Goal: Task Accomplishment & Management: Manage account settings

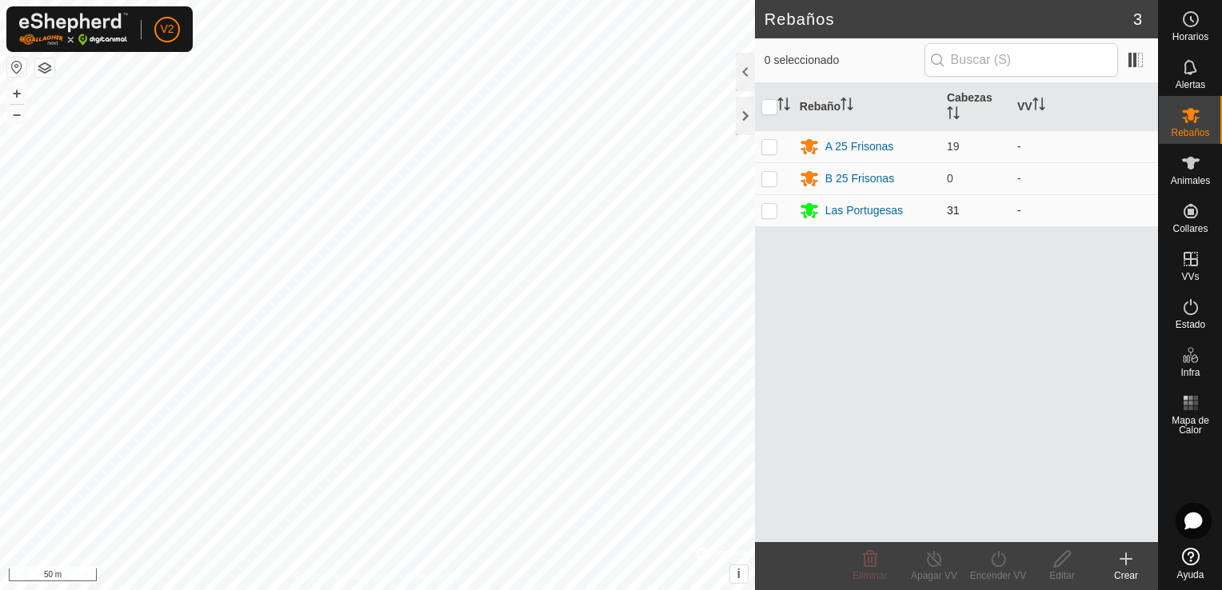
click at [628, 210] on div "Rebaños 3 0 seleccionado Rebaño [PERSON_NAME] A 25 Frisonas 19 - B 25 Frisonas …" at bounding box center [579, 295] width 1158 height 590
click at [876, 204] on div "Las Portugesas" at bounding box center [865, 210] width 78 height 17
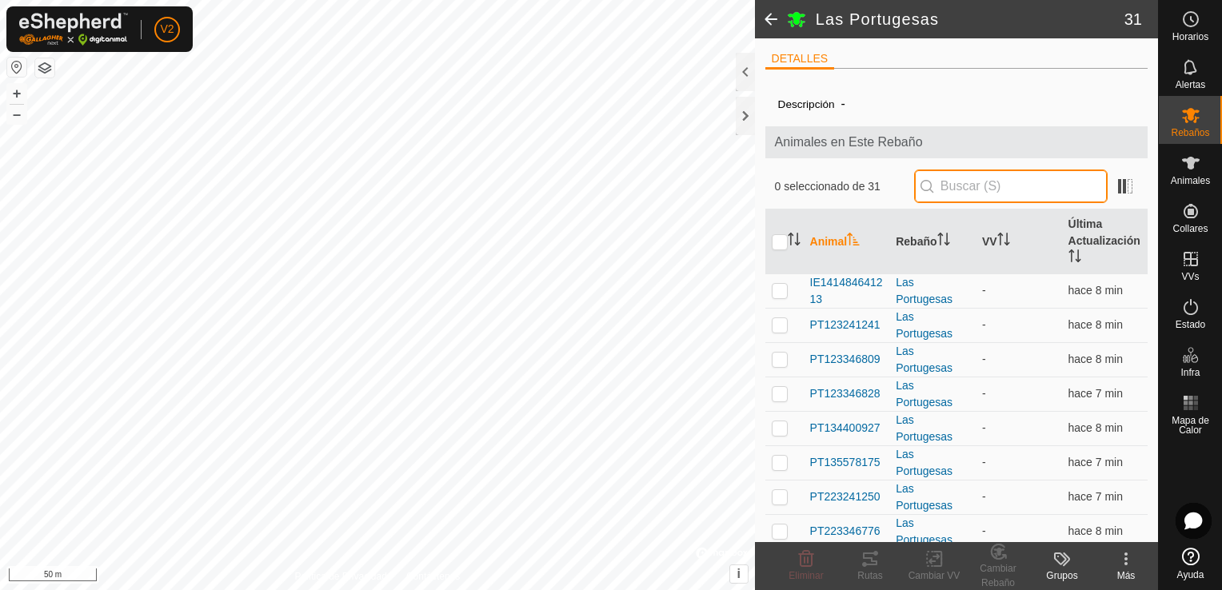
click at [960, 185] on input "text" at bounding box center [1011, 187] width 194 height 34
click at [955, 189] on input "text" at bounding box center [1011, 187] width 194 height 34
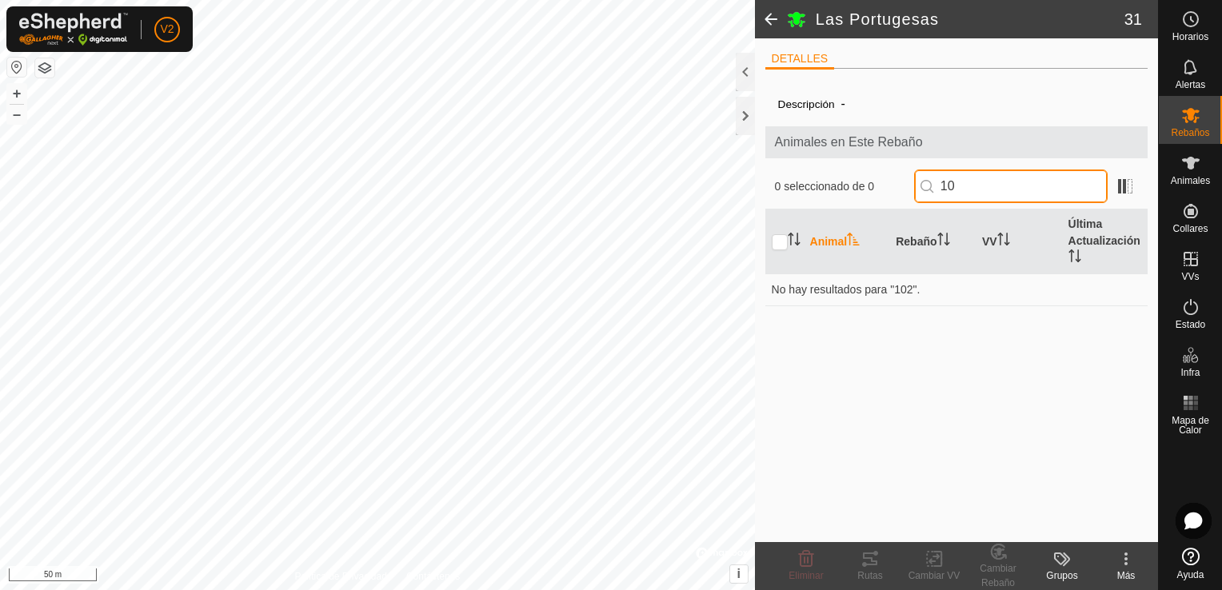
type input "1"
type input "2"
type input "6789"
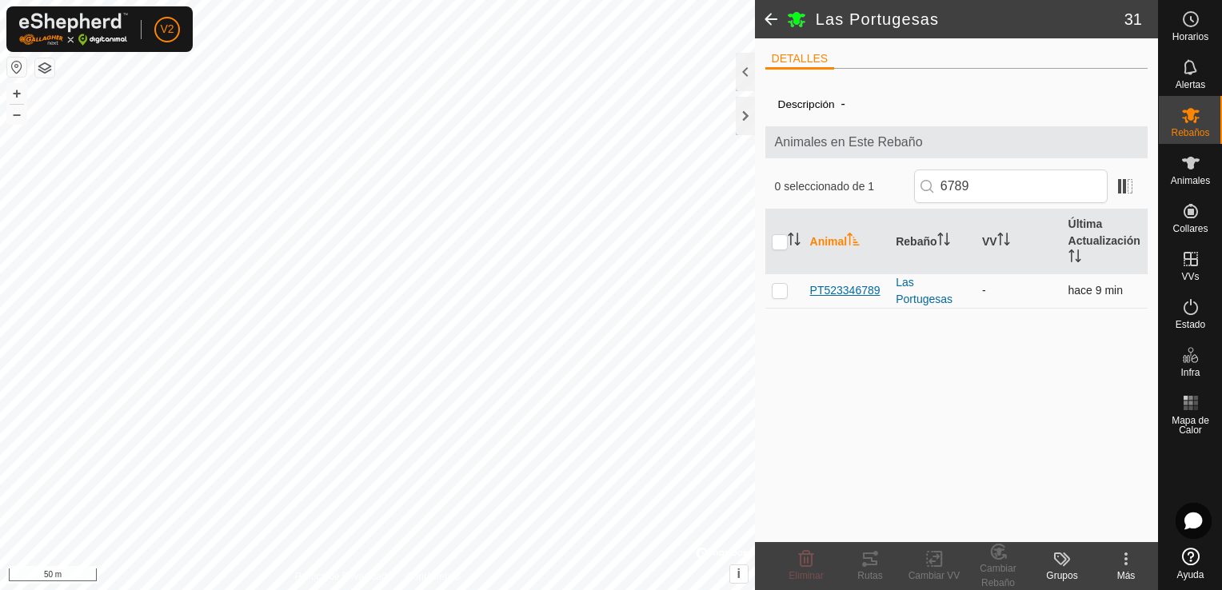
click at [880, 290] on span "PT523346789" at bounding box center [845, 290] width 70 height 17
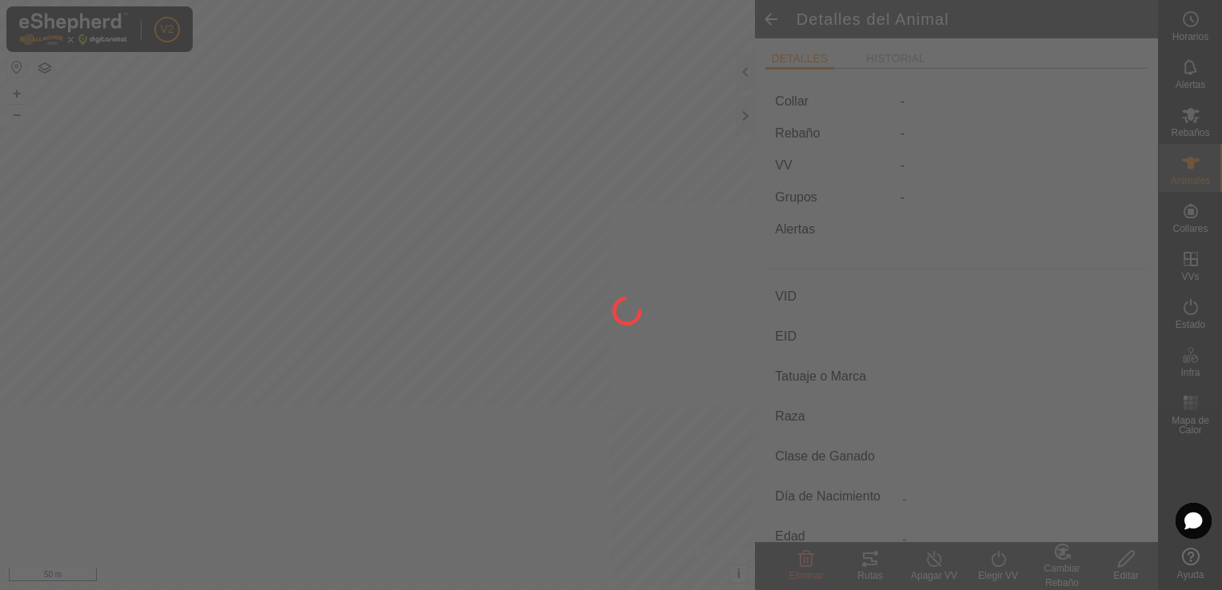
type input "PT523346789"
type input "-"
type input "CONJUNTO MESTIZO"
type input "HEMBRA"
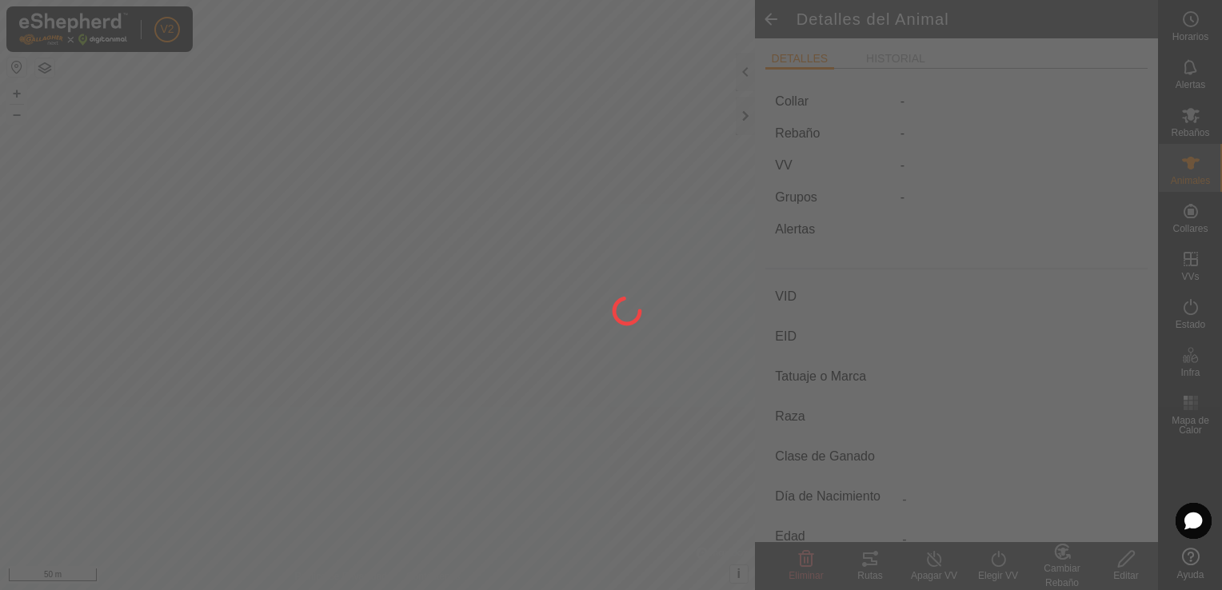
type input "10/2018"
type input "6 years 11 months"
type input "-"
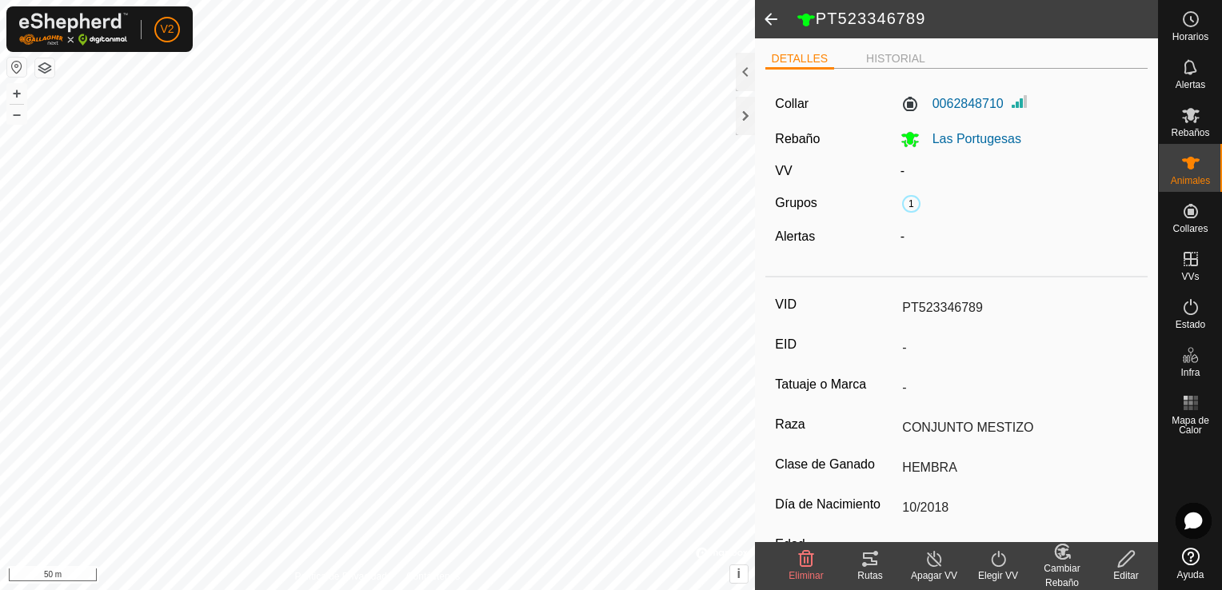
click at [774, 18] on span at bounding box center [771, 19] width 32 height 38
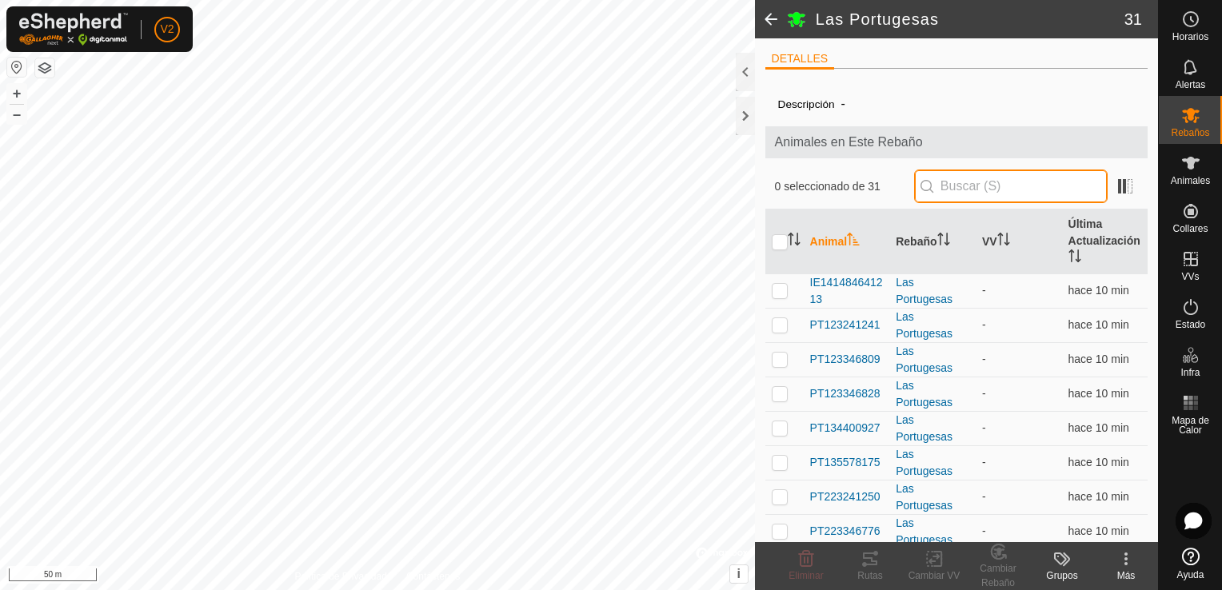
click at [956, 186] on input "text" at bounding box center [1011, 187] width 194 height 34
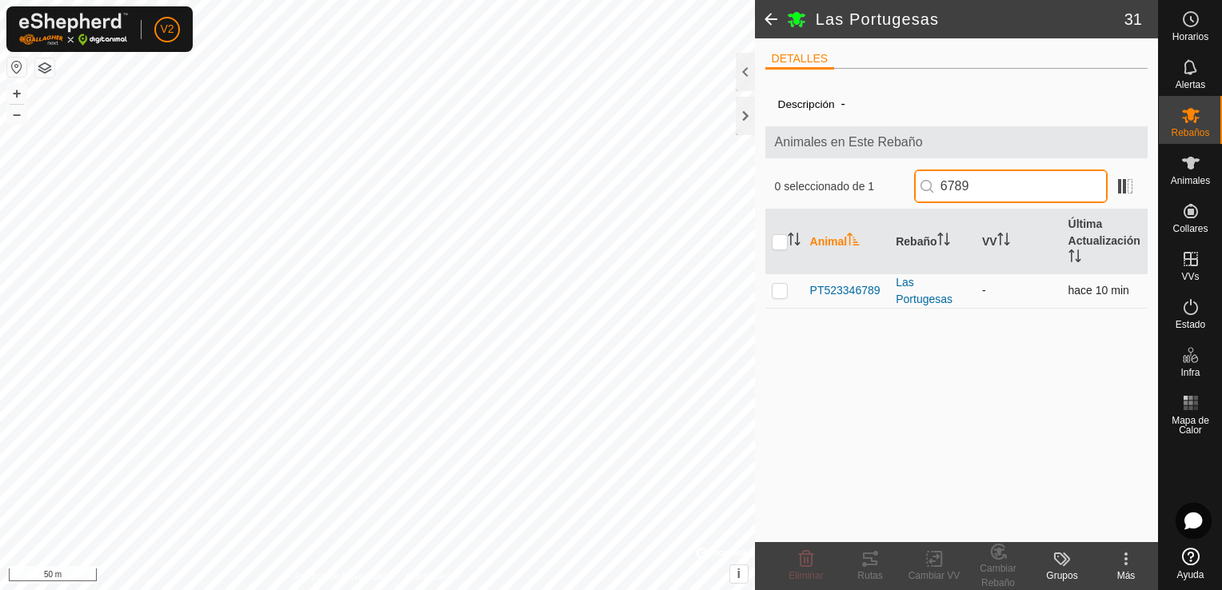
type input "6789"
click at [783, 290] on p-checkbox at bounding box center [780, 290] width 16 height 13
checkbox input "true"
click at [991, 180] on input "6789" at bounding box center [1011, 187] width 194 height 34
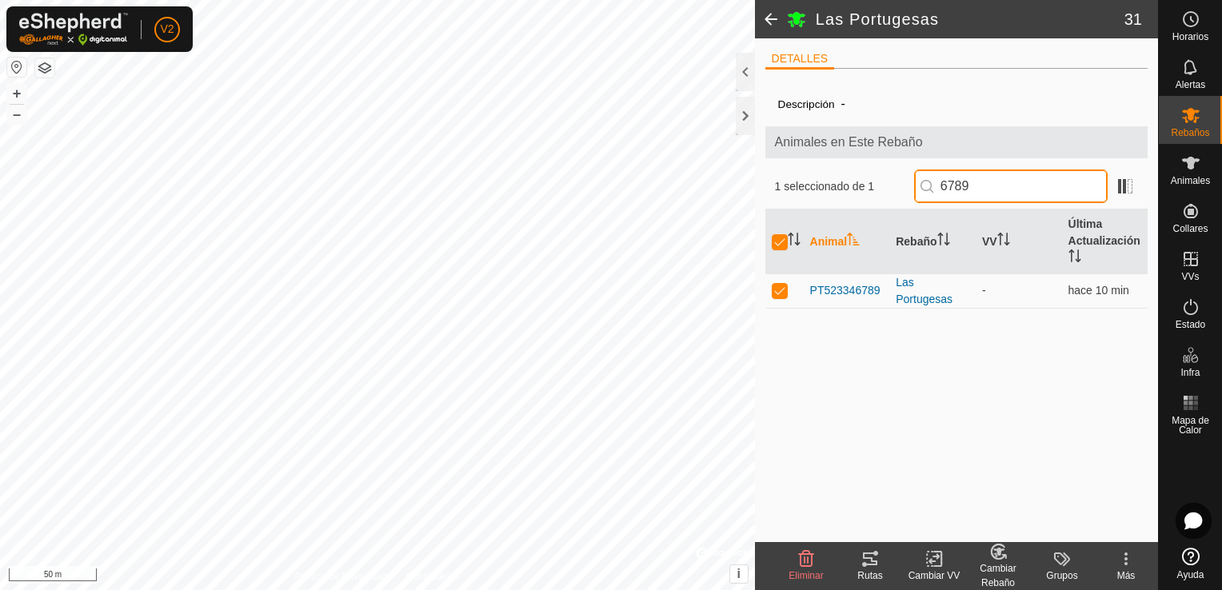
click at [991, 180] on input "6789" at bounding box center [1011, 187] width 194 height 34
checkbox input "false"
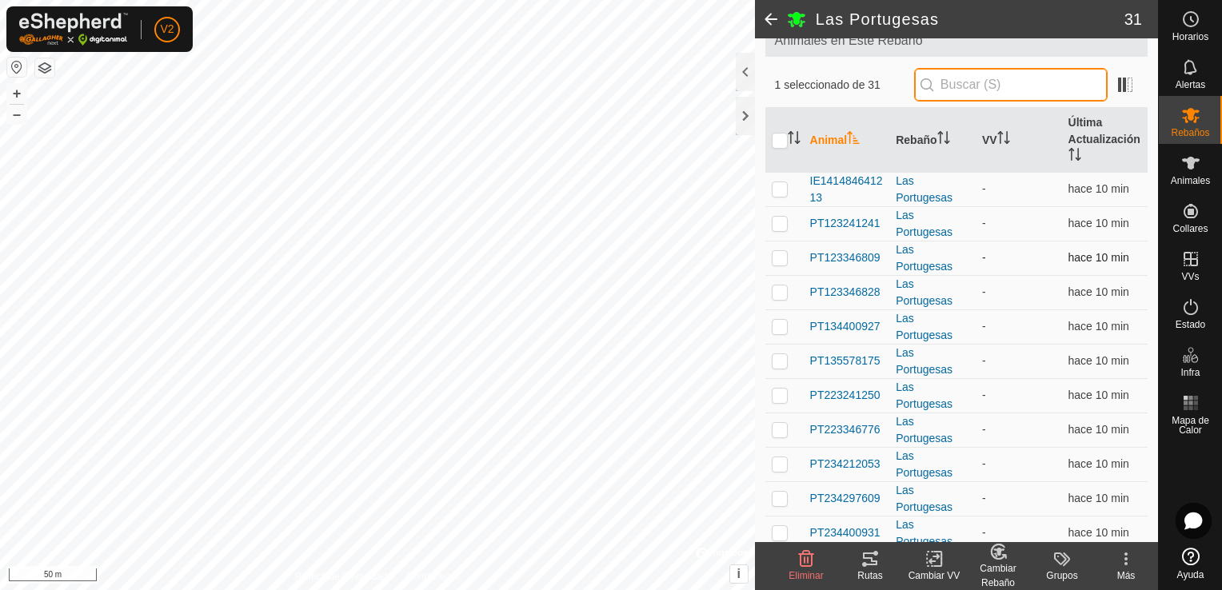
scroll to position [102, 0]
click at [858, 214] on span "PT123241241" at bounding box center [845, 222] width 70 height 17
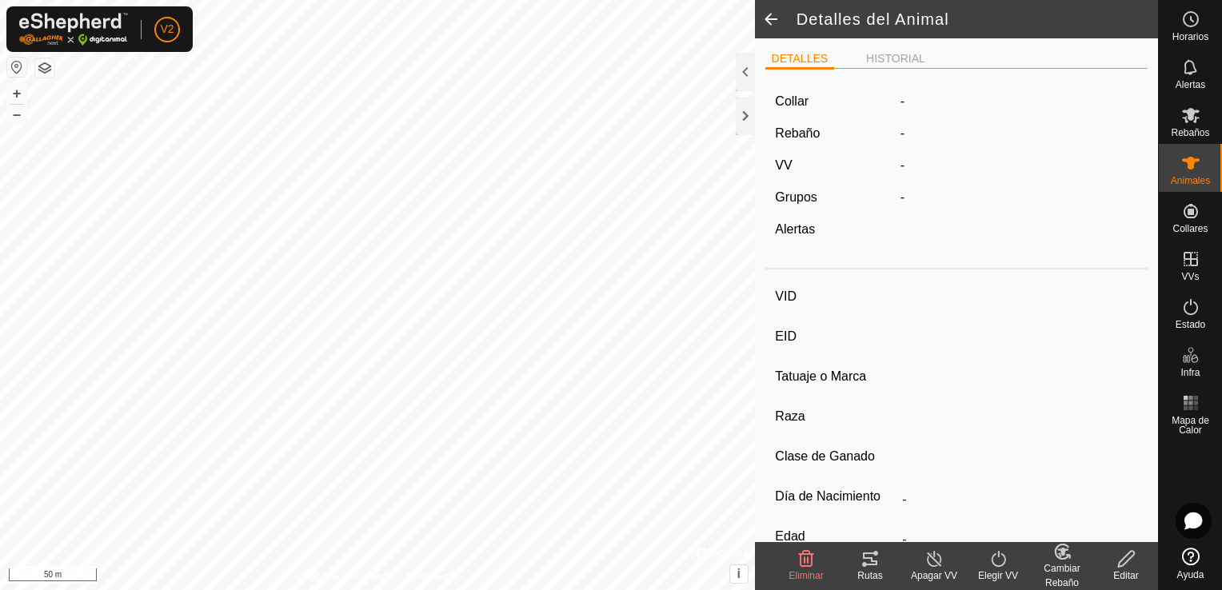
type input "PT123241241"
type input "-"
type input "CONJUNTO MESTIZO"
type input "HEMBRA"
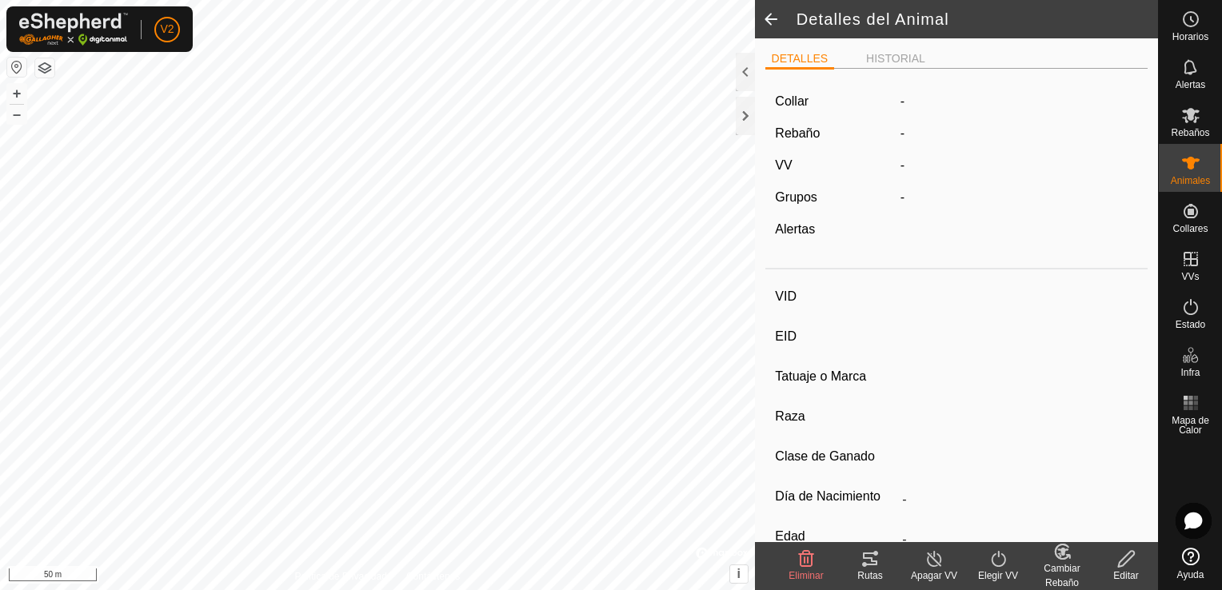
type input "08/2018"
type input "7 years 1 month"
type input "-"
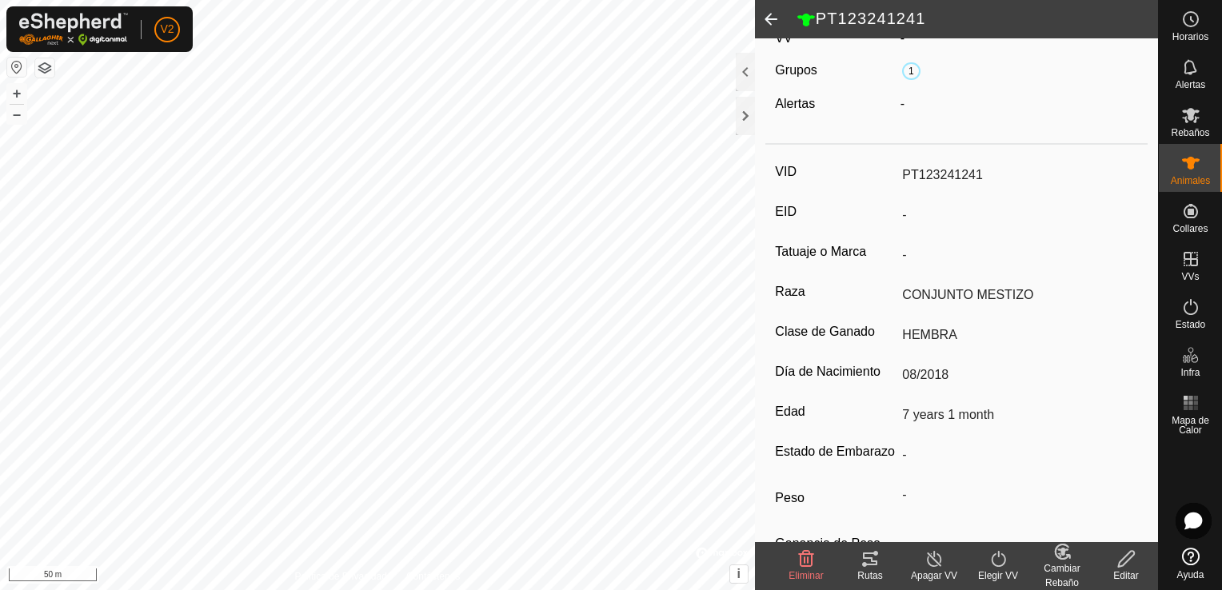
scroll to position [212, 0]
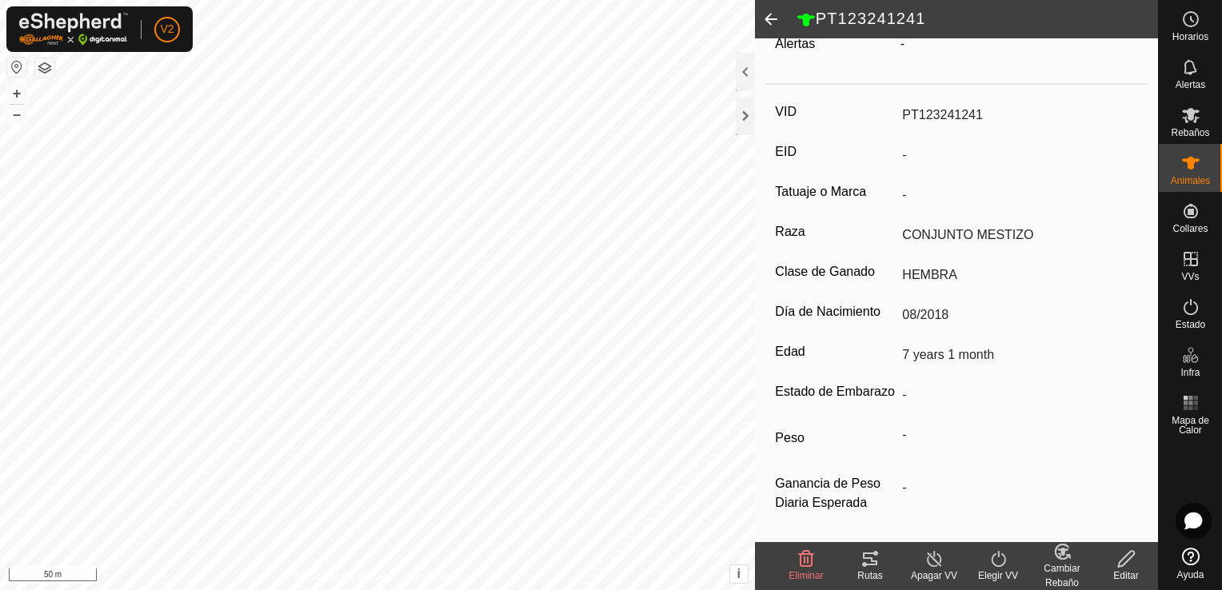
click at [1130, 555] on icon at bounding box center [1127, 559] width 20 height 19
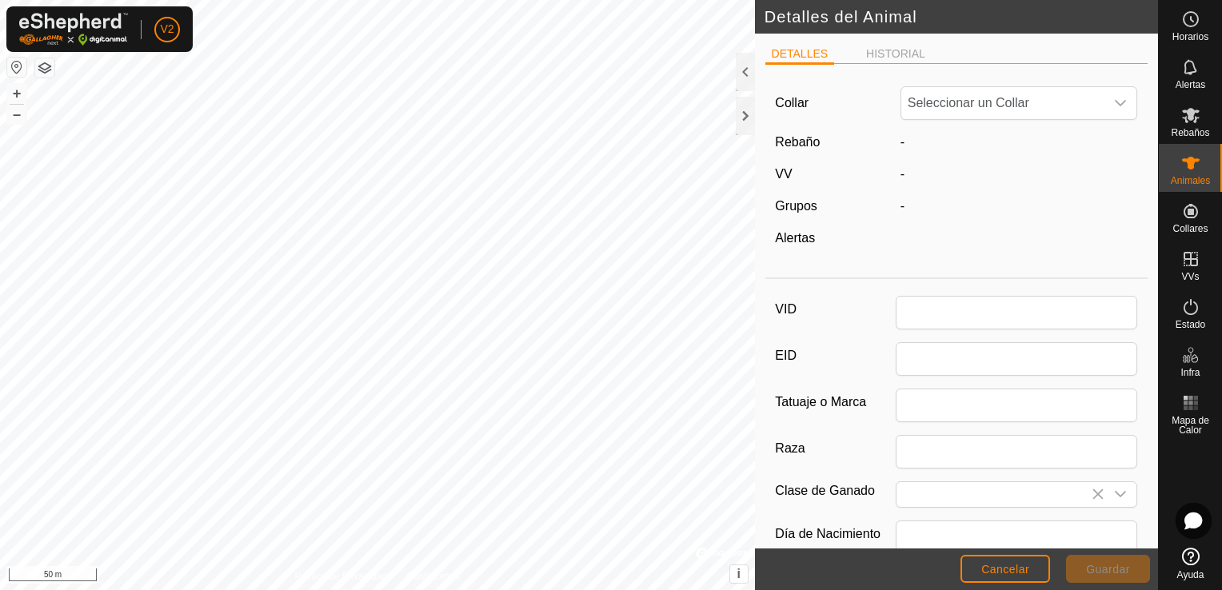
type input "PT123241241"
type input "CONJUNTO MESTIZO"
type input "HEMBRA"
type input "08/2018"
type input "7 years 1 month"
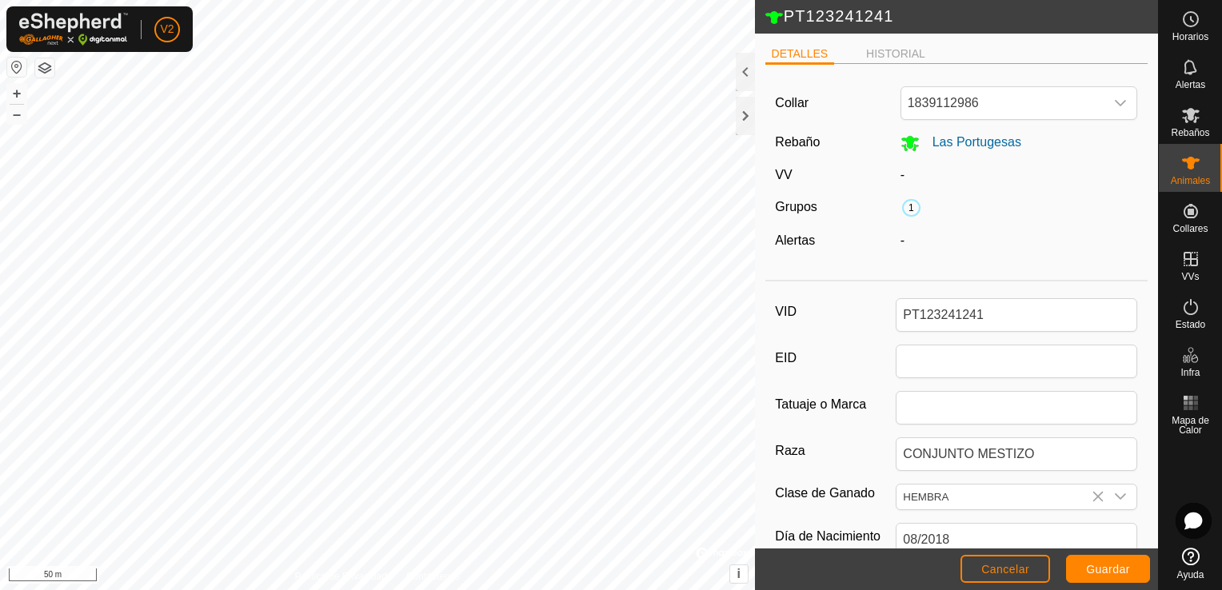
scroll to position [243, 0]
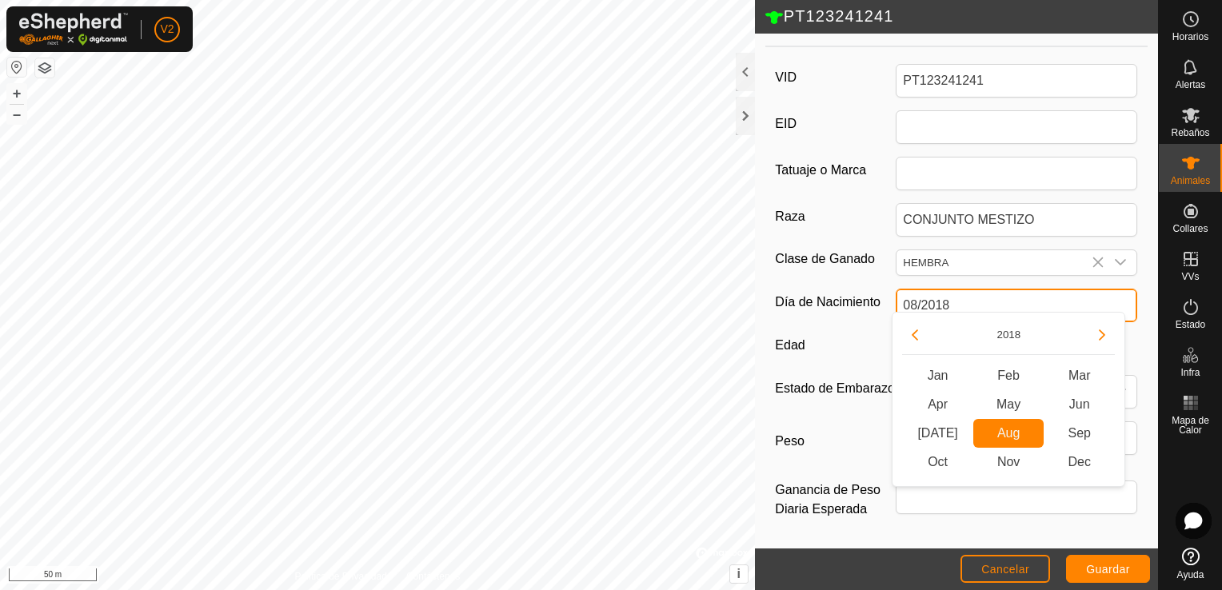
click at [998, 297] on input "08/2018" at bounding box center [1017, 306] width 242 height 34
type input "08/"
type input "-"
type input "0"
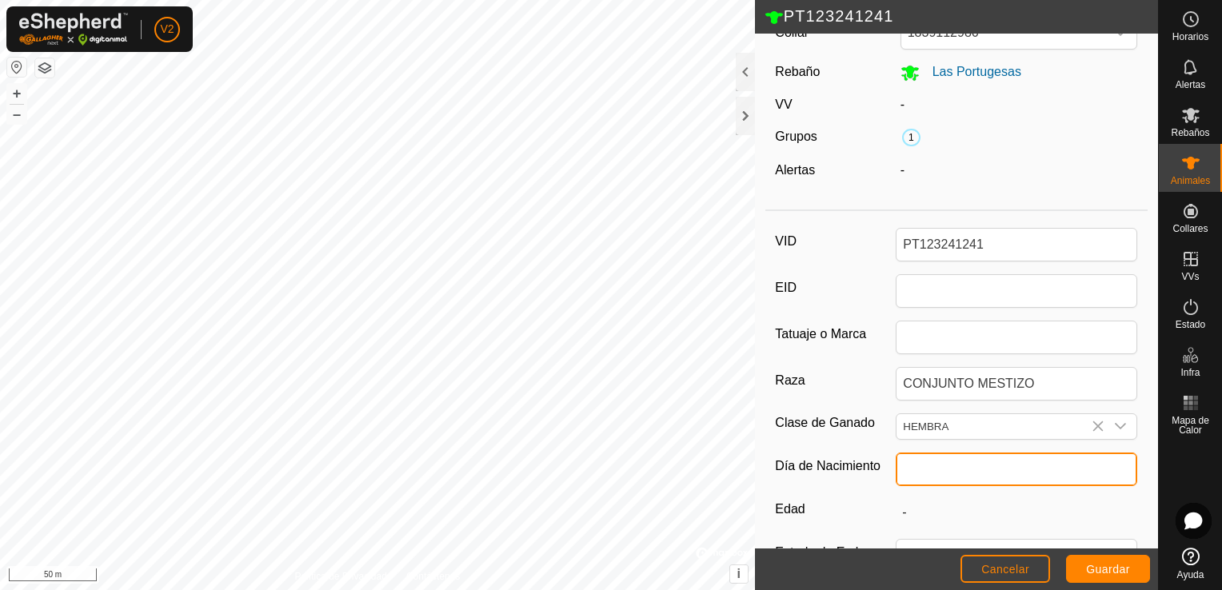
scroll to position [68, 0]
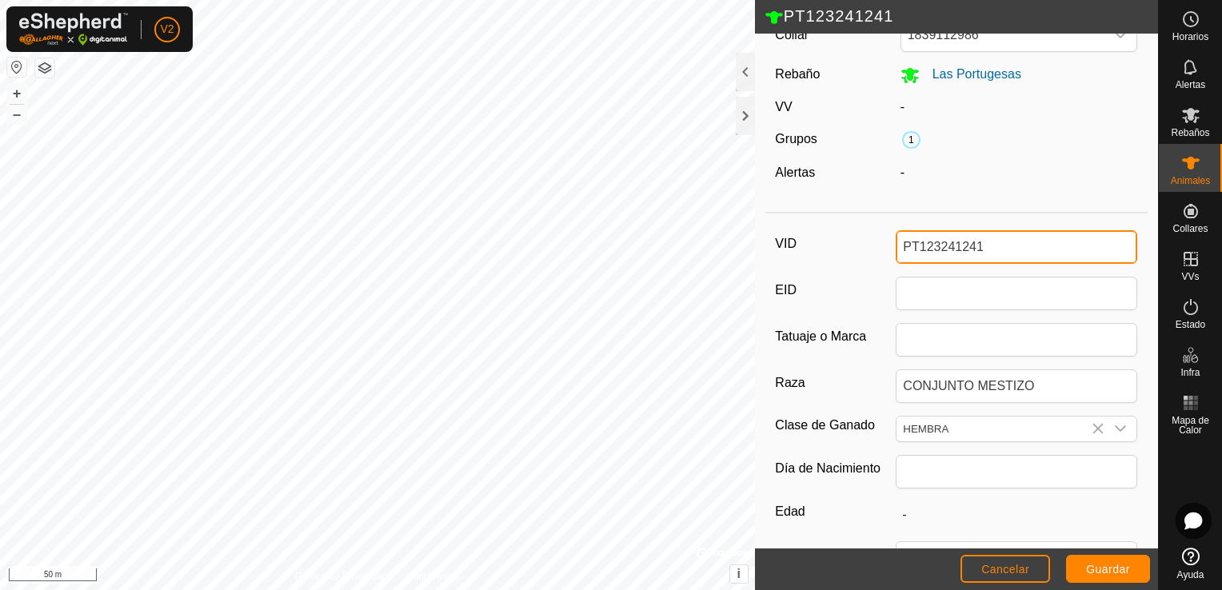
click at [992, 239] on input "PT123241241" at bounding box center [1017, 247] width 242 height 34
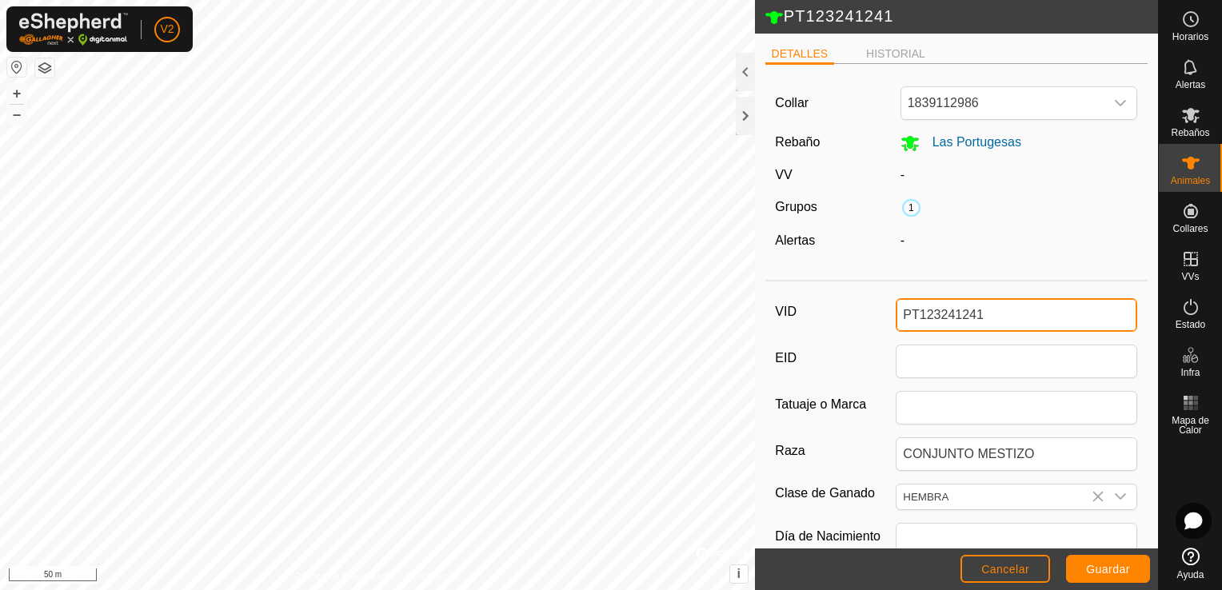
type input "i"
type input "I"
type input "i"
click at [901, 318] on input "IE241433231023" at bounding box center [1017, 315] width 242 height 34
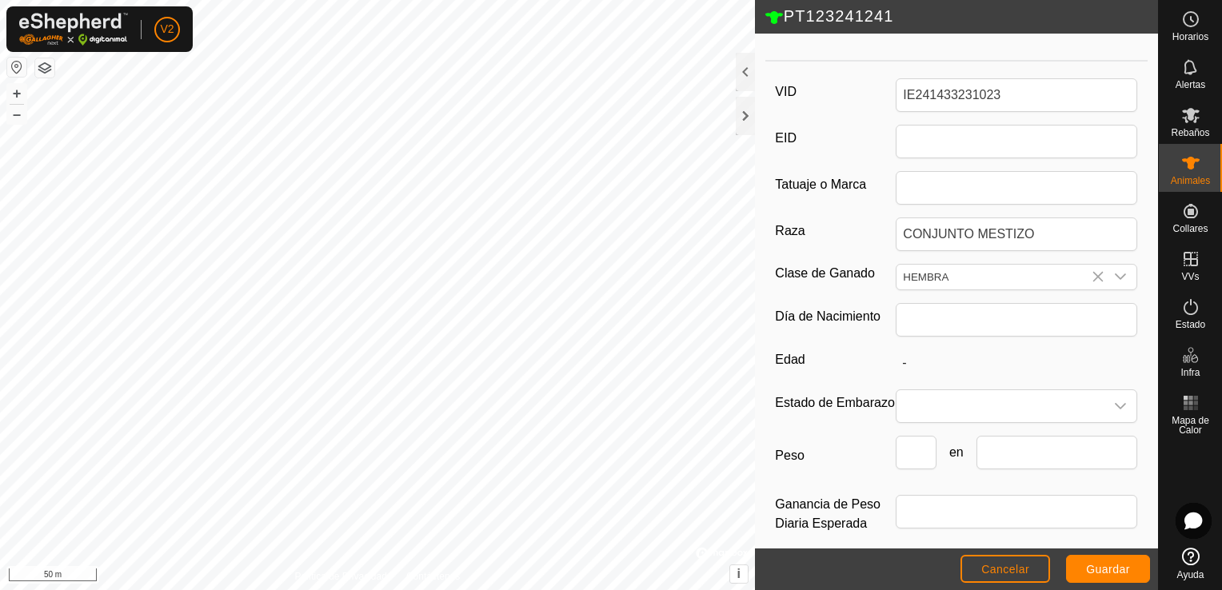
scroll to position [243, 0]
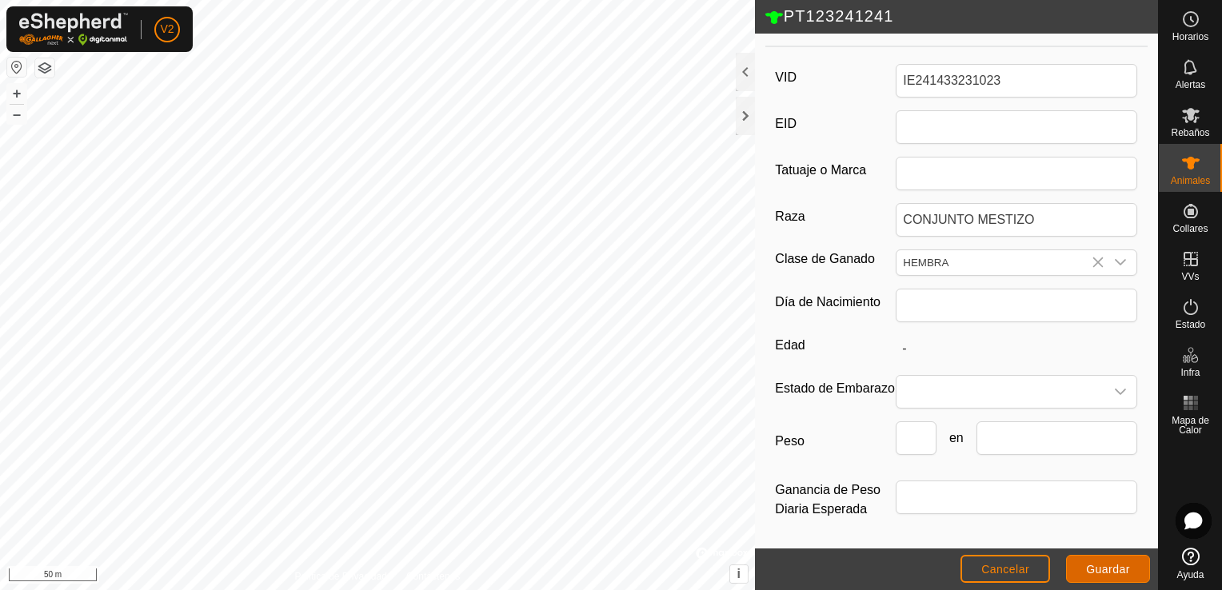
click at [1126, 568] on span "Guardar" at bounding box center [1108, 569] width 44 height 13
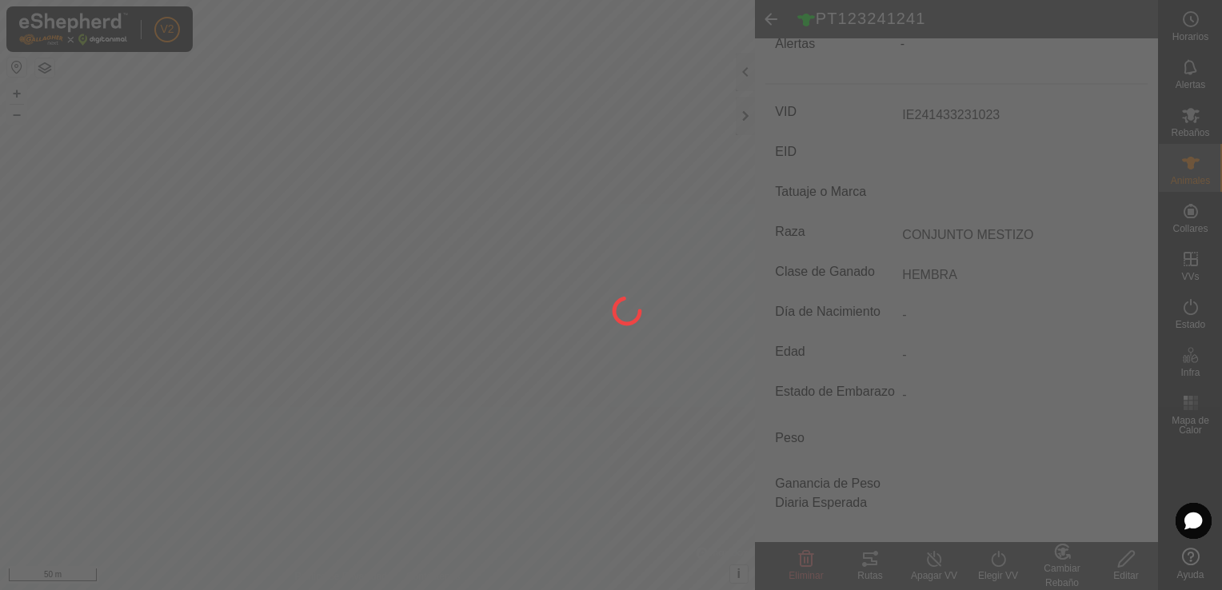
scroll to position [212, 0]
type input "PT123241241"
type input "-"
type input "7 years 1 month"
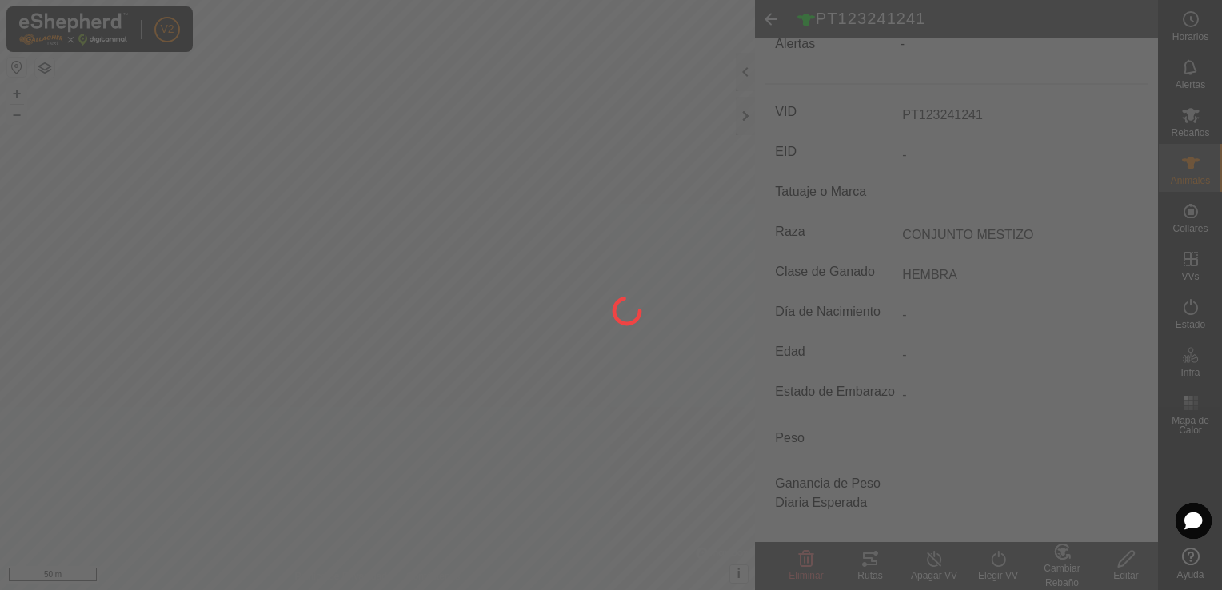
type input "-"
type input "08/2018"
type input "IE241433231023"
type input "0 kg"
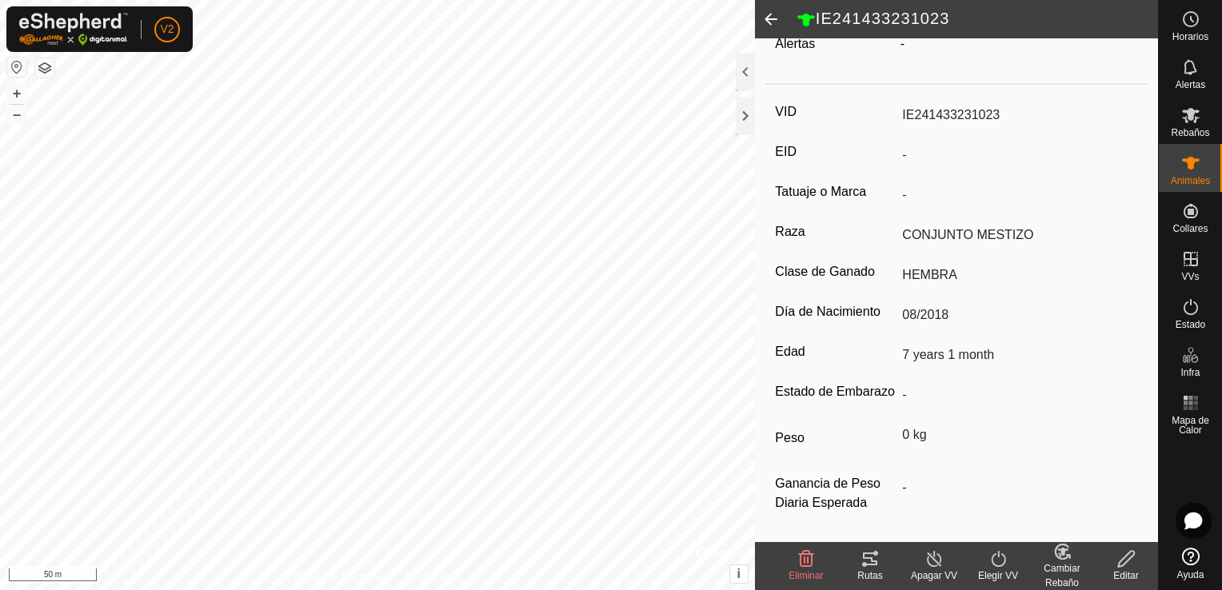
click at [781, 21] on span at bounding box center [771, 19] width 32 height 38
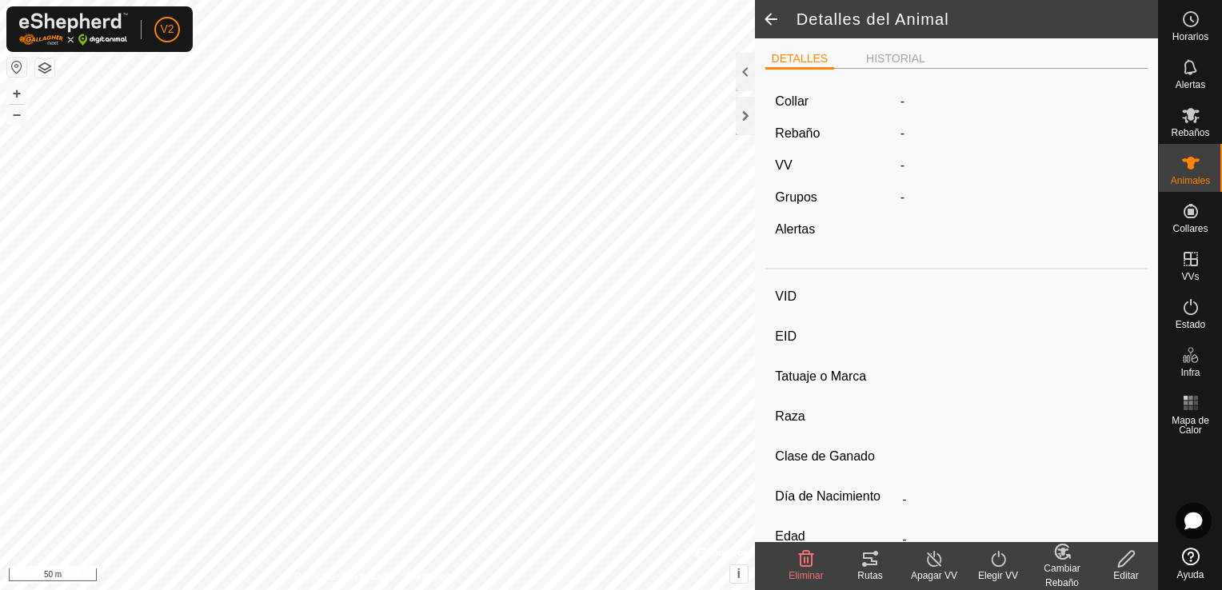
type input "IE241433231023"
type input "-"
type input "CONJUNTO MESTIZO"
type input "HEMBRA"
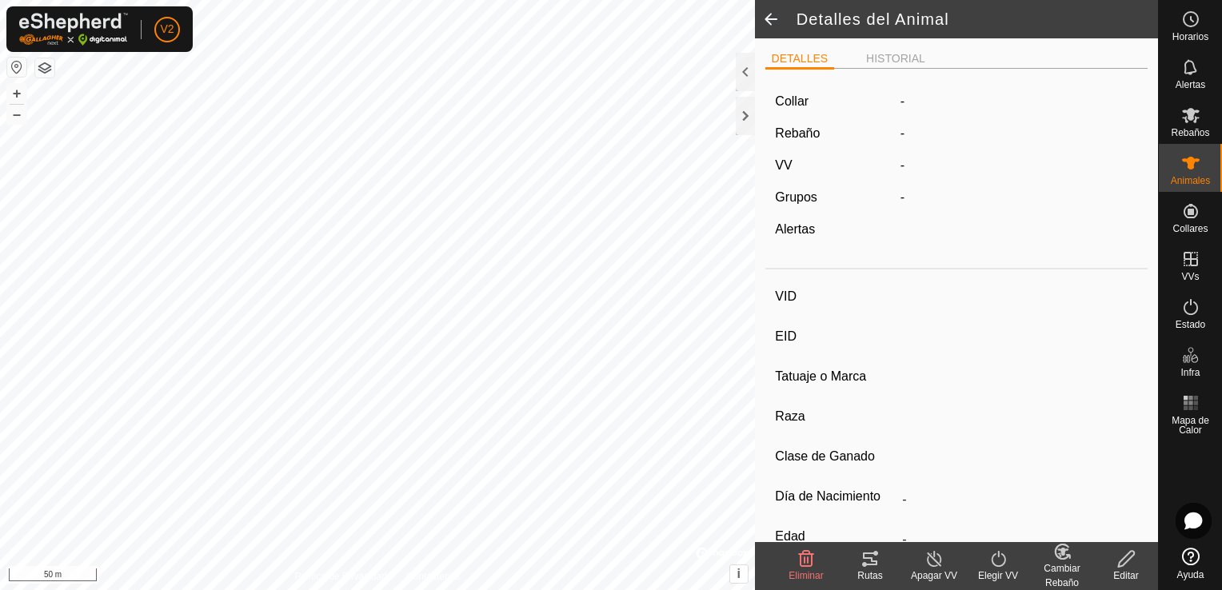
type input "08/2018"
type input "7 years 1 month"
type input "0 kg"
type input "-"
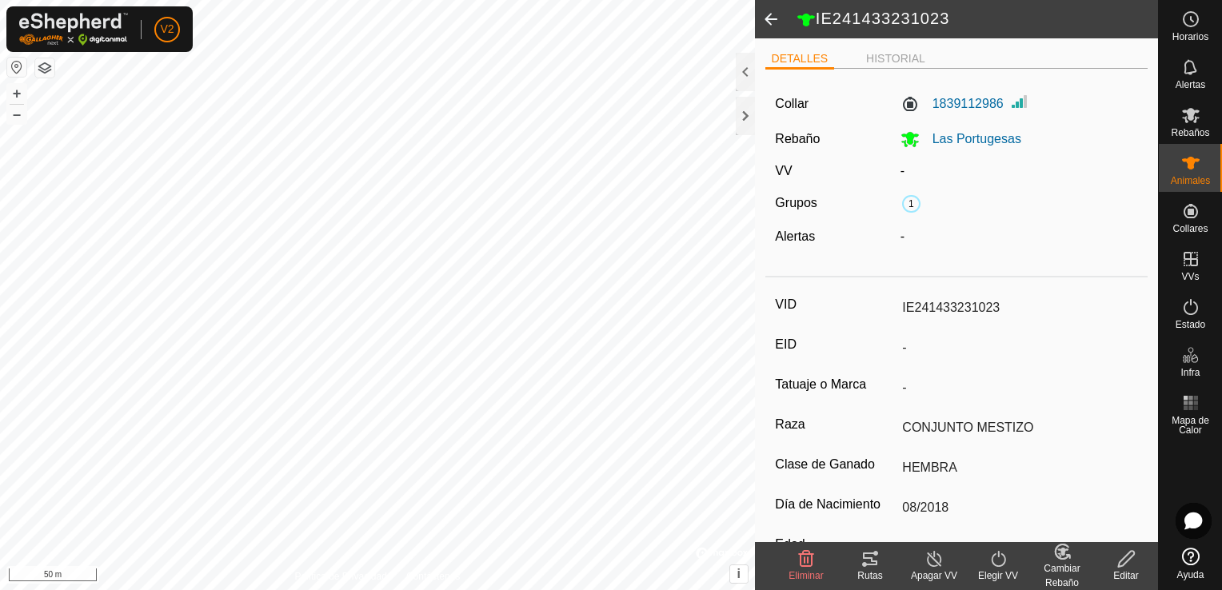
click at [775, 24] on span at bounding box center [771, 19] width 32 height 38
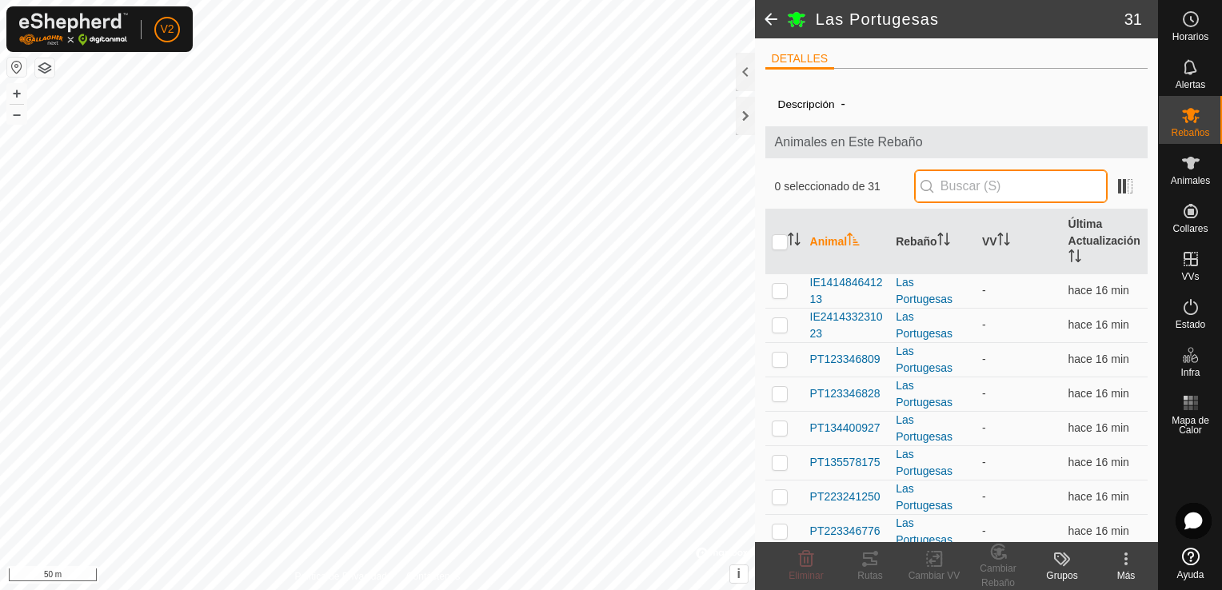
click at [979, 187] on input "text" at bounding box center [1011, 187] width 194 height 34
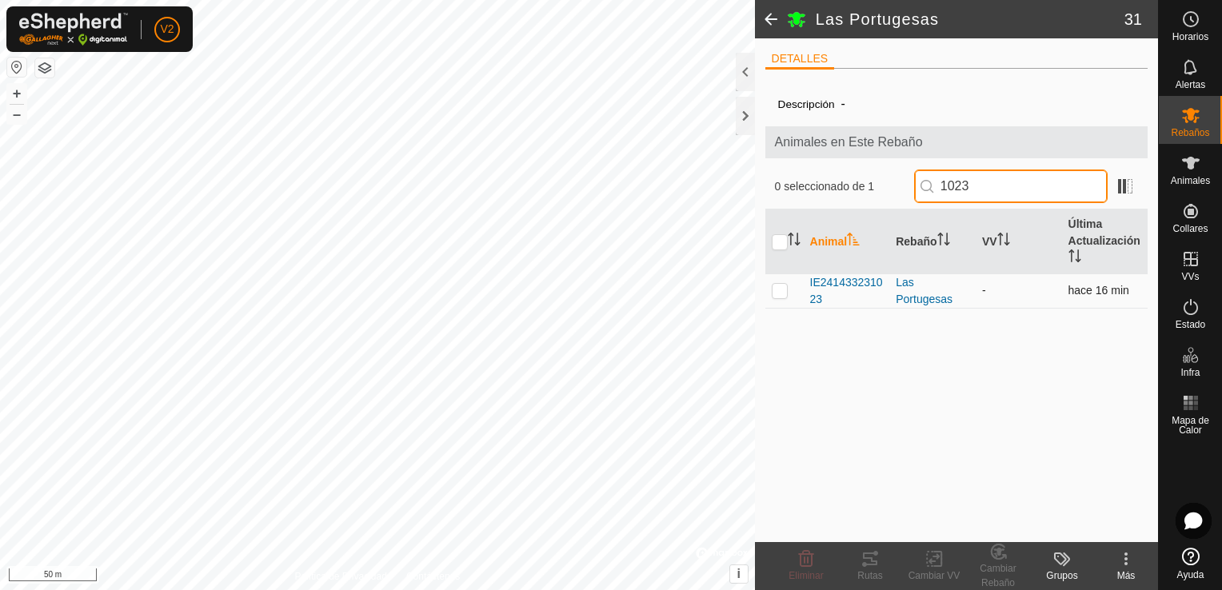
type input "1023"
click at [782, 293] on p-checkbox at bounding box center [780, 290] width 16 height 13
checkbox input "true"
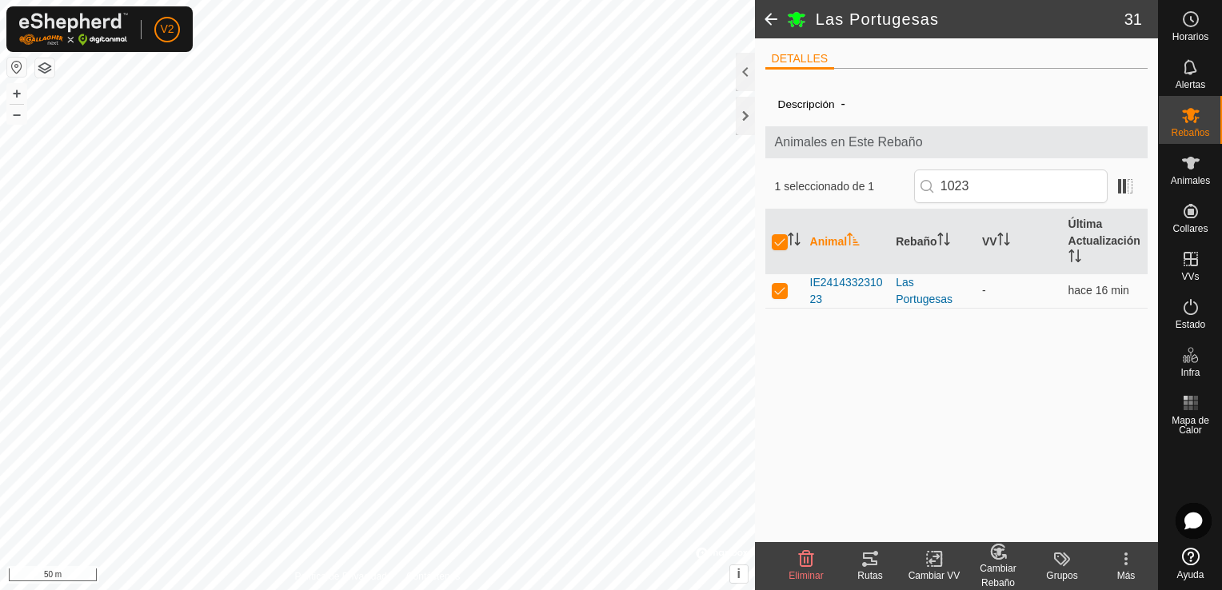
click at [1001, 551] on icon at bounding box center [999, 552] width 11 height 8
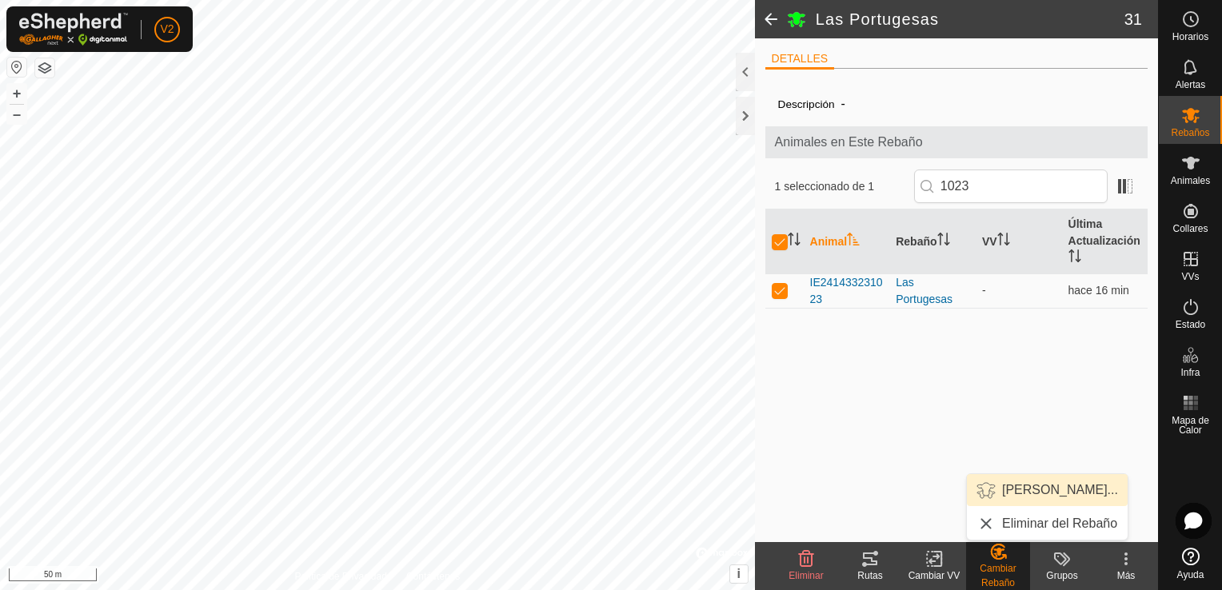
click at [1038, 485] on link "[PERSON_NAME]..." at bounding box center [1047, 490] width 161 height 32
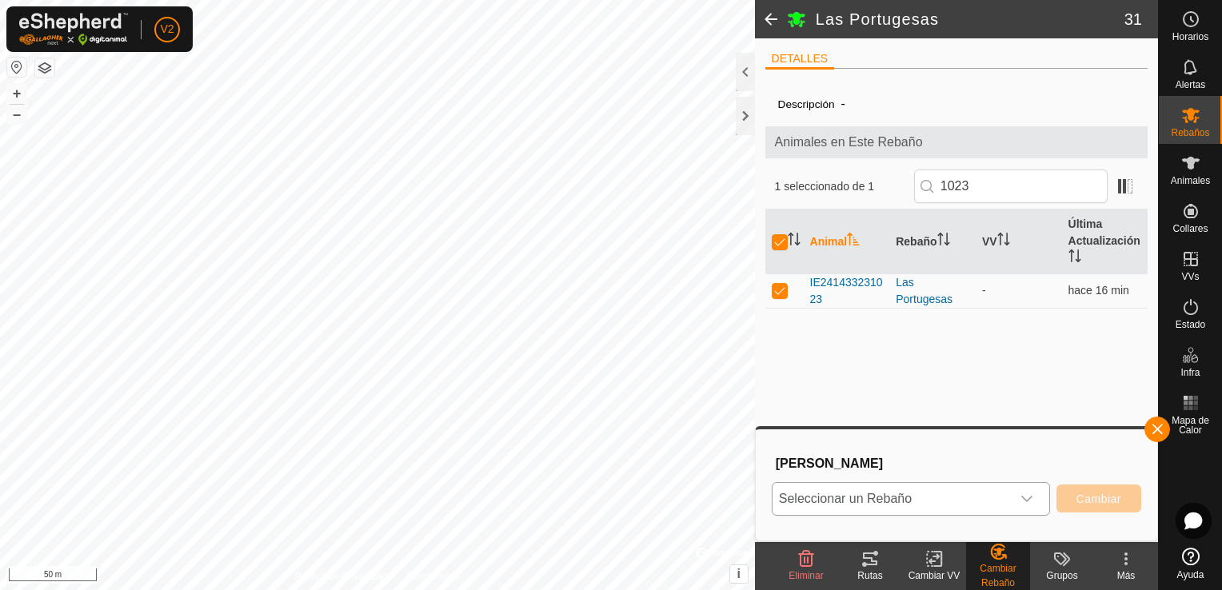
click at [1028, 498] on icon "dropdown trigger" at bounding box center [1027, 499] width 13 height 13
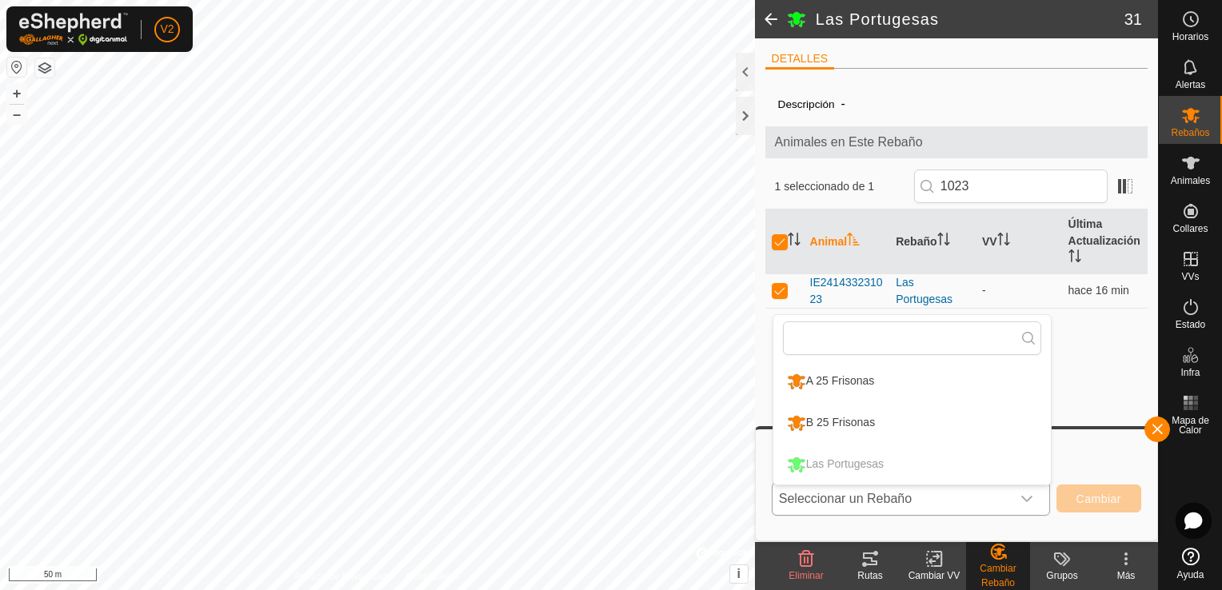
click at [909, 386] on li "A 25 Frisonas" at bounding box center [913, 382] width 278 height 40
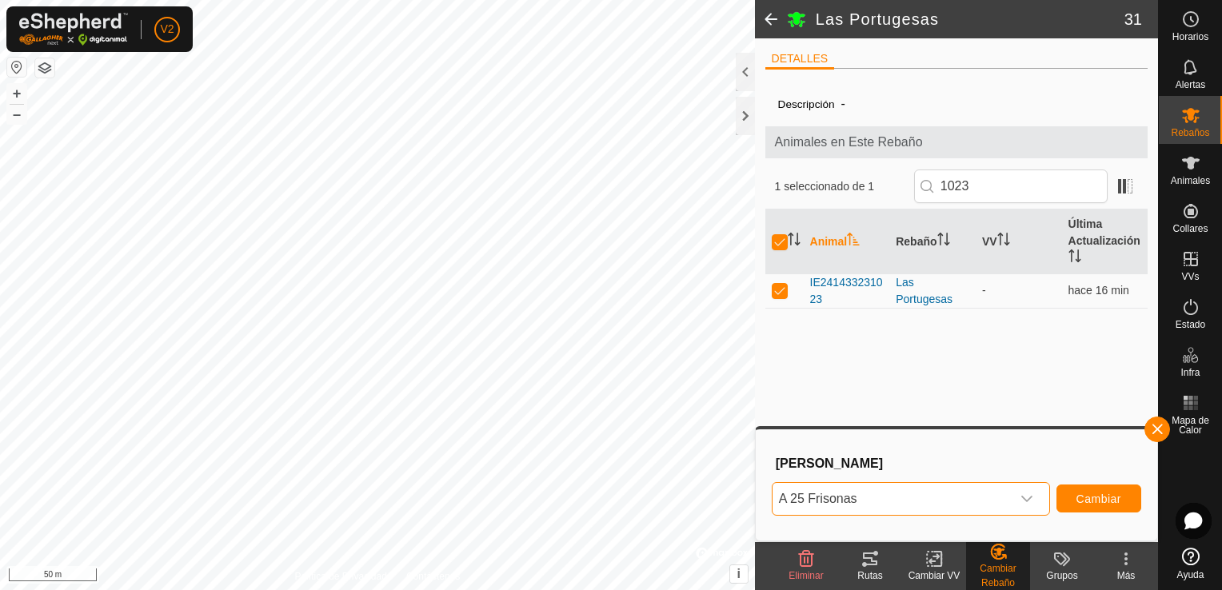
click at [1029, 495] on icon "dropdown trigger" at bounding box center [1027, 499] width 13 height 13
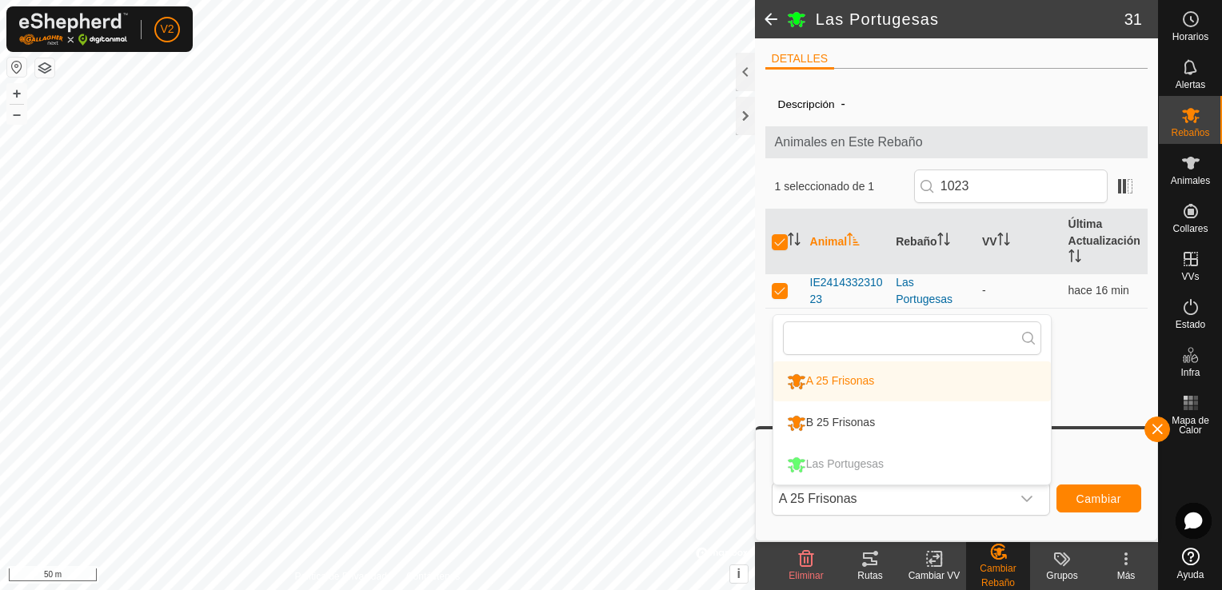
click at [922, 420] on li "B 25 Frisonas" at bounding box center [913, 423] width 278 height 40
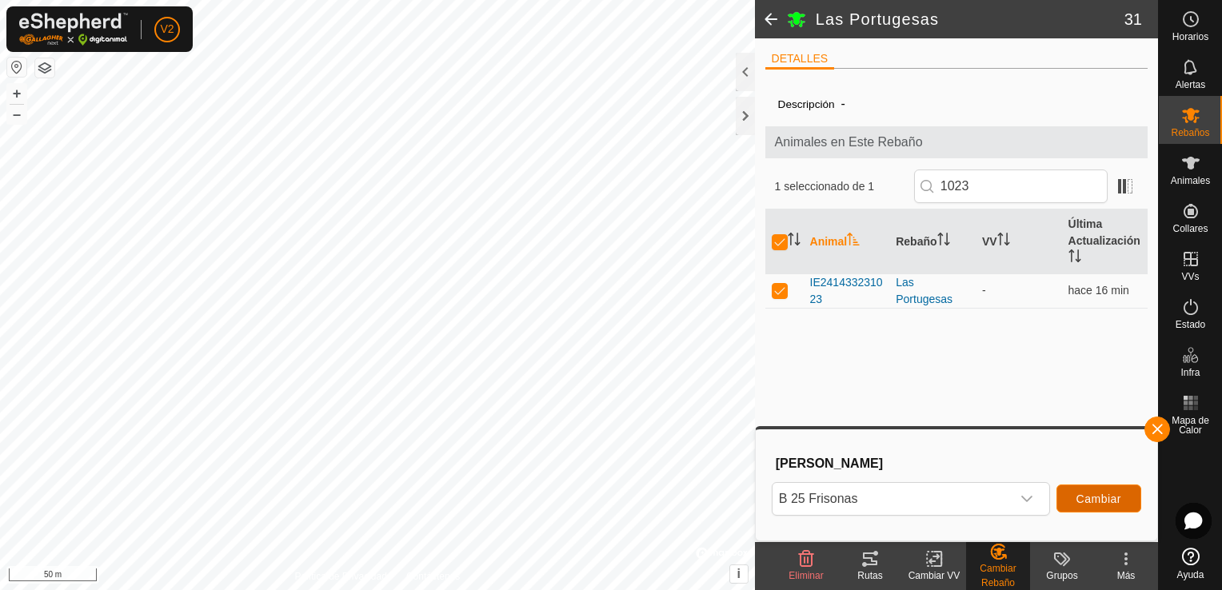
click at [1099, 501] on span "Cambiar" at bounding box center [1099, 499] width 45 height 13
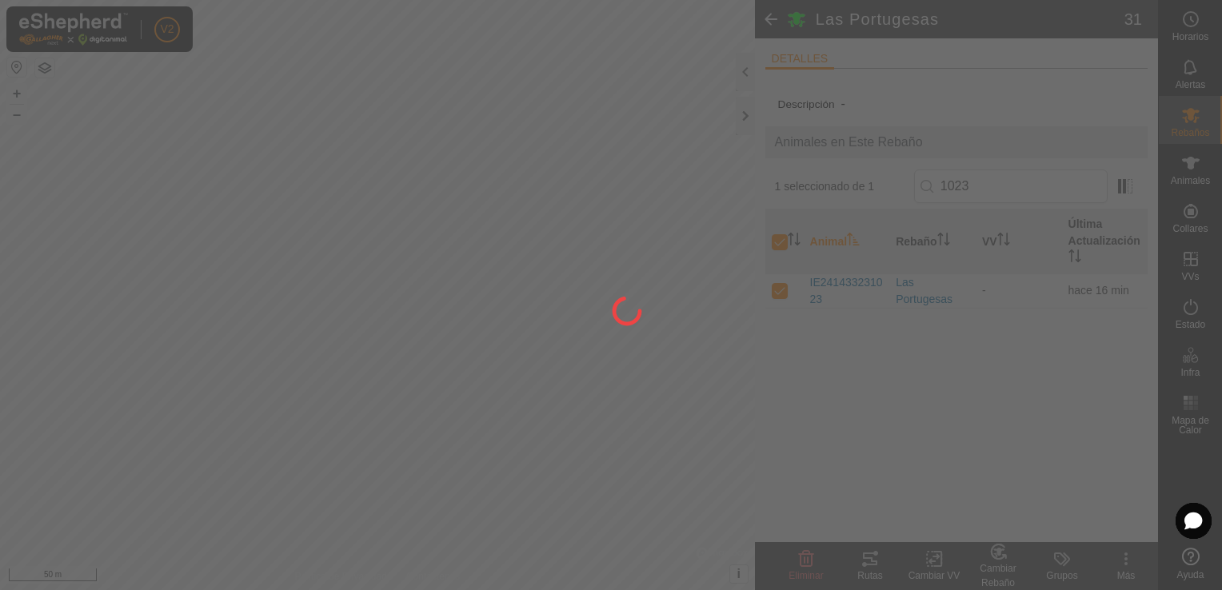
checkbox input "false"
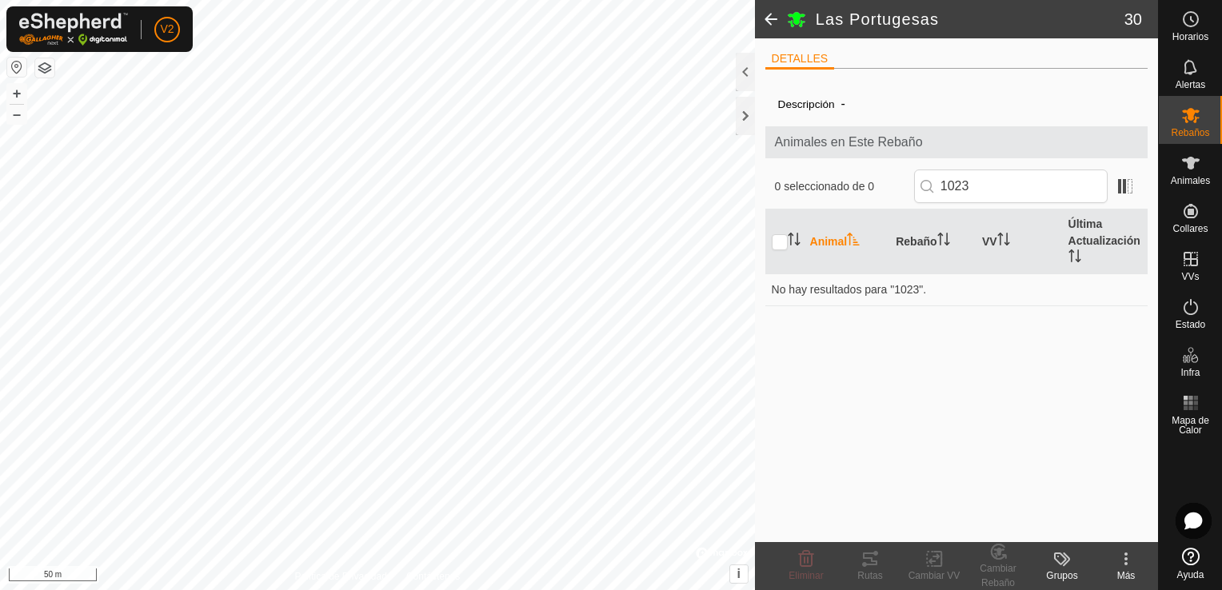
click at [775, 20] on span at bounding box center [771, 19] width 32 height 38
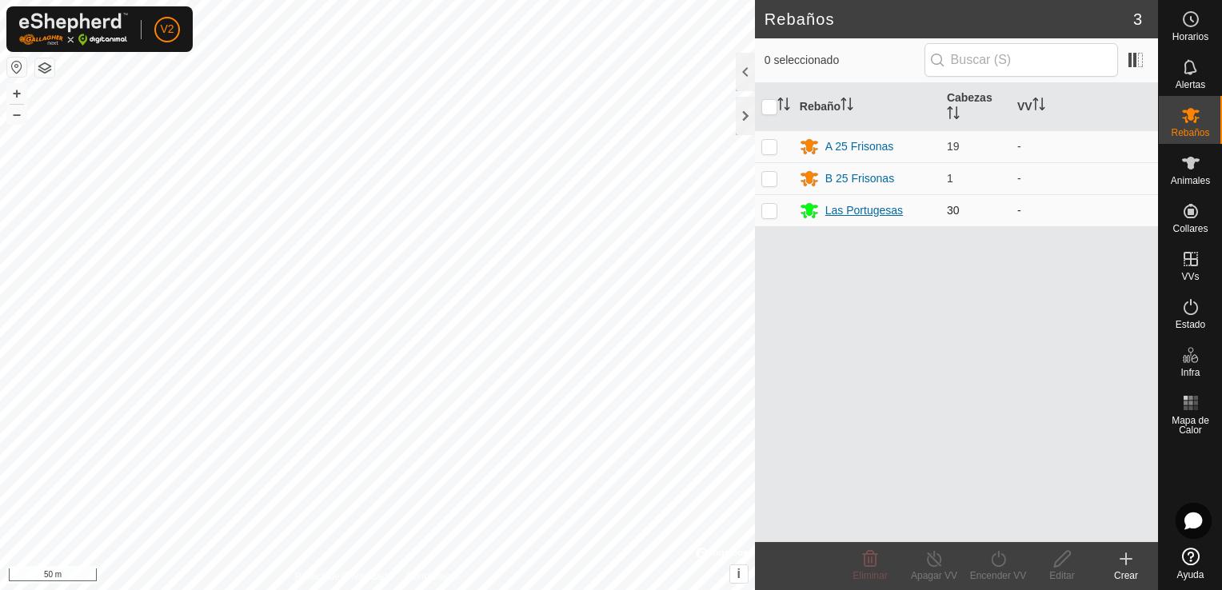
click at [862, 210] on div "Las Portugesas" at bounding box center [865, 210] width 78 height 17
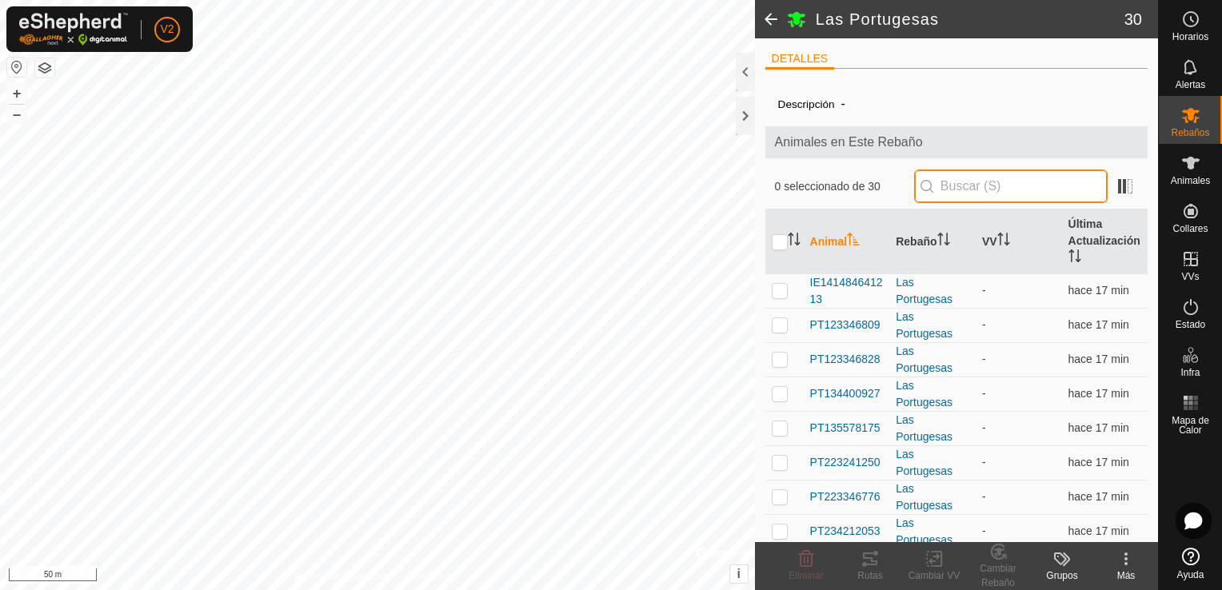
click at [938, 190] on input "text" at bounding box center [1011, 187] width 194 height 34
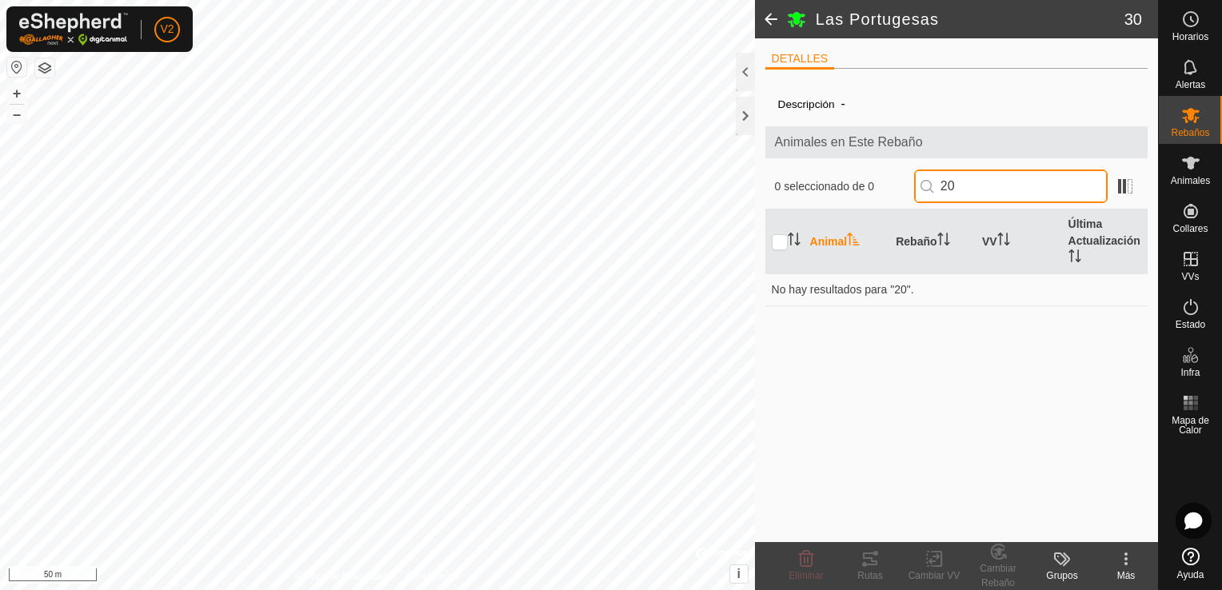
type input "2"
type input "6789"
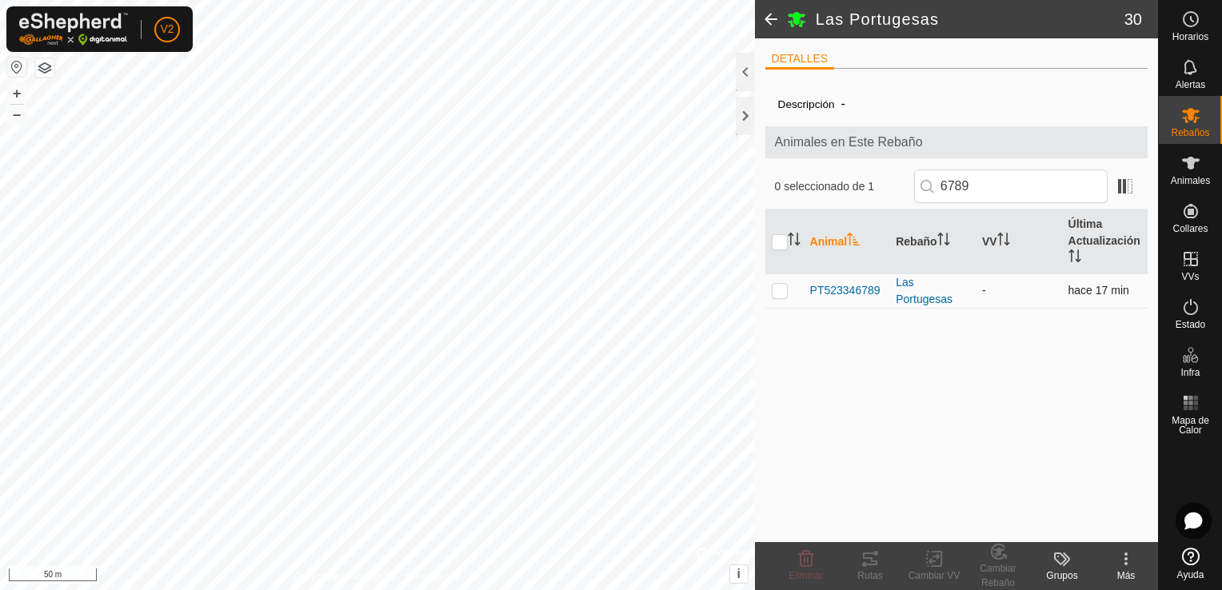
click at [782, 290] on p-checkbox at bounding box center [780, 290] width 16 height 13
checkbox input "true"
click at [998, 558] on icon at bounding box center [999, 551] width 20 height 19
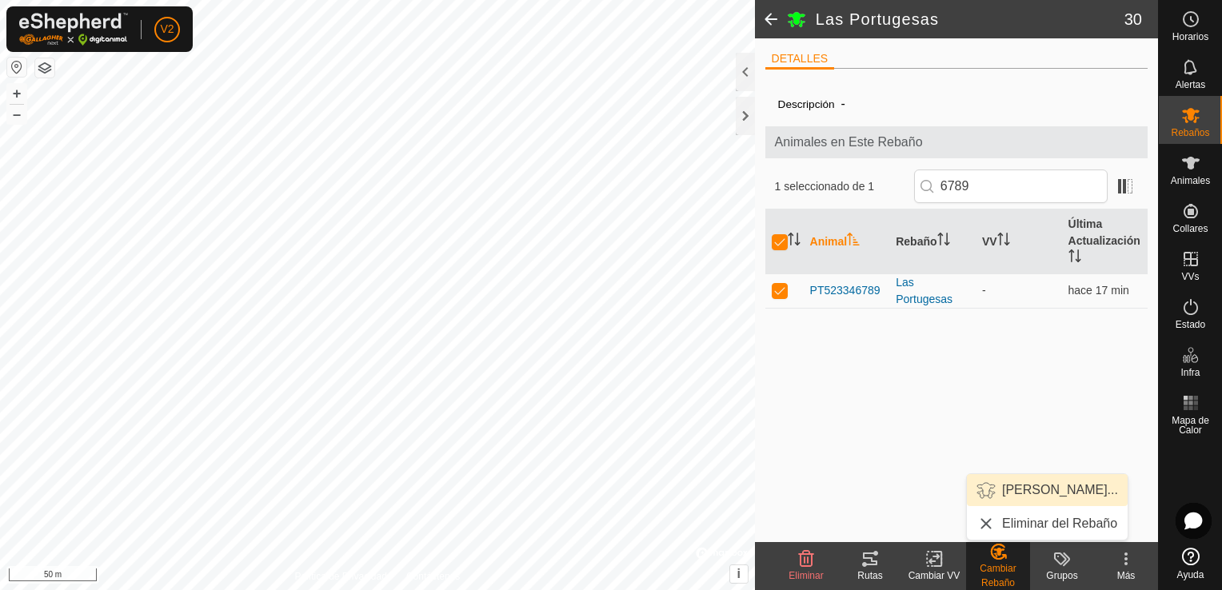
click at [1059, 484] on link "[PERSON_NAME]..." at bounding box center [1047, 490] width 161 height 32
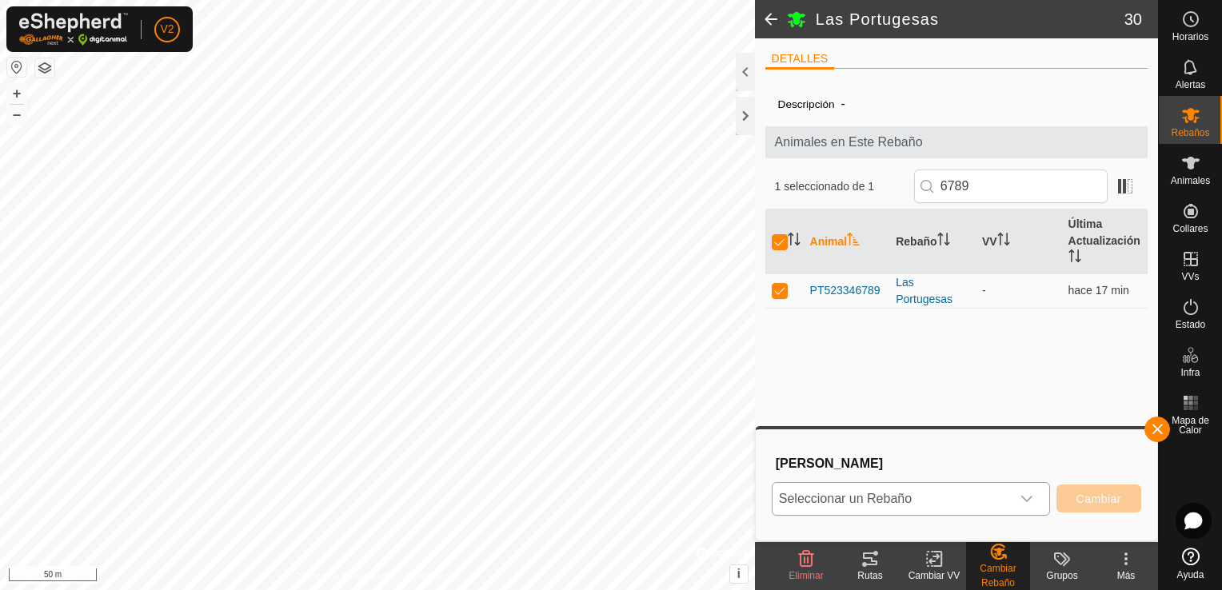
click at [1027, 494] on icon "dropdown trigger" at bounding box center [1027, 499] width 13 height 13
click at [925, 414] on li "B 25 Frisonas" at bounding box center [913, 423] width 278 height 40
click at [1106, 506] on button "Cambiar" at bounding box center [1099, 499] width 85 height 28
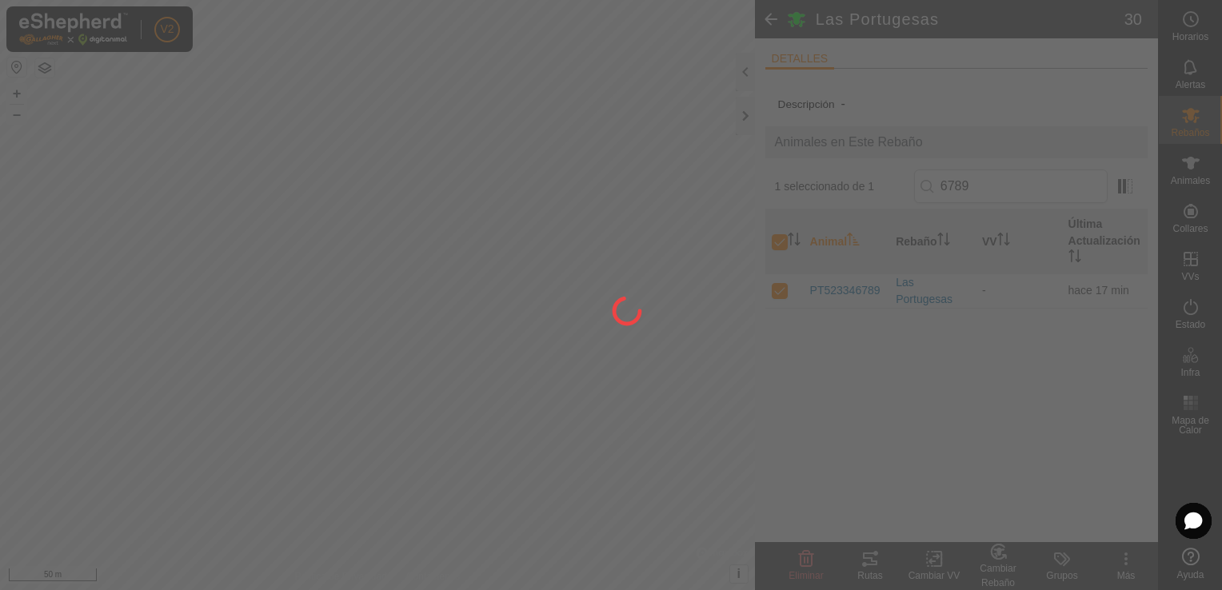
checkbox input "false"
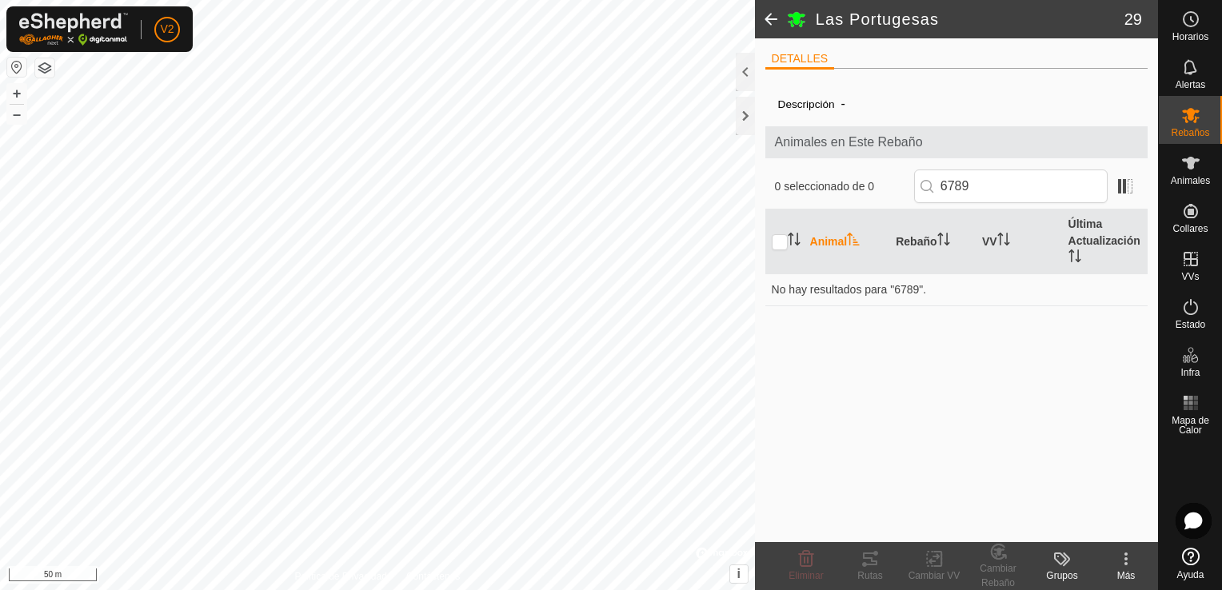
click at [771, 21] on span at bounding box center [771, 19] width 32 height 38
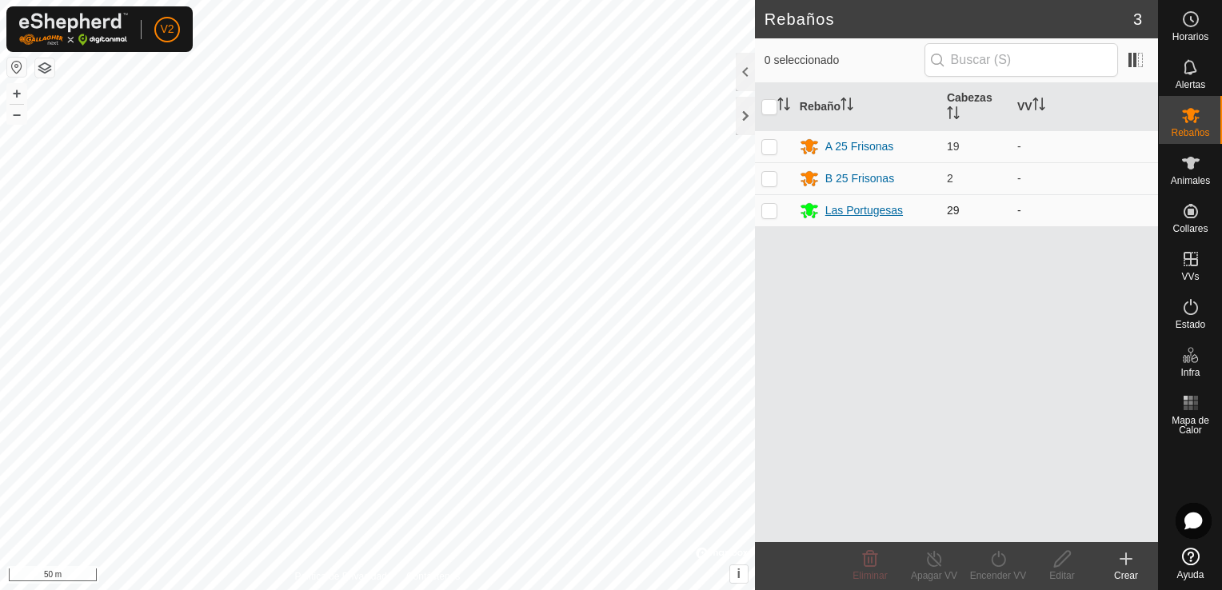
click at [874, 208] on div "Las Portugesas" at bounding box center [865, 210] width 78 height 17
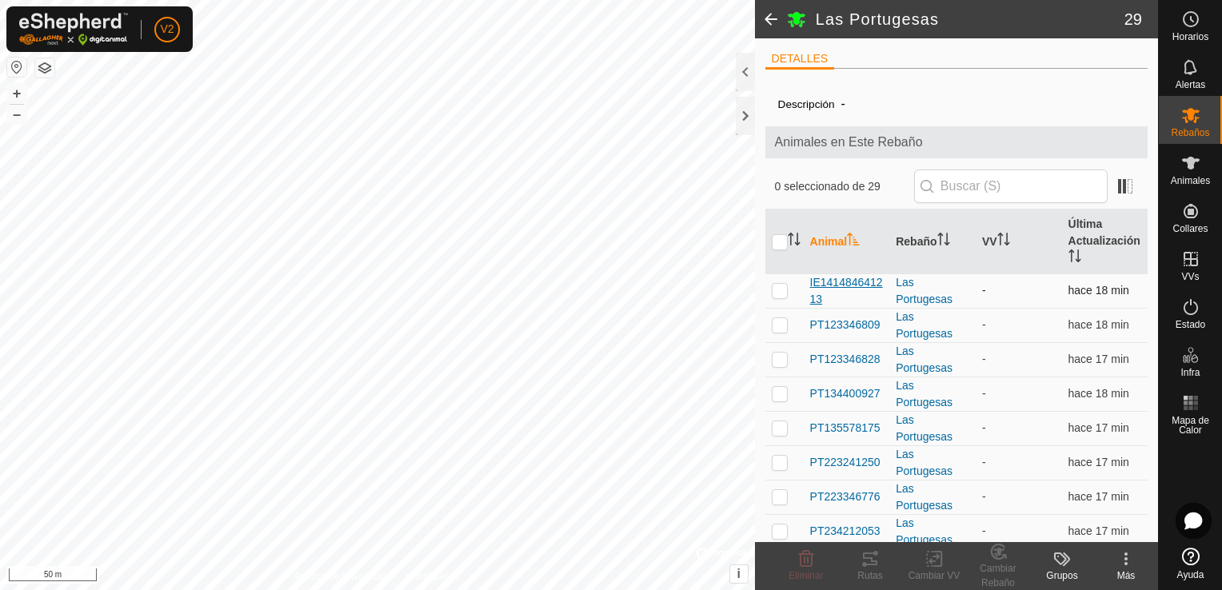
click at [861, 282] on span "IE141484641213" at bounding box center [847, 291] width 74 height 34
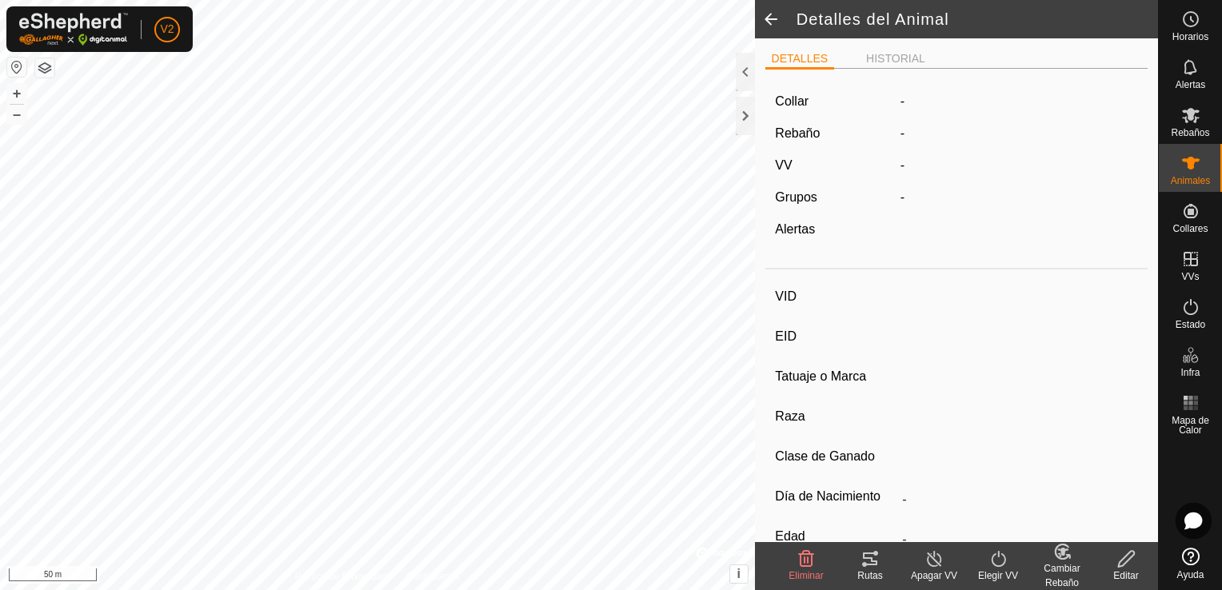
type input "IE141484641213"
type input "-"
type input "CONJUNTO MESTIZO"
type input "MACHO"
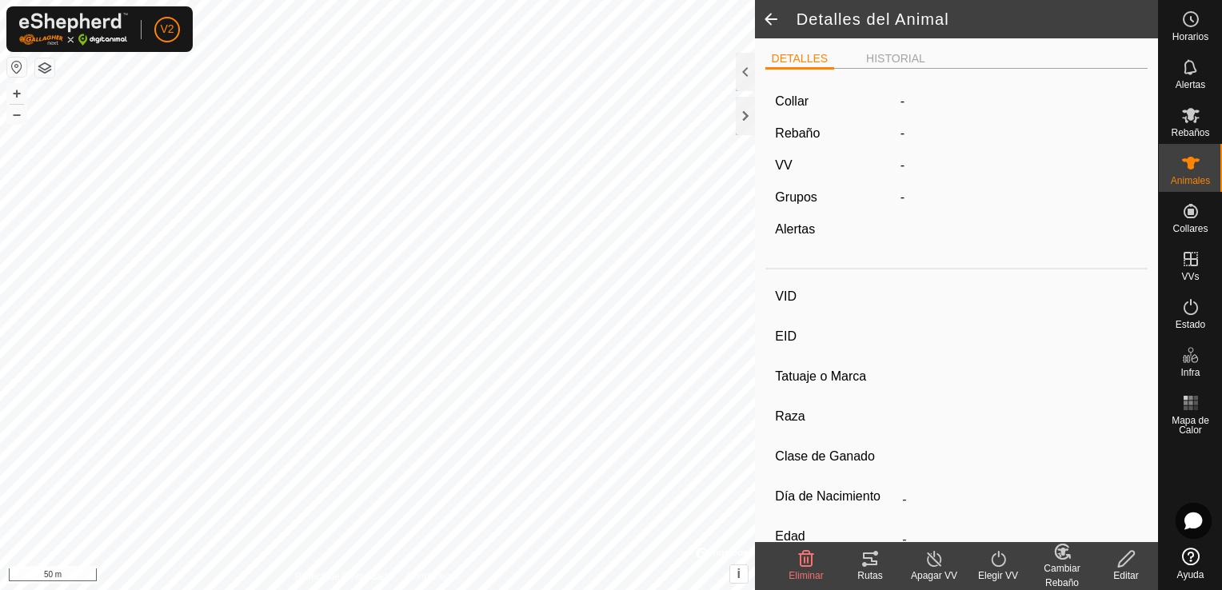
type input "04/2025"
type input "4 months"
type input "0 kg"
type input "-"
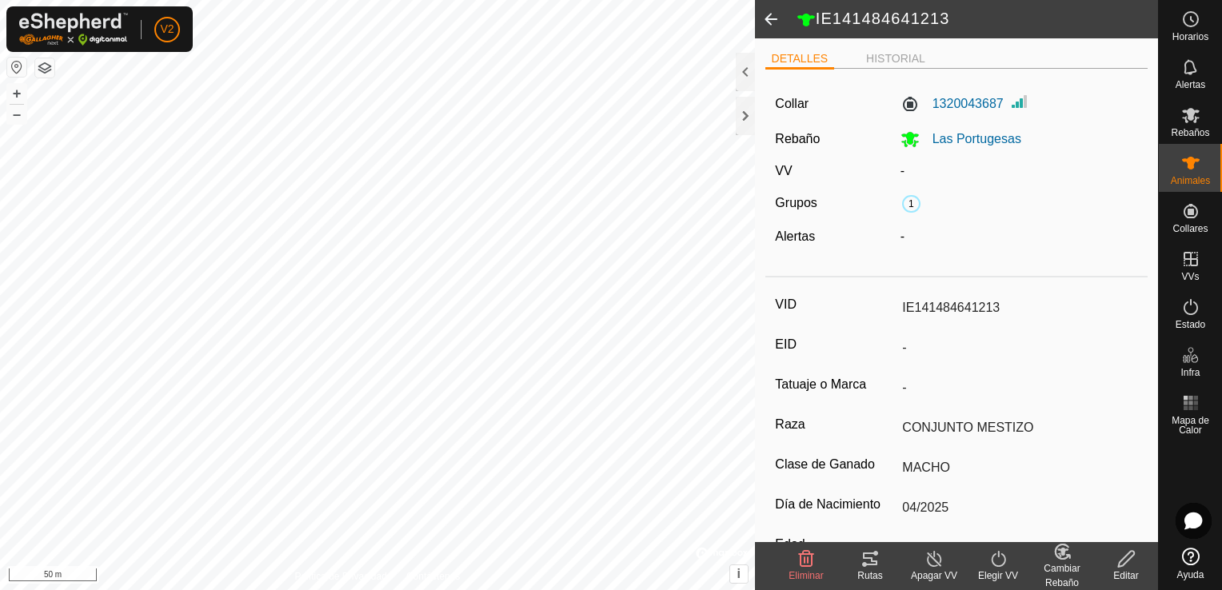
click at [1124, 552] on icon at bounding box center [1127, 559] width 20 height 19
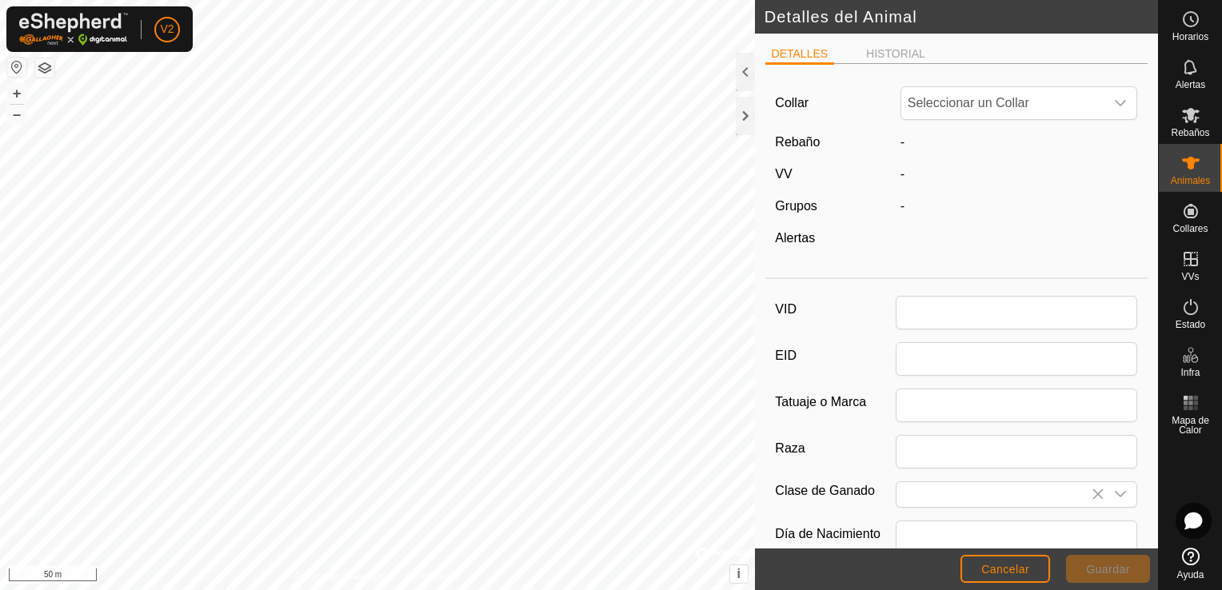
type input "IE141484641213"
type input "CONJUNTO MESTIZO"
type input "MACHO"
type input "04/2025"
type input "4 months"
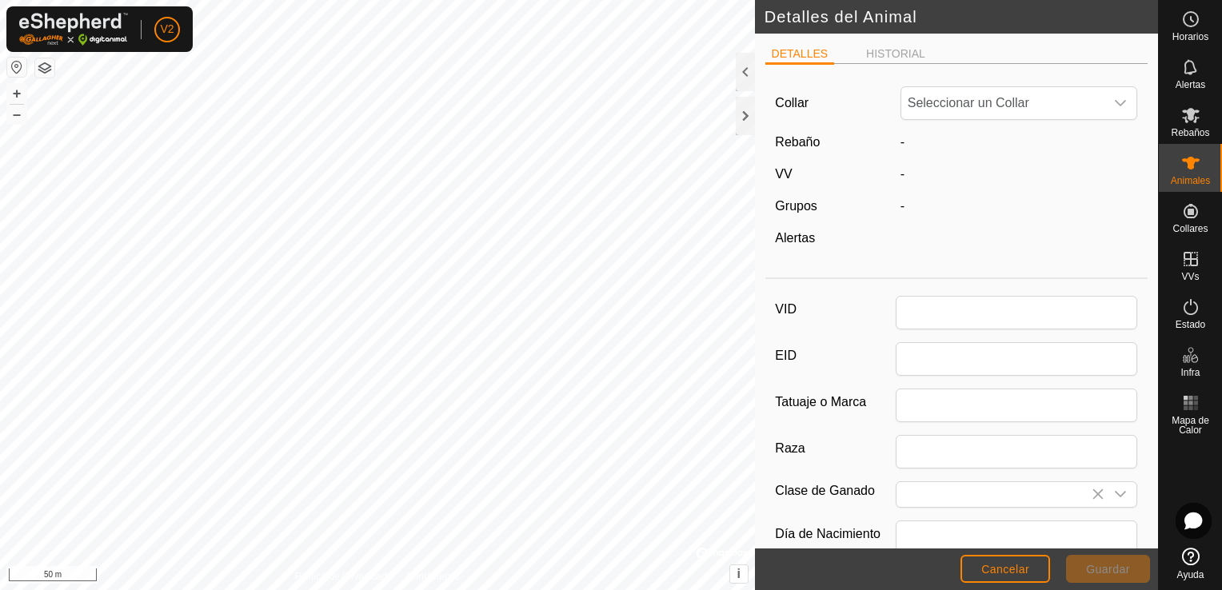
type input "0"
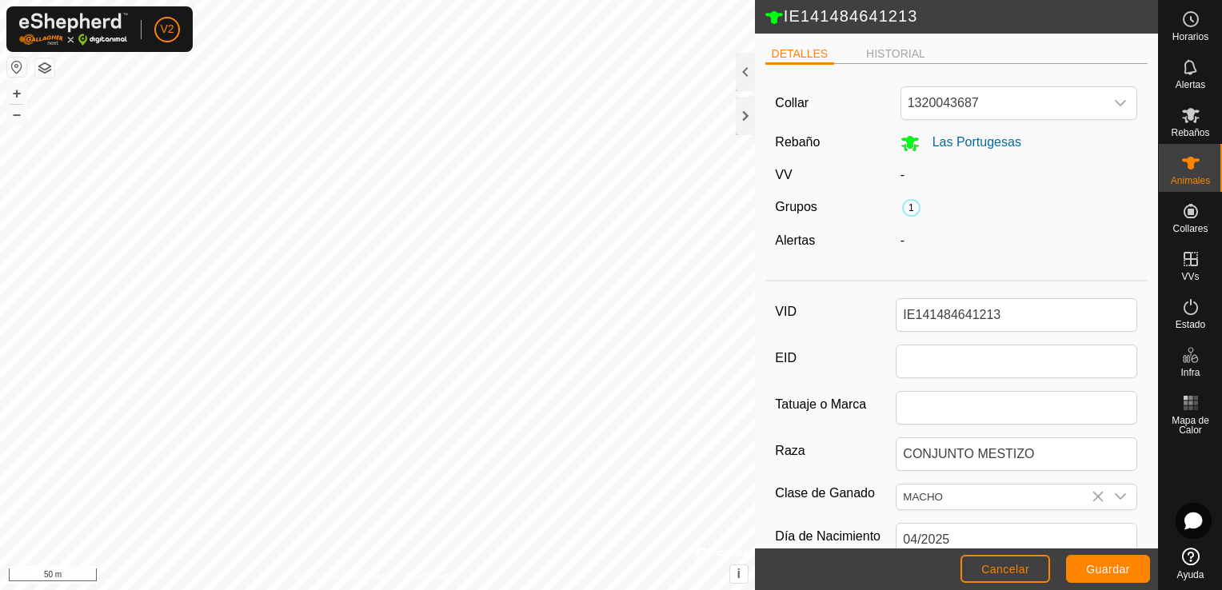
scroll to position [243, 0]
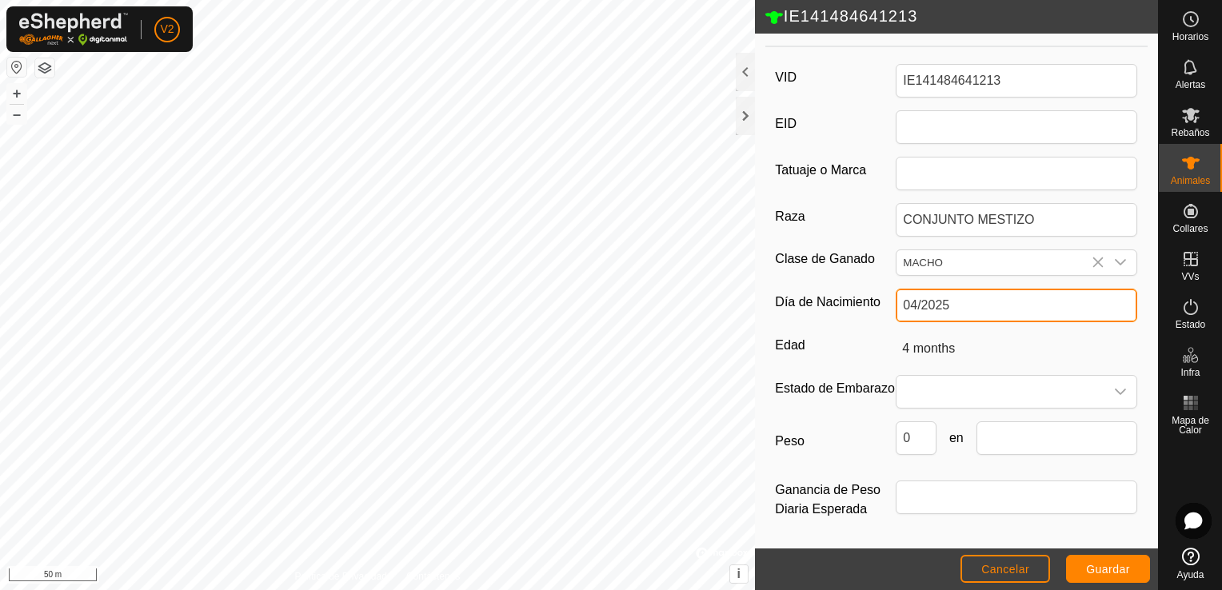
click at [997, 293] on input "04/2025" at bounding box center [1017, 306] width 242 height 34
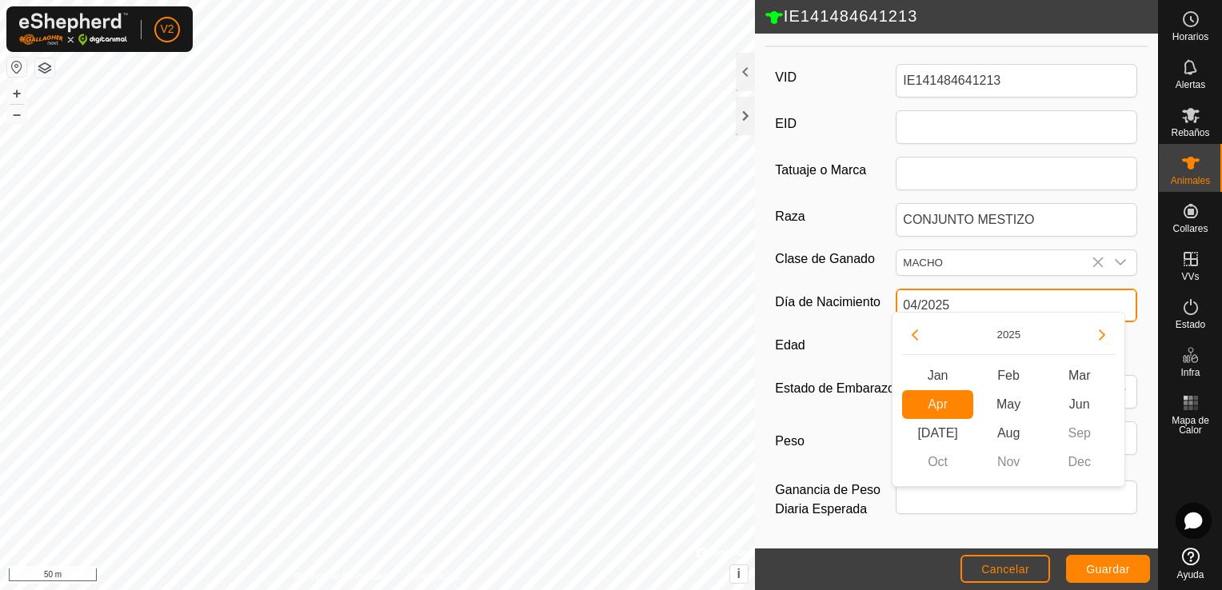
click at [997, 293] on input "04/2025" at bounding box center [1017, 306] width 242 height 34
type input "-"
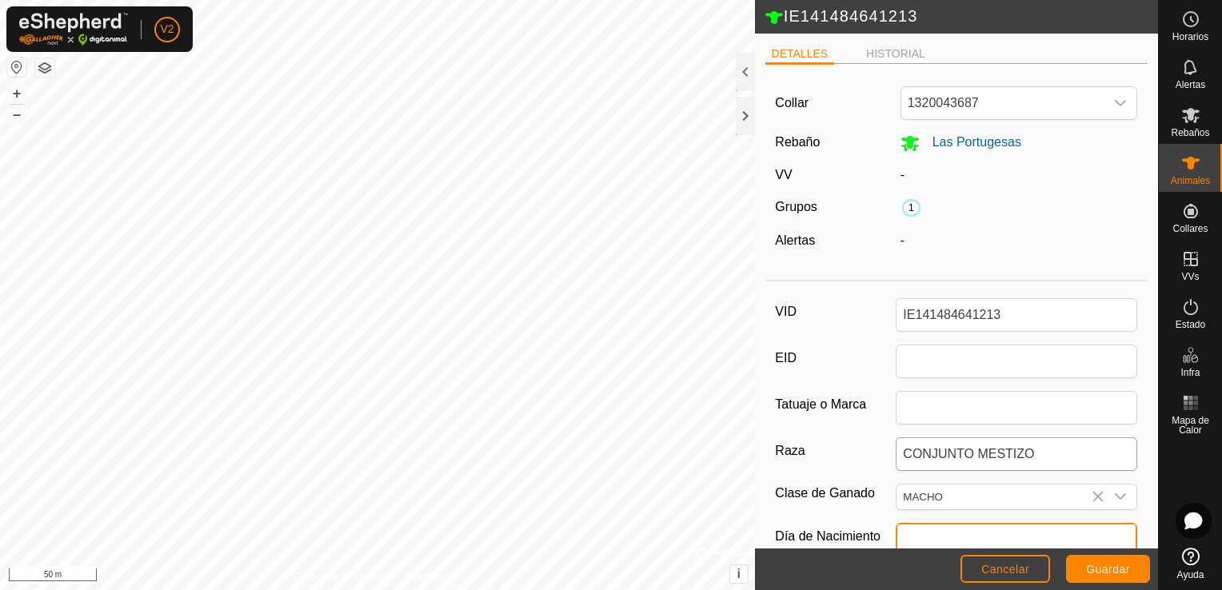
scroll to position [0, 0]
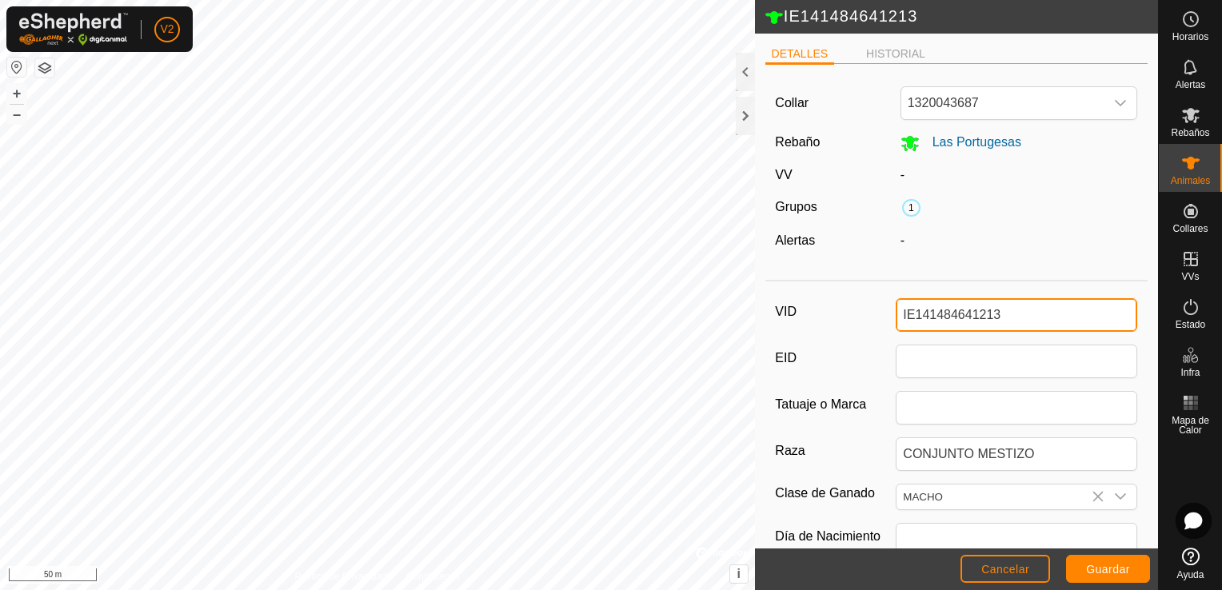
click at [1013, 314] on input "IE141484641213" at bounding box center [1017, 315] width 242 height 34
type input "p"
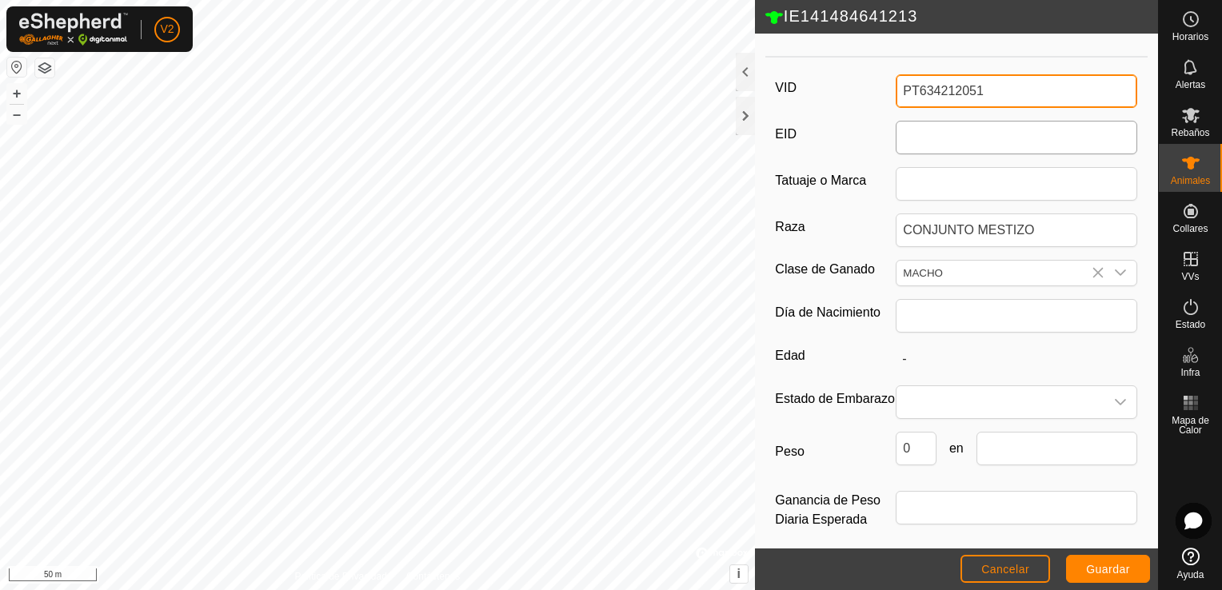
scroll to position [226, 0]
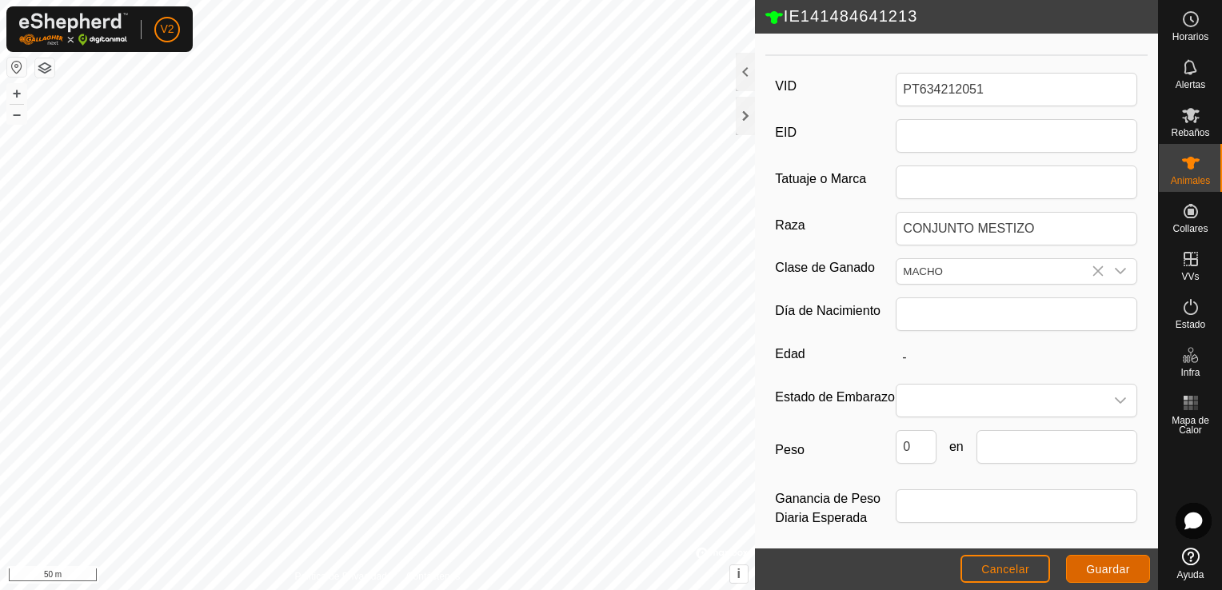
click at [1104, 571] on span "Guardar" at bounding box center [1108, 569] width 44 height 13
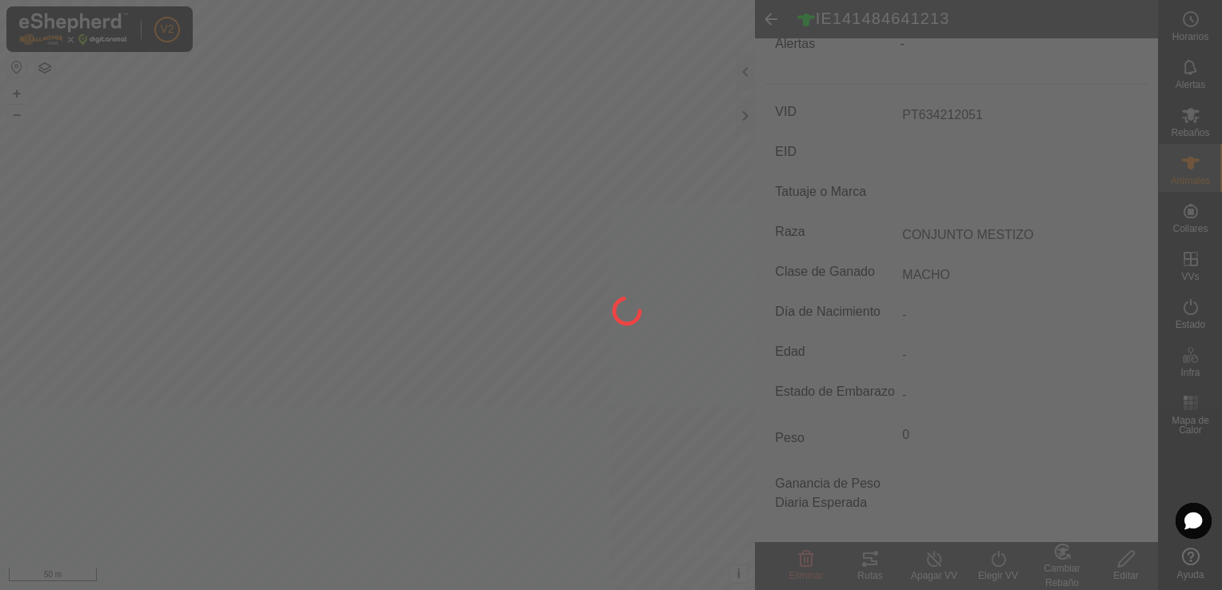
scroll to position [212, 0]
type input "IE141484641213"
type input "-"
type input "4 months"
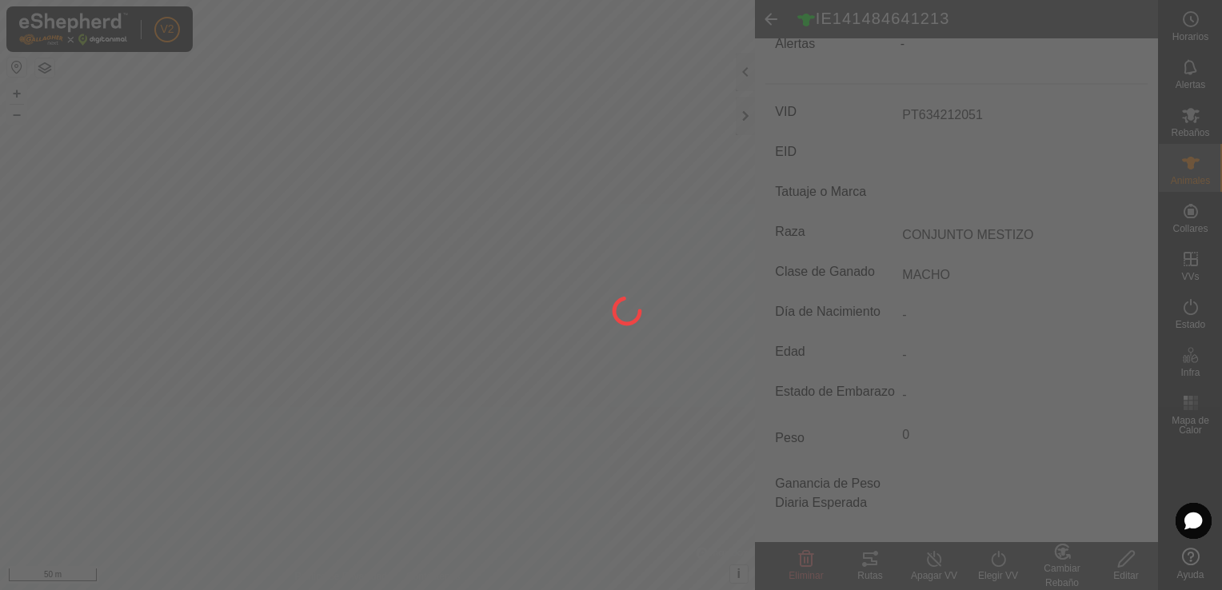
type input "0 kg"
type input "-"
type input "04/2025"
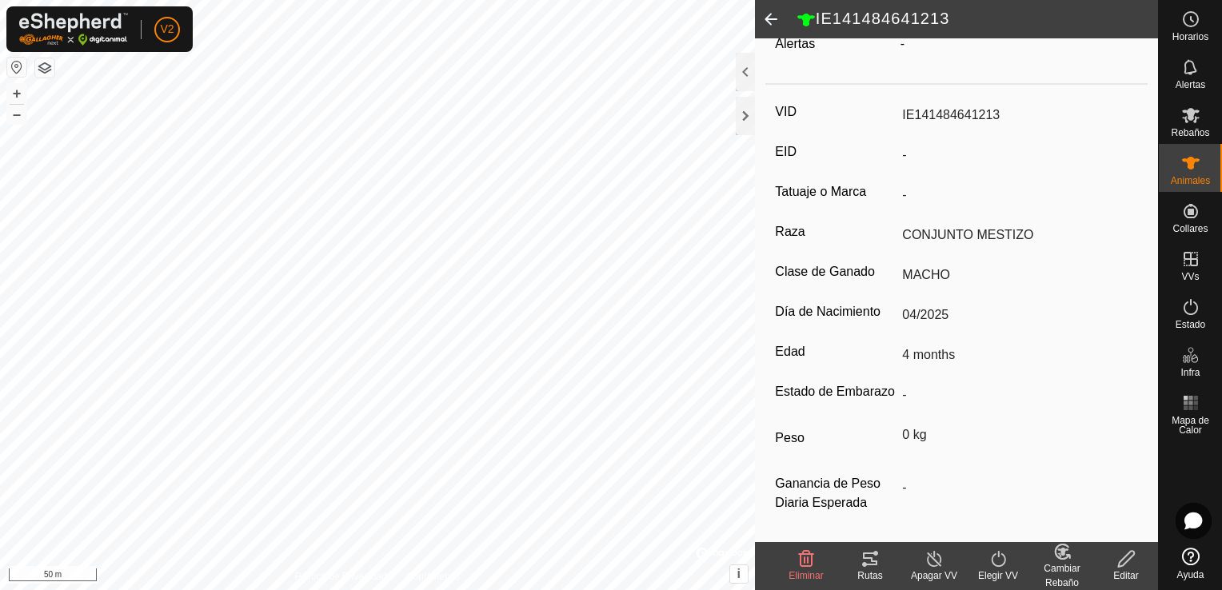
type input "PT634212051"
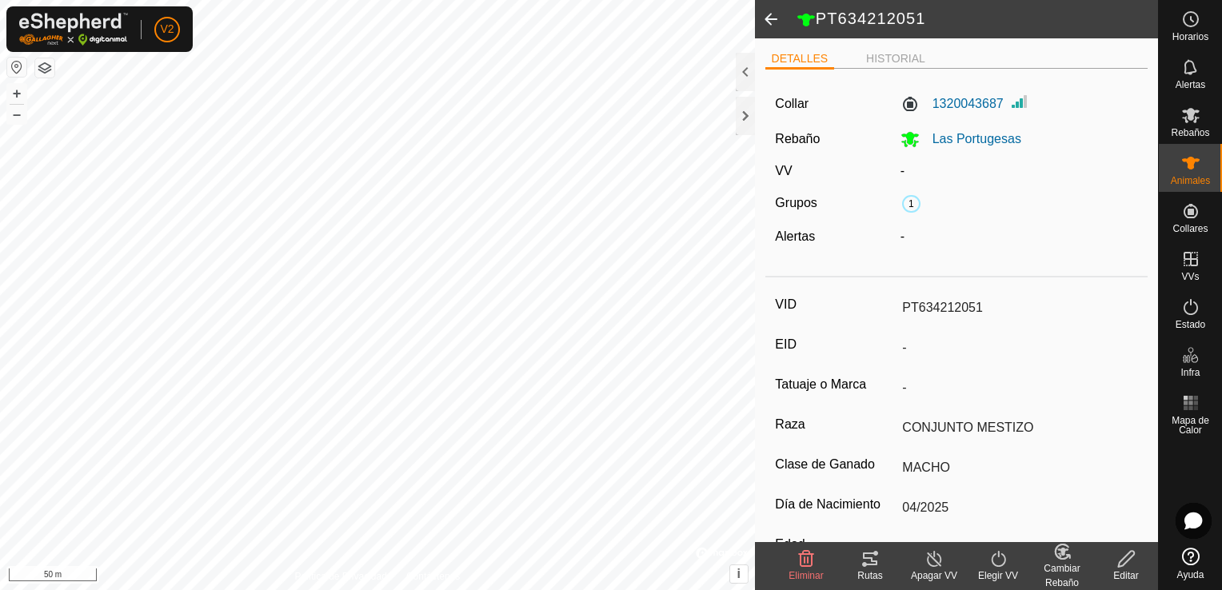
click at [1059, 555] on icon at bounding box center [1060, 555] width 4 height 5
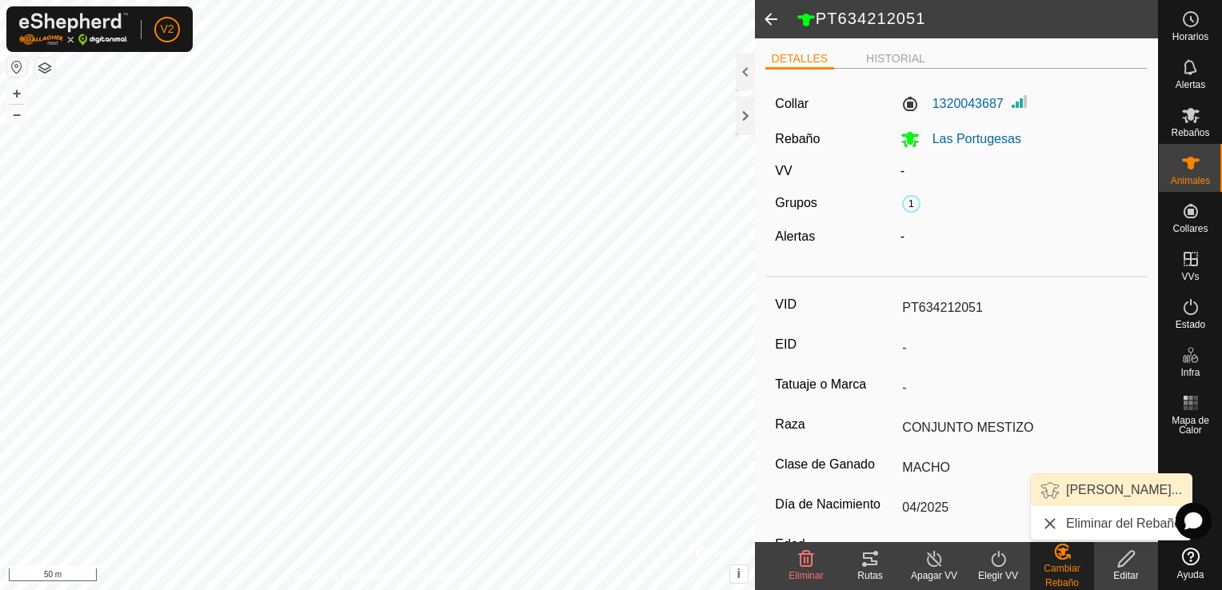
click at [1105, 487] on link "[PERSON_NAME]..." at bounding box center [1111, 490] width 161 height 32
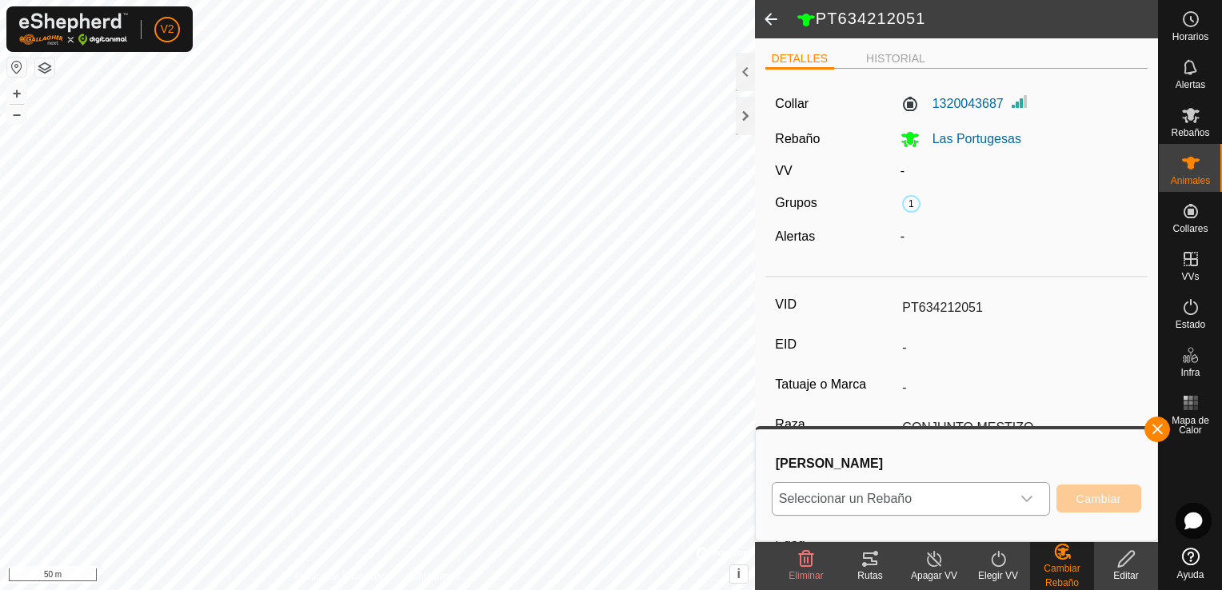
click at [1034, 491] on div "dropdown trigger" at bounding box center [1027, 499] width 32 height 32
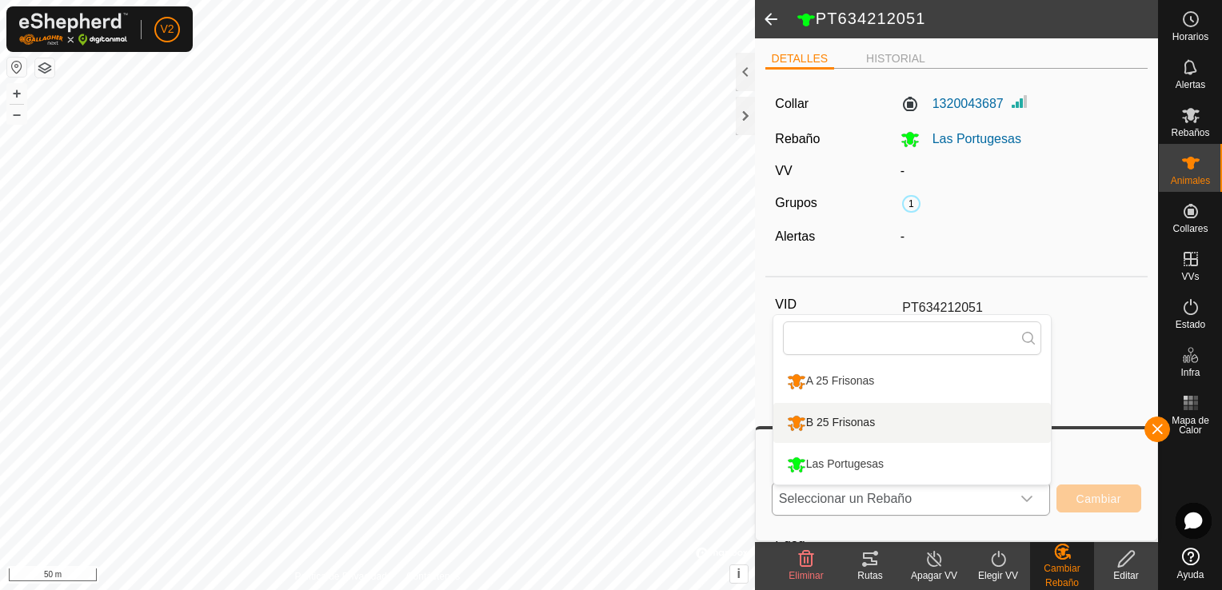
click at [944, 421] on li "B 25 Frisonas" at bounding box center [913, 423] width 278 height 40
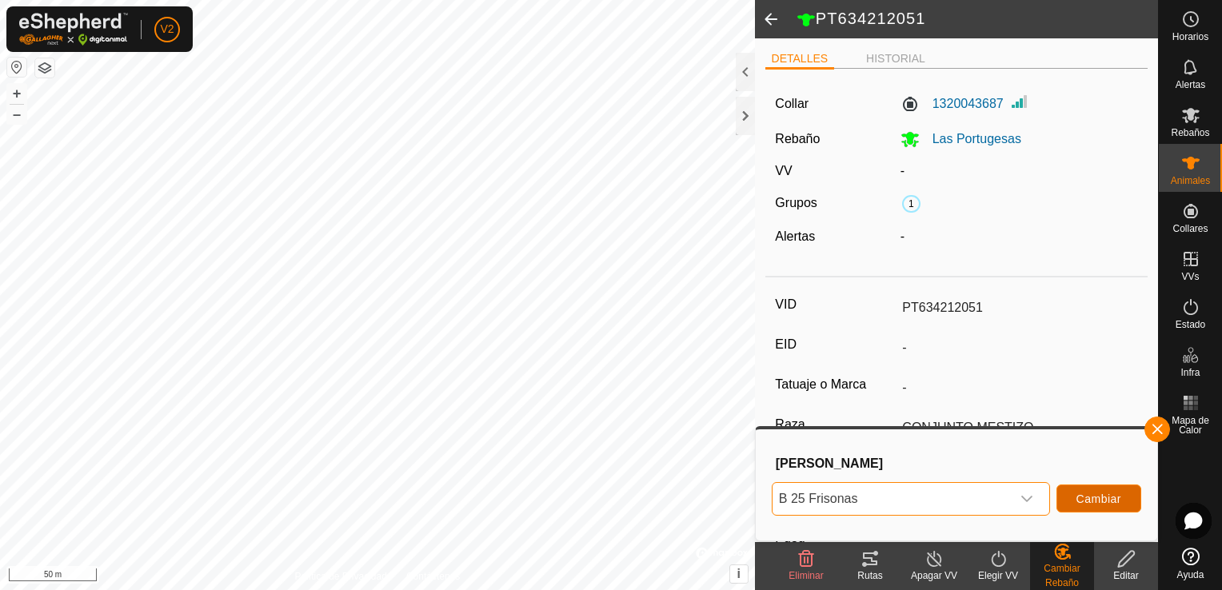
click at [1102, 502] on span "Cambiar" at bounding box center [1099, 499] width 45 height 13
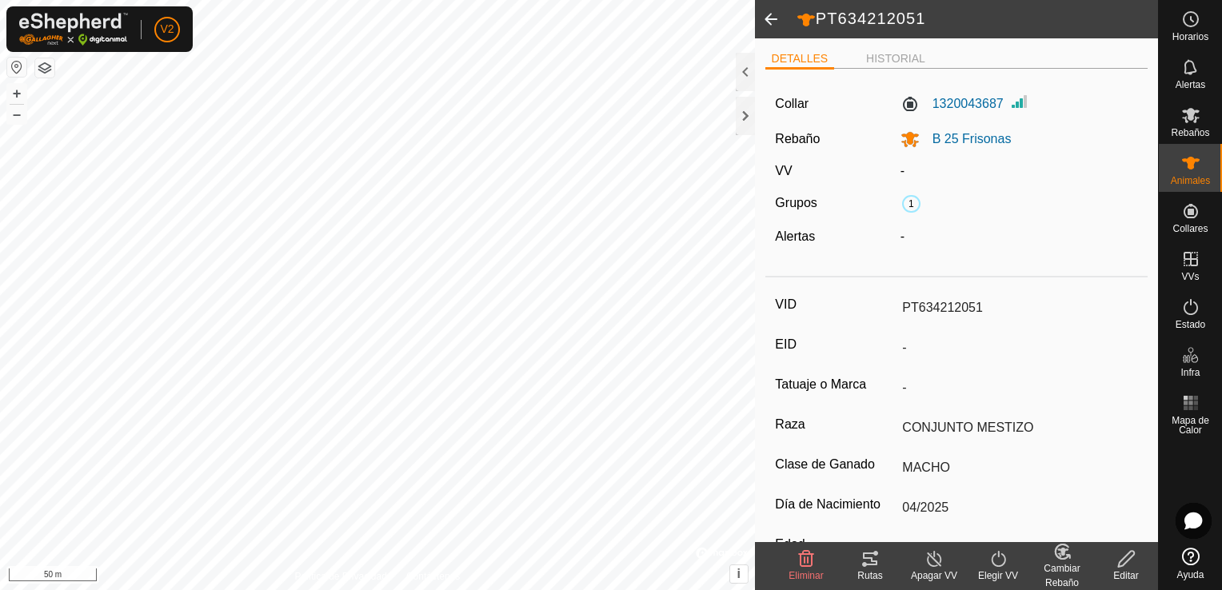
click at [771, 10] on span at bounding box center [771, 19] width 32 height 38
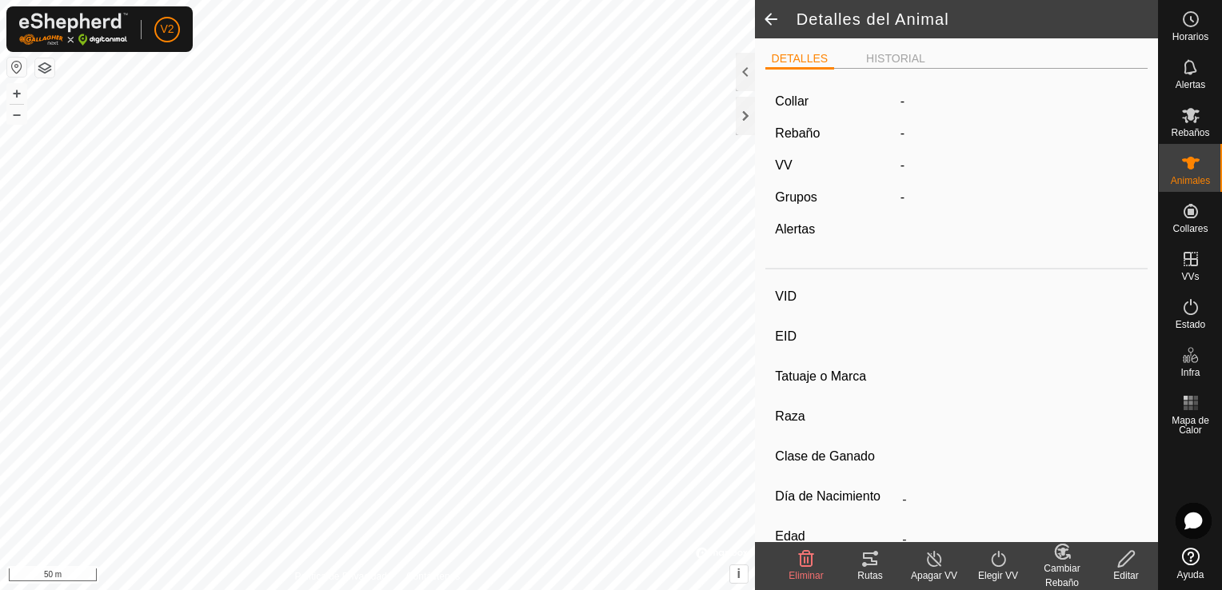
type input "PT634212051"
type input "-"
type input "CONJUNTO MESTIZO"
type input "MACHO"
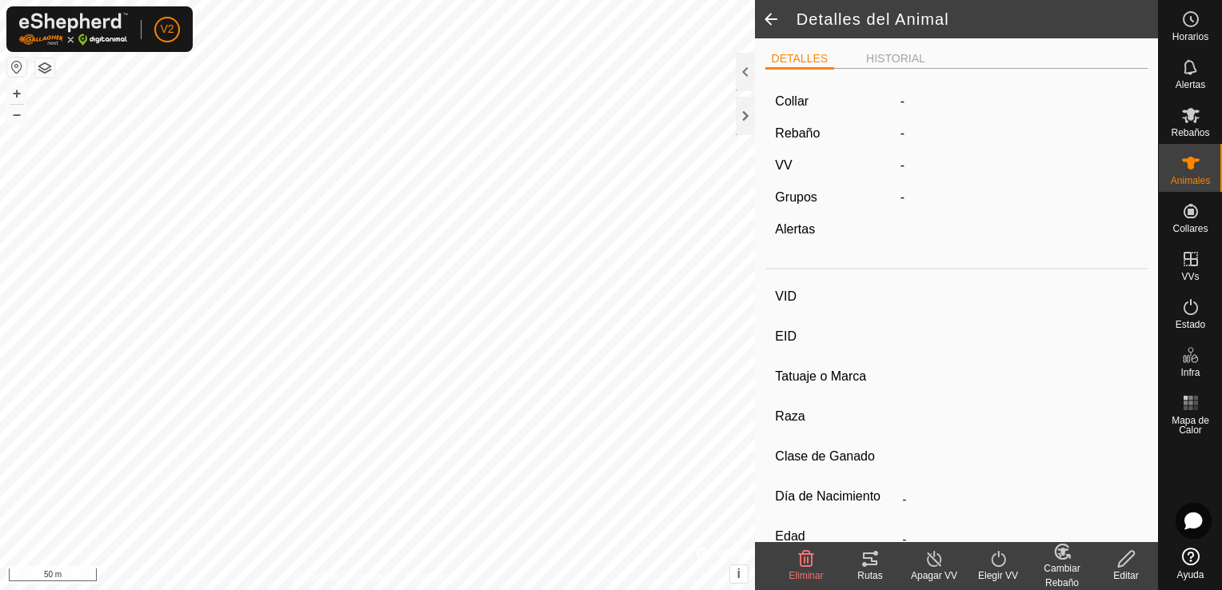
type input "04/2025"
type input "4 months"
type input "0 kg"
type input "-"
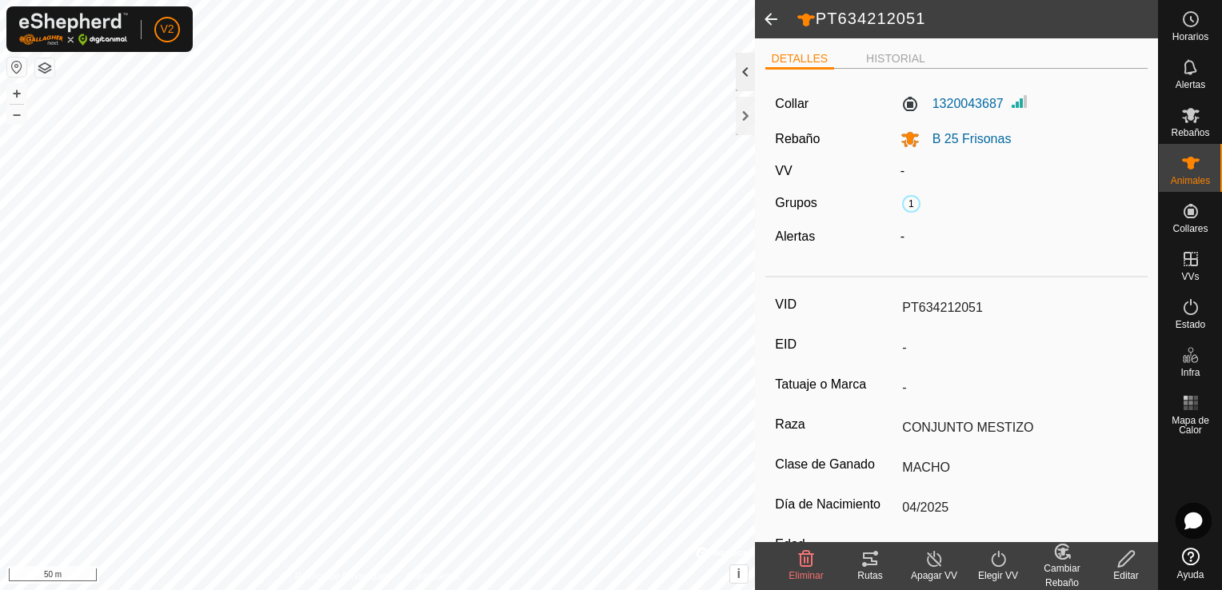
click at [747, 72] on div at bounding box center [745, 72] width 19 height 38
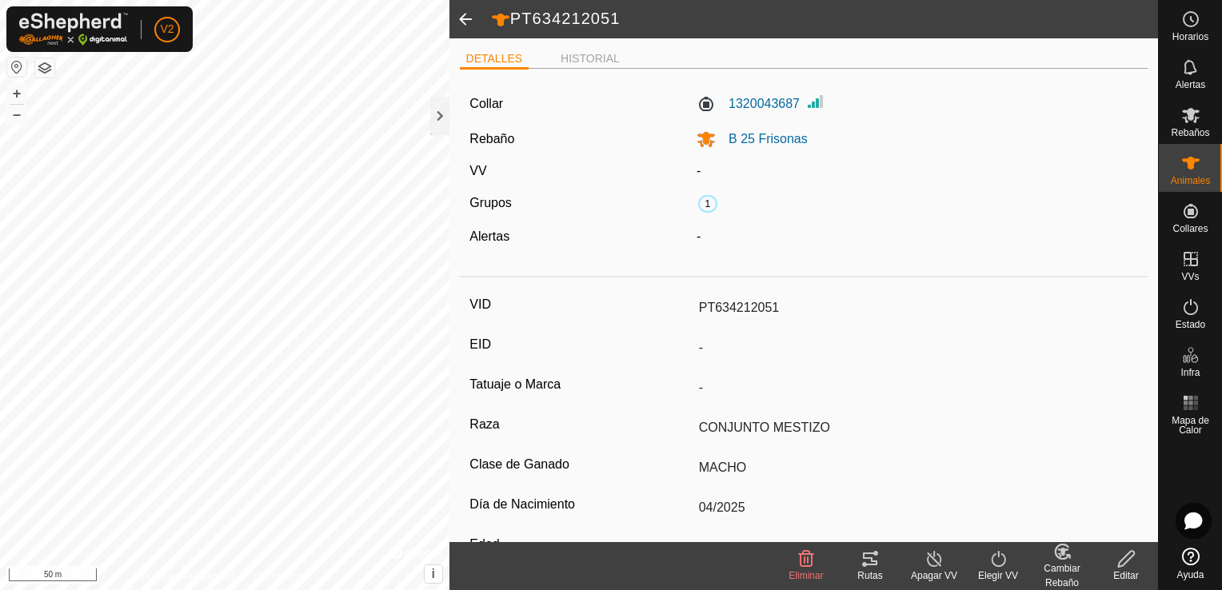
click at [453, 21] on span at bounding box center [466, 19] width 32 height 38
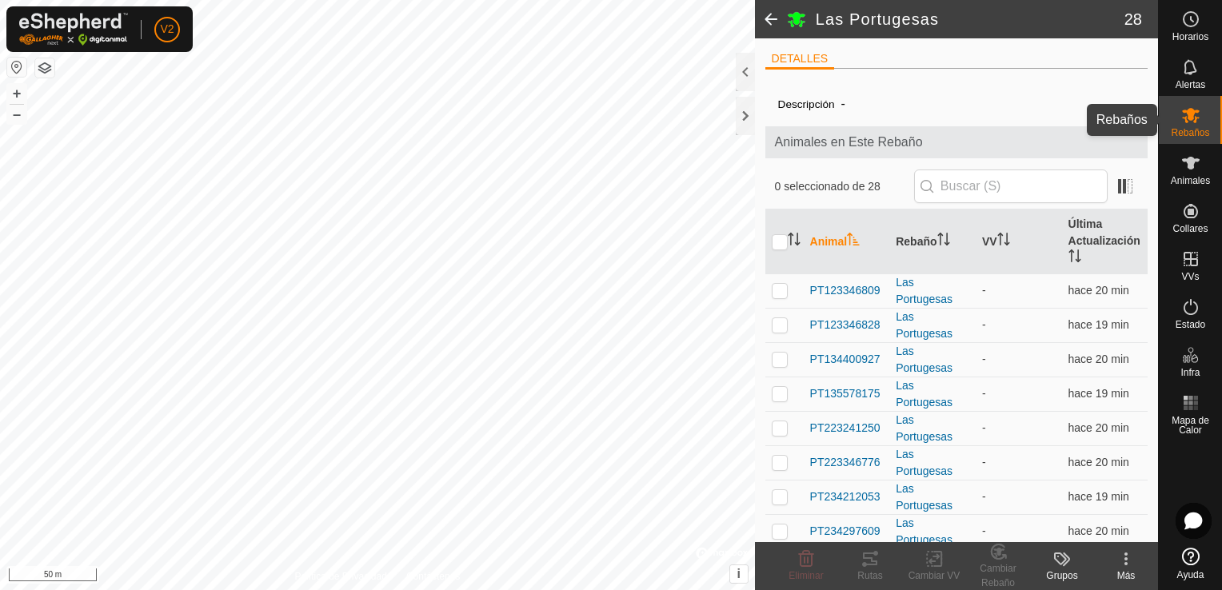
click at [1201, 120] on es-mob-svg-icon at bounding box center [1191, 115] width 29 height 26
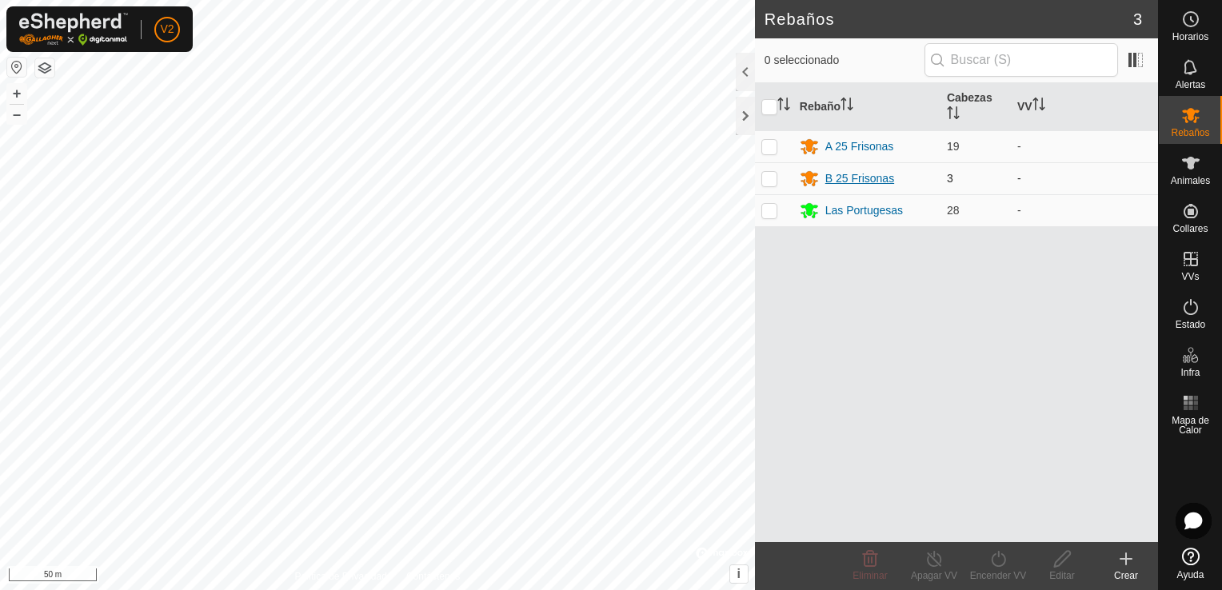
click at [872, 176] on div "B 25 Frisonas" at bounding box center [860, 178] width 69 height 17
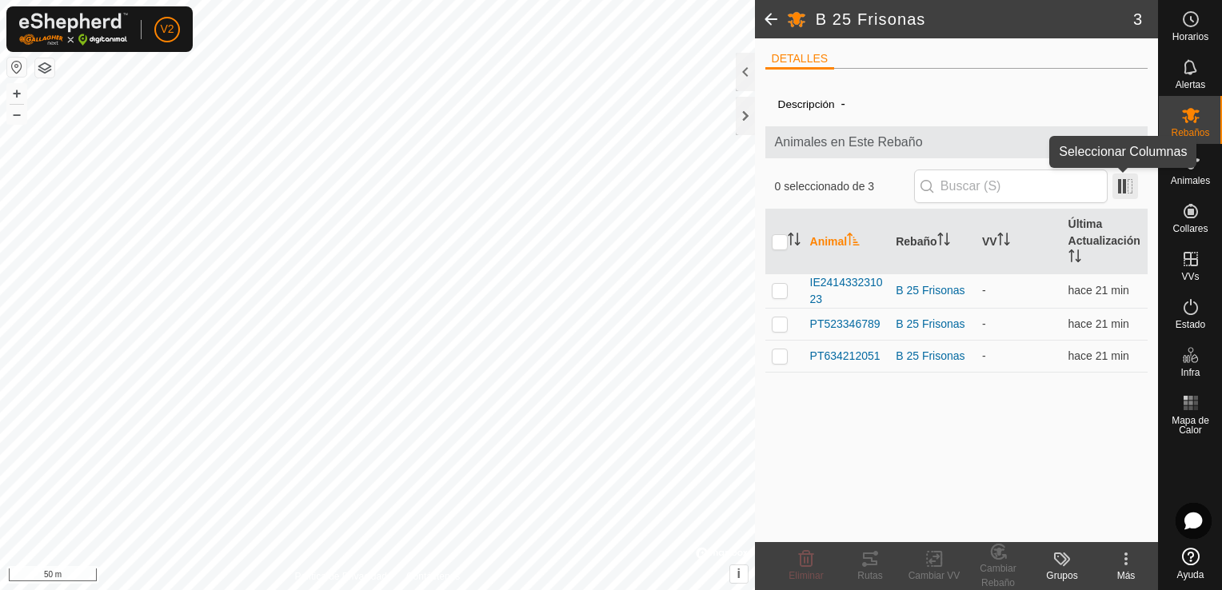
click at [1122, 185] on span at bounding box center [1126, 187] width 26 height 26
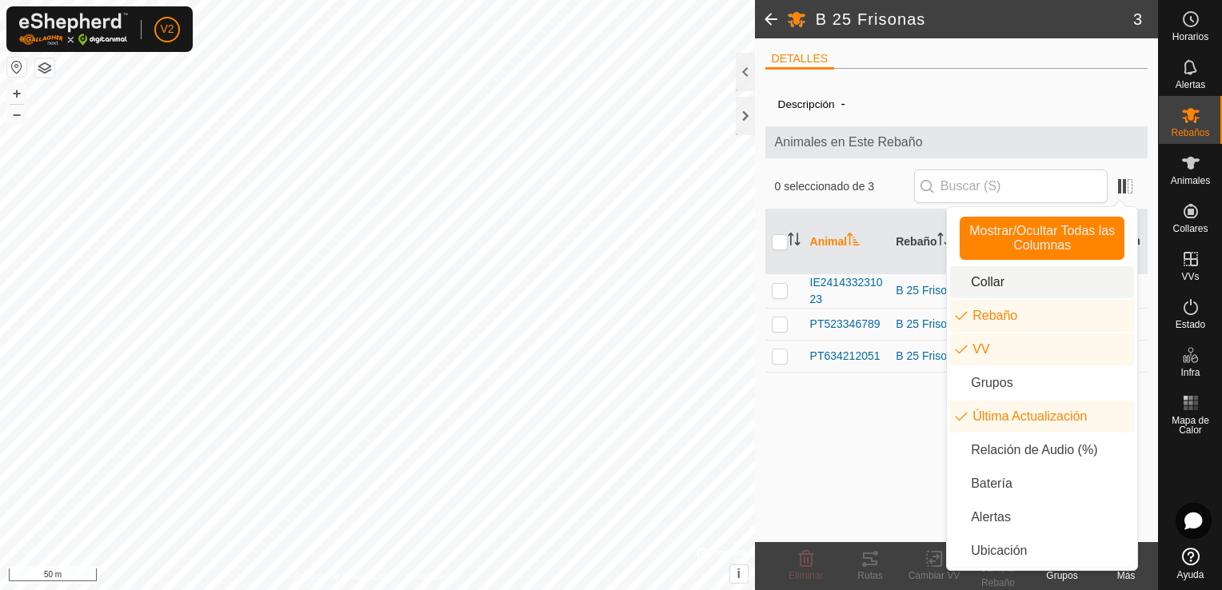
click at [998, 292] on li "Collar" at bounding box center [1042, 282] width 184 height 32
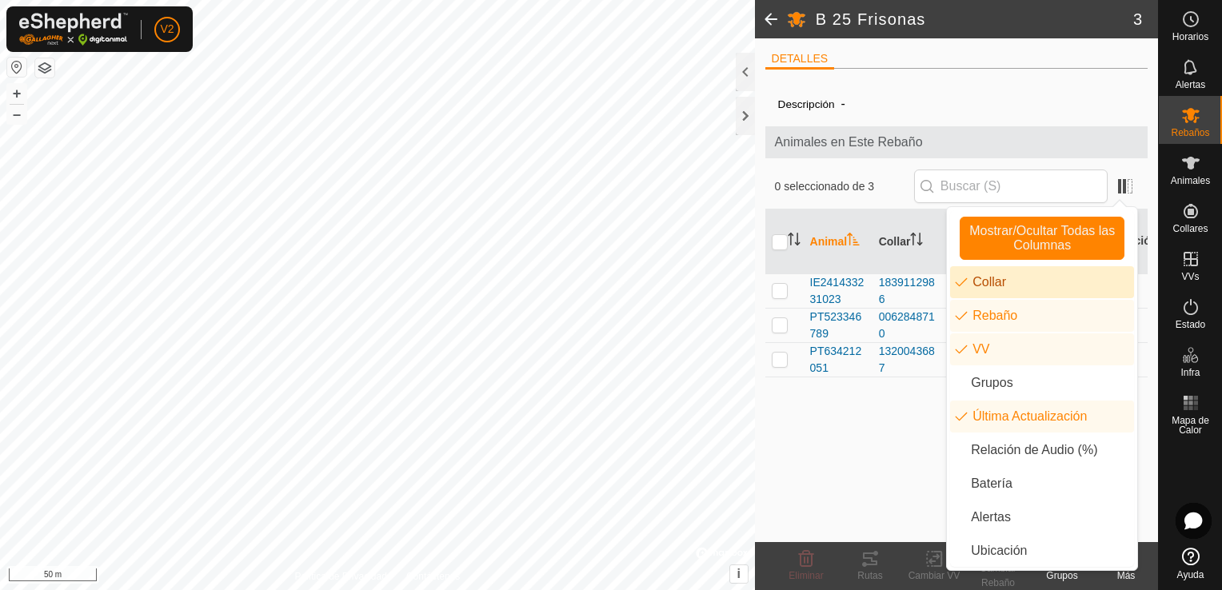
click at [843, 514] on div "Descripción - Animales en Este Rebaño 0 seleccionado de 3 Animal Collar Rebaño …" at bounding box center [957, 312] width 383 height 461
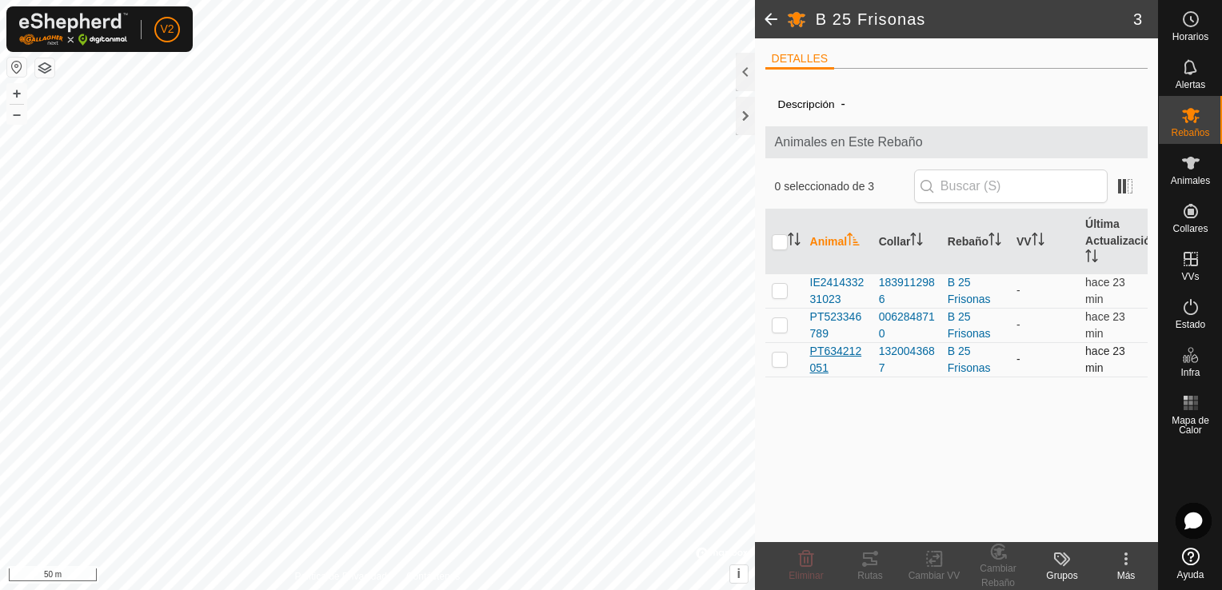
click at [838, 356] on span "PT634212051" at bounding box center [838, 360] width 56 height 34
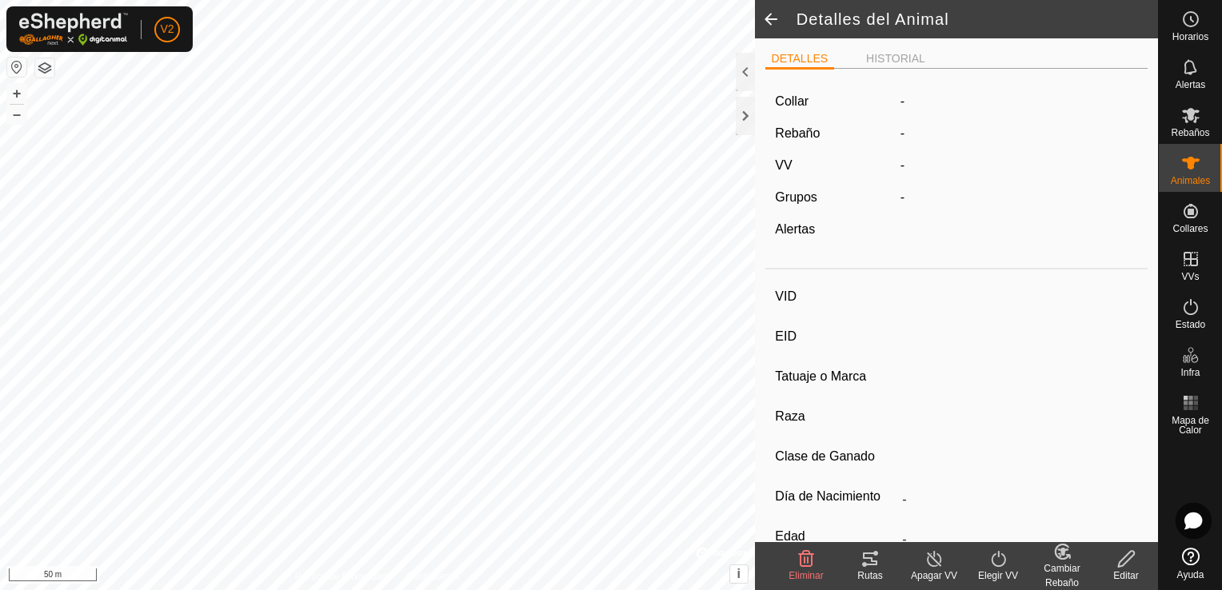
type input "PT634212051"
type input "-"
type input "CONJUNTO MESTIZO"
type input "MACHO"
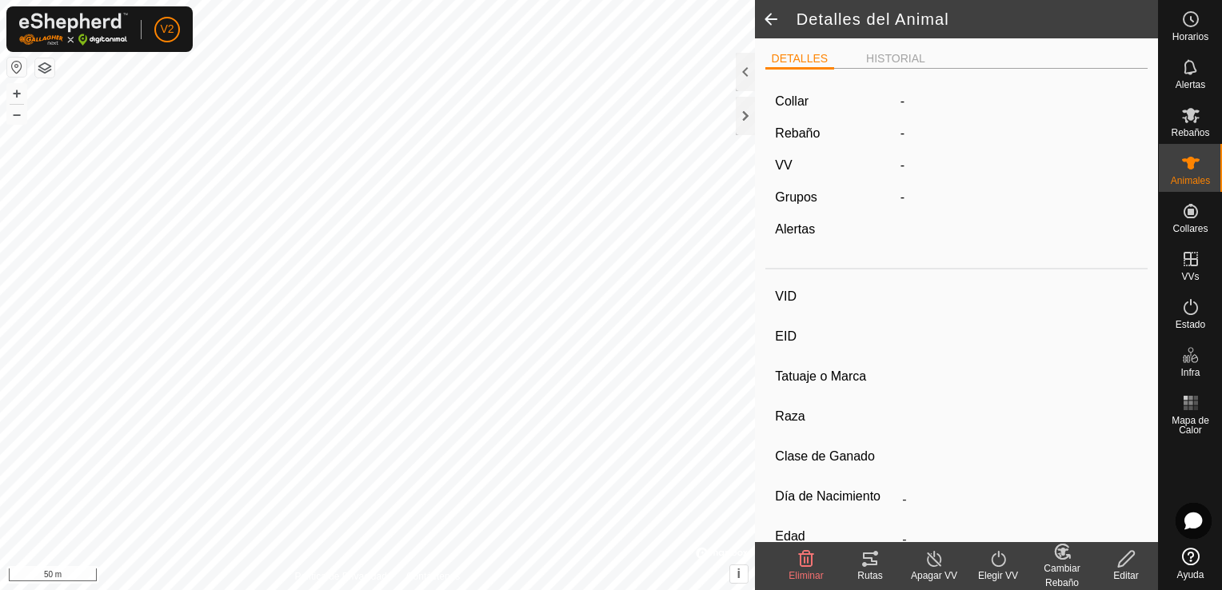
type input "04/2025"
type input "4 months"
type input "0 kg"
type input "-"
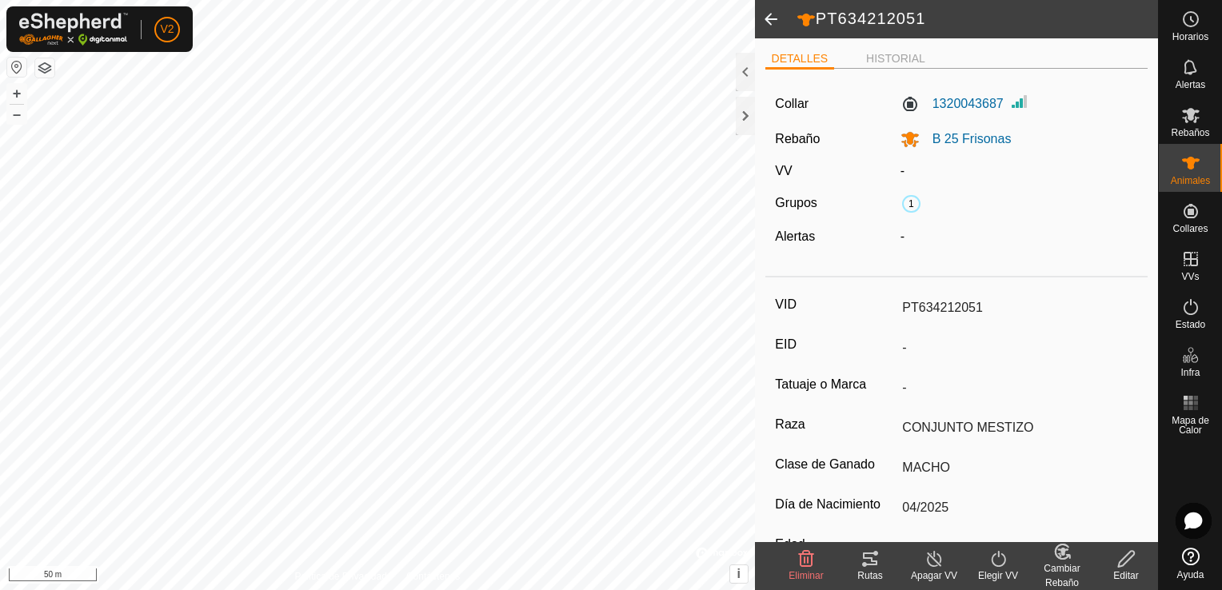
click at [1131, 565] on icon at bounding box center [1127, 559] width 20 height 19
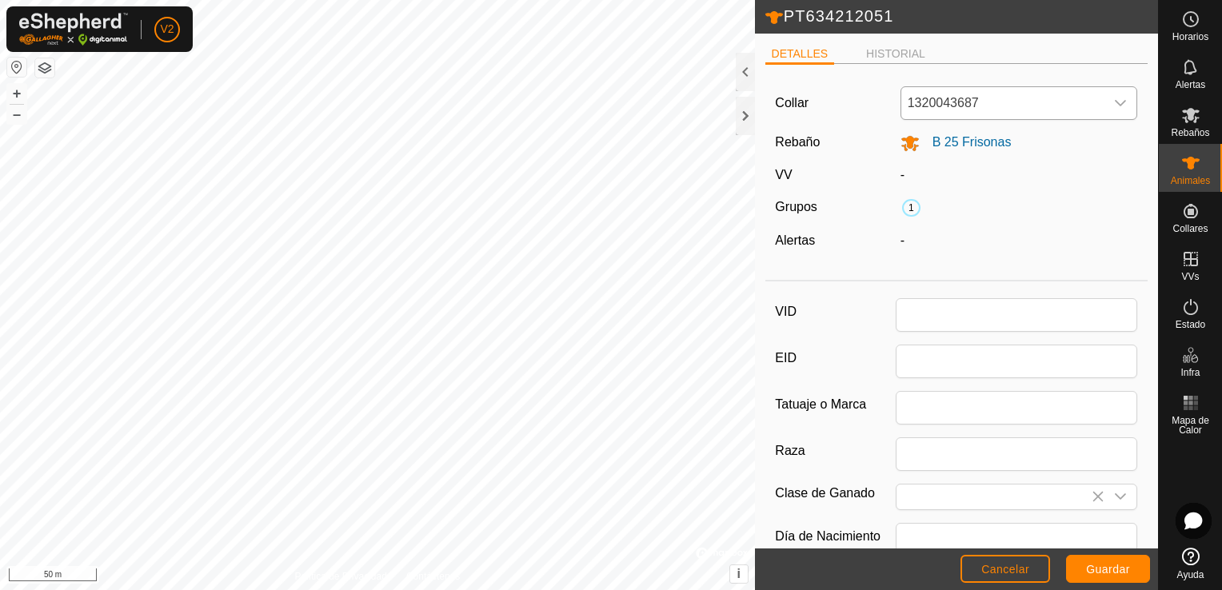
type input "PT634212051"
type input "CONJUNTO MESTIZO"
type input "MACHO"
type input "04/2025"
type input "4 months"
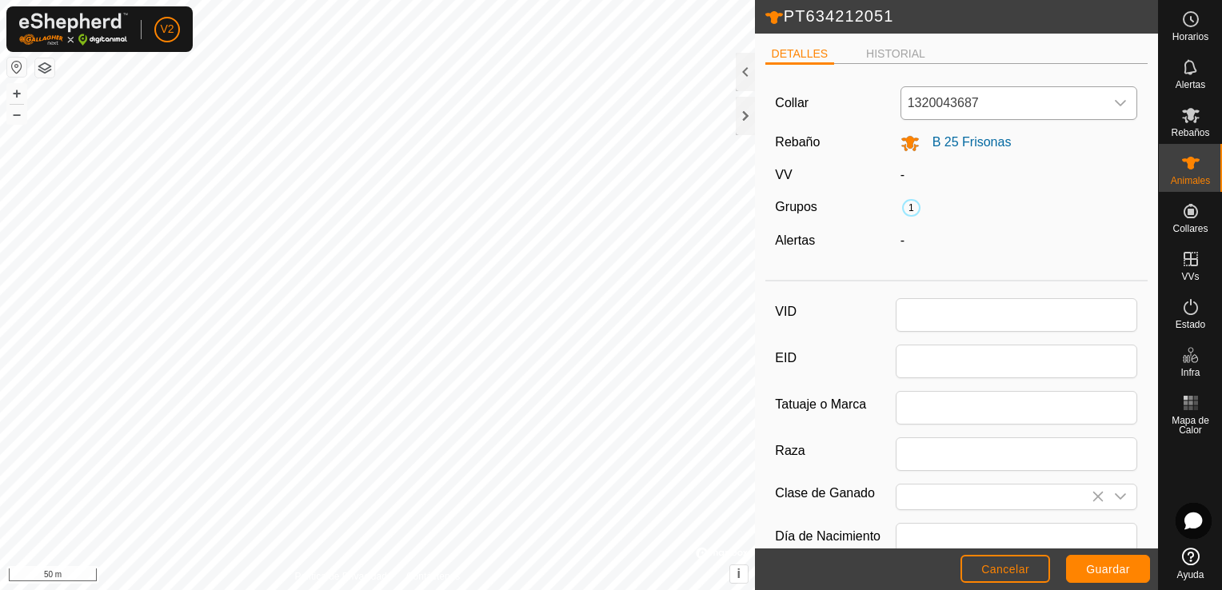
type input "0"
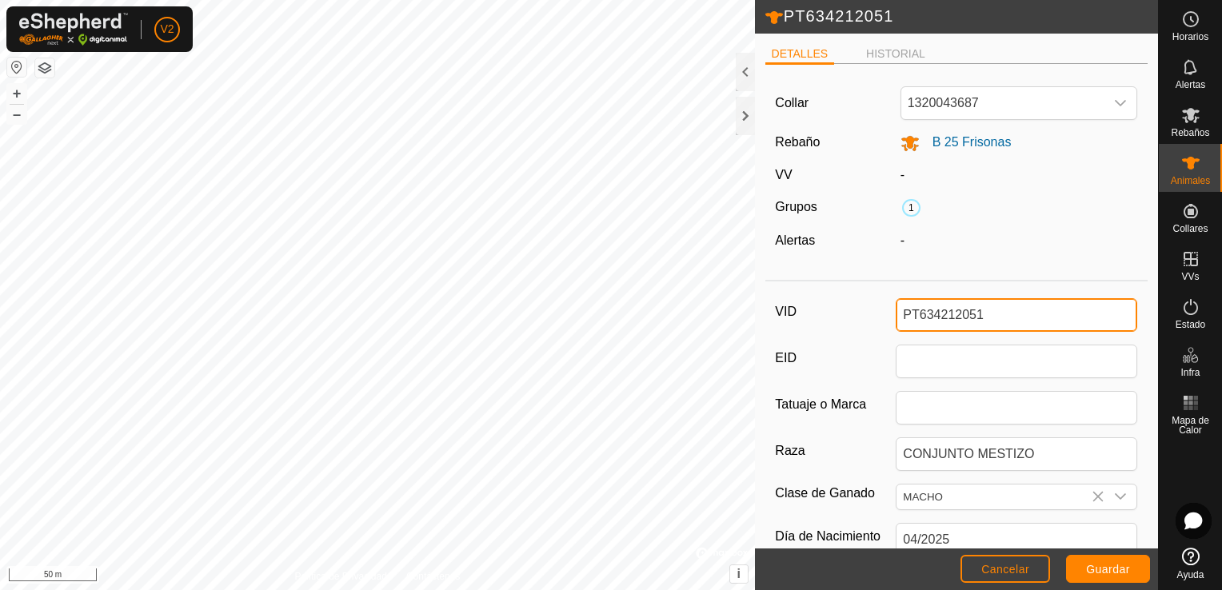
click at [990, 309] on input "PT634212051" at bounding box center [1017, 315] width 242 height 34
type input "i"
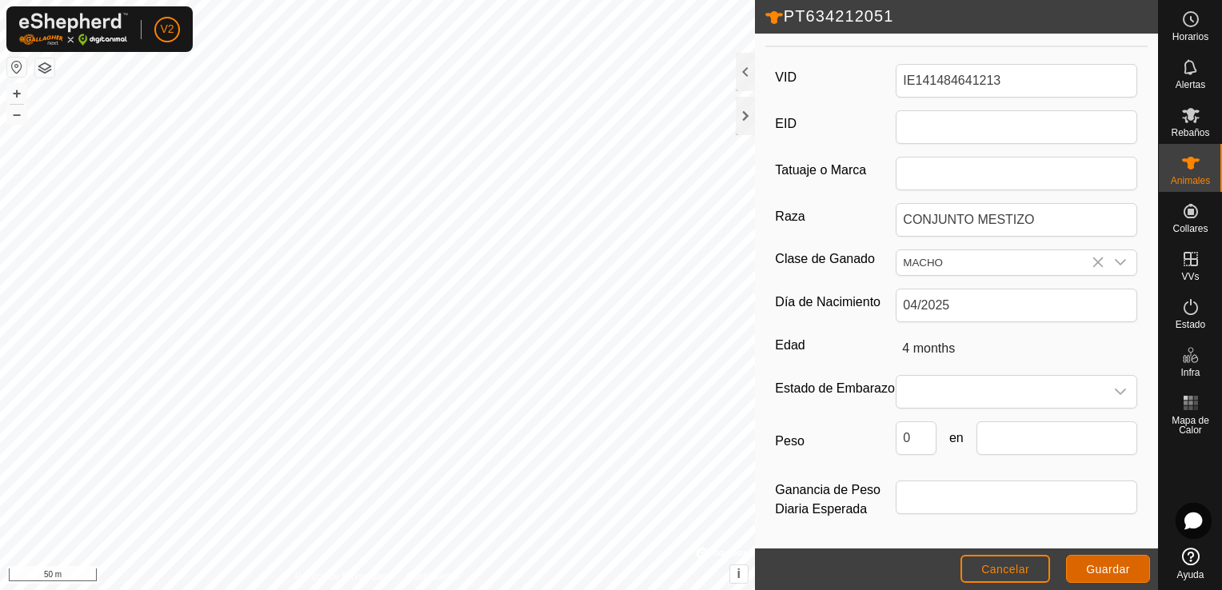
click at [1110, 569] on span "Guardar" at bounding box center [1108, 569] width 44 height 13
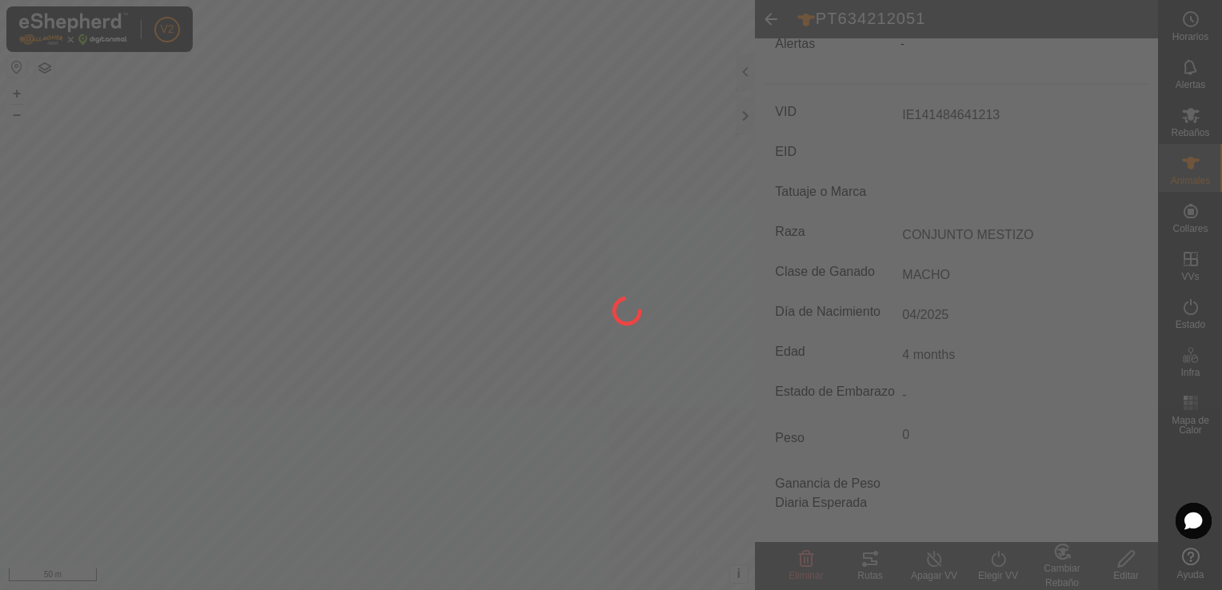
scroll to position [212, 0]
type input "IE141484641213"
type input "-"
type input "0 kg"
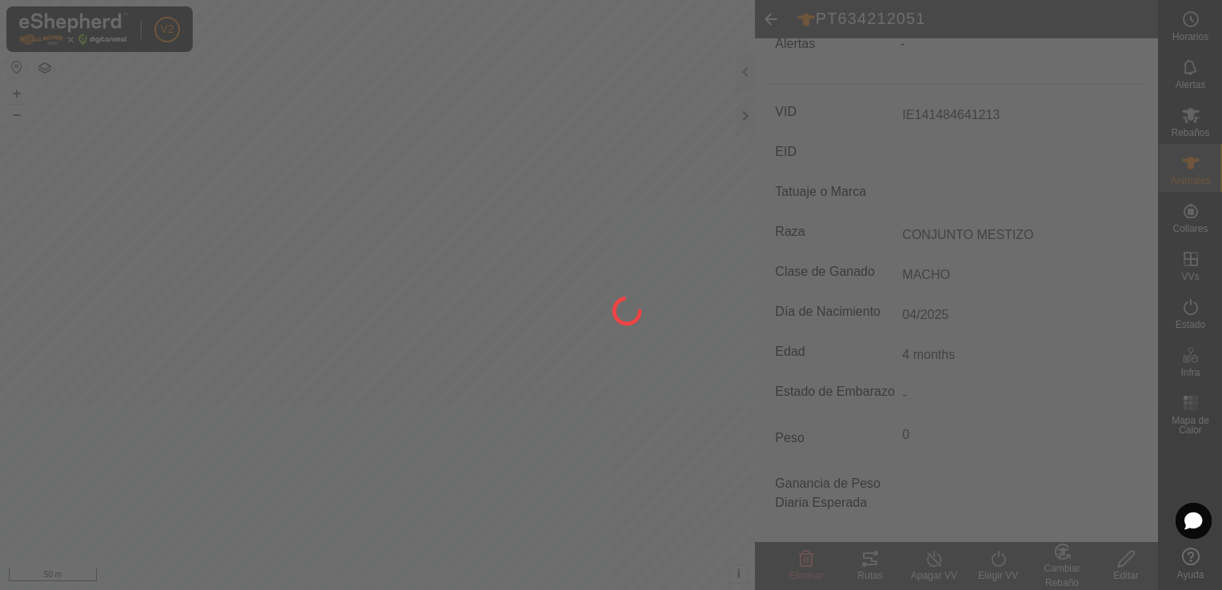
type input "-"
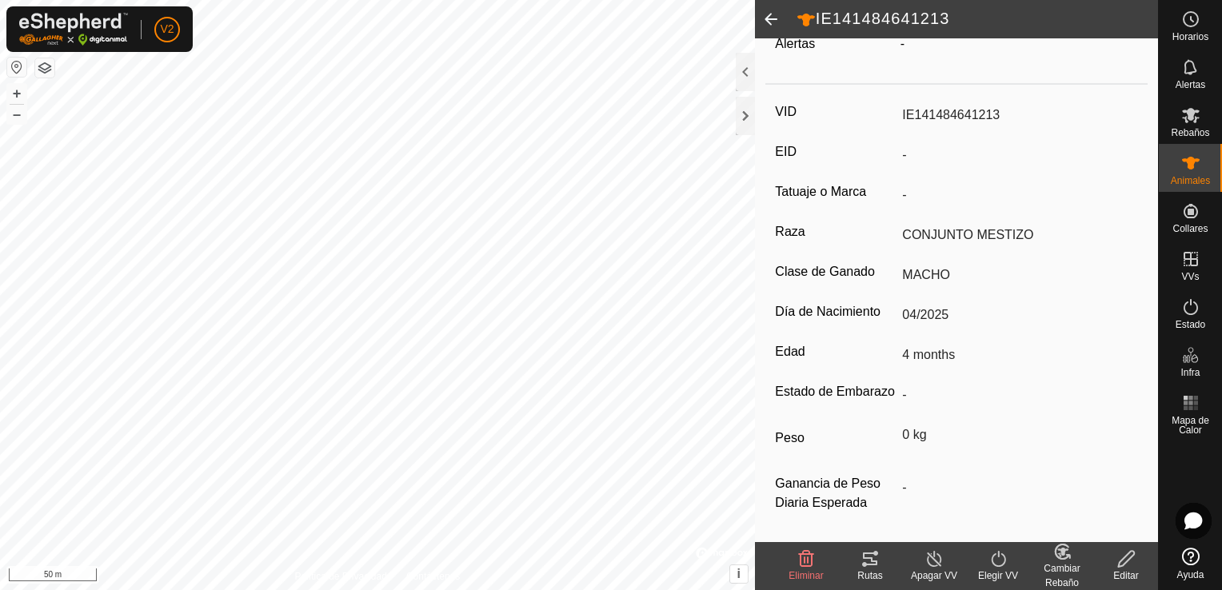
click at [1062, 558] on icon at bounding box center [1062, 552] width 14 height 14
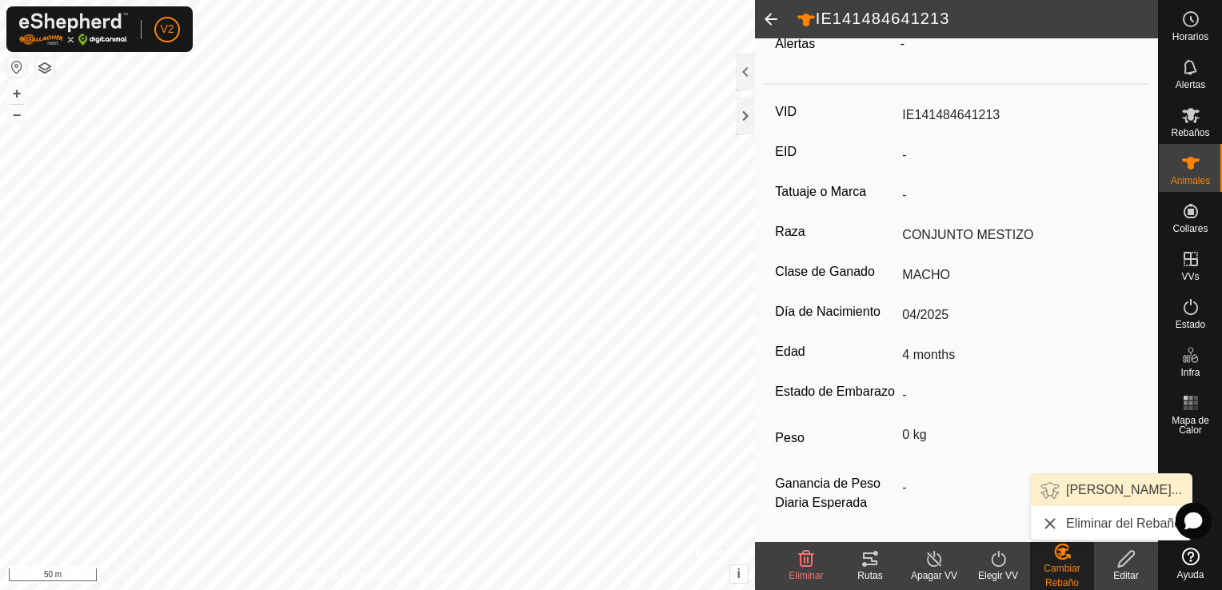
click at [1086, 486] on link "[PERSON_NAME]..." at bounding box center [1111, 490] width 161 height 32
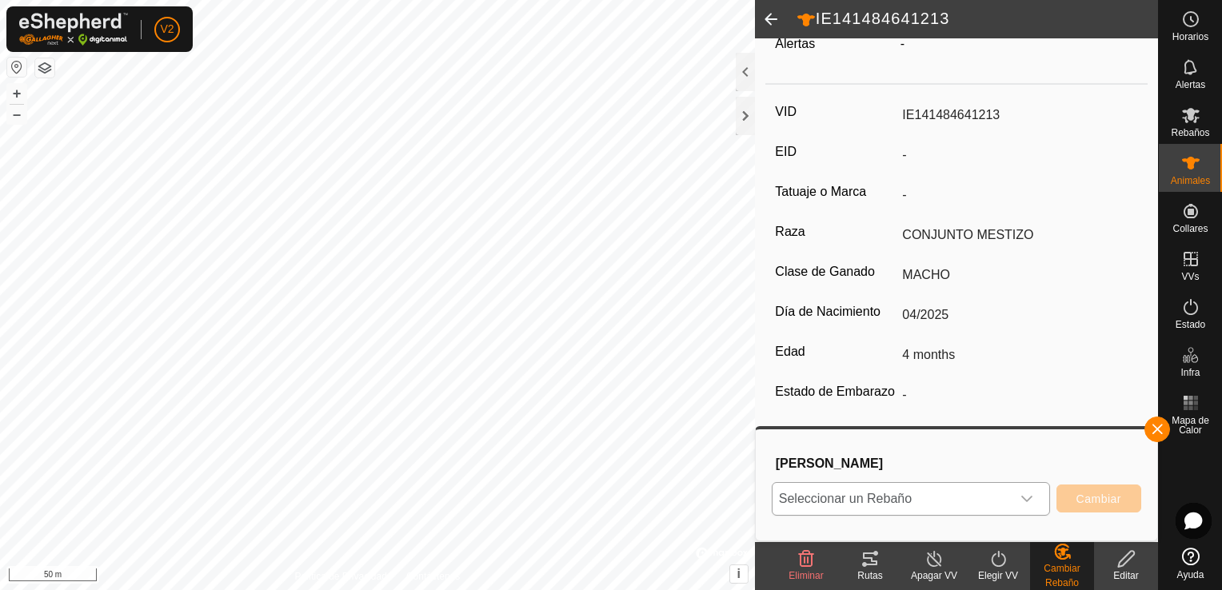
click at [1030, 504] on icon "dropdown trigger" at bounding box center [1027, 499] width 13 height 13
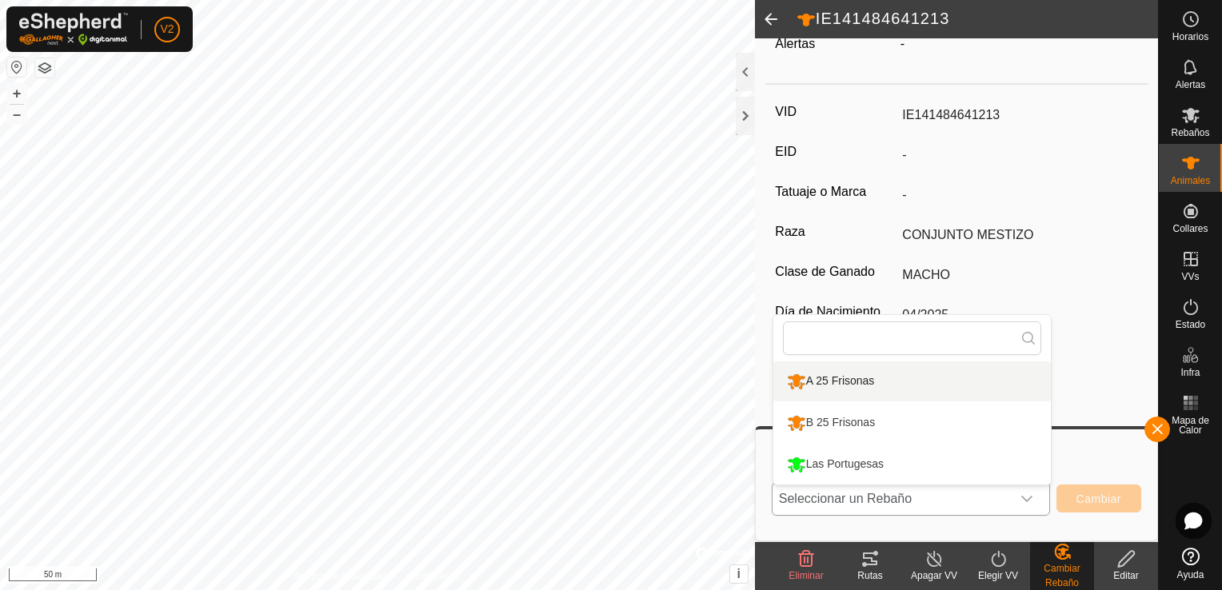
click at [964, 374] on li "A 25 Frisonas" at bounding box center [913, 382] width 278 height 40
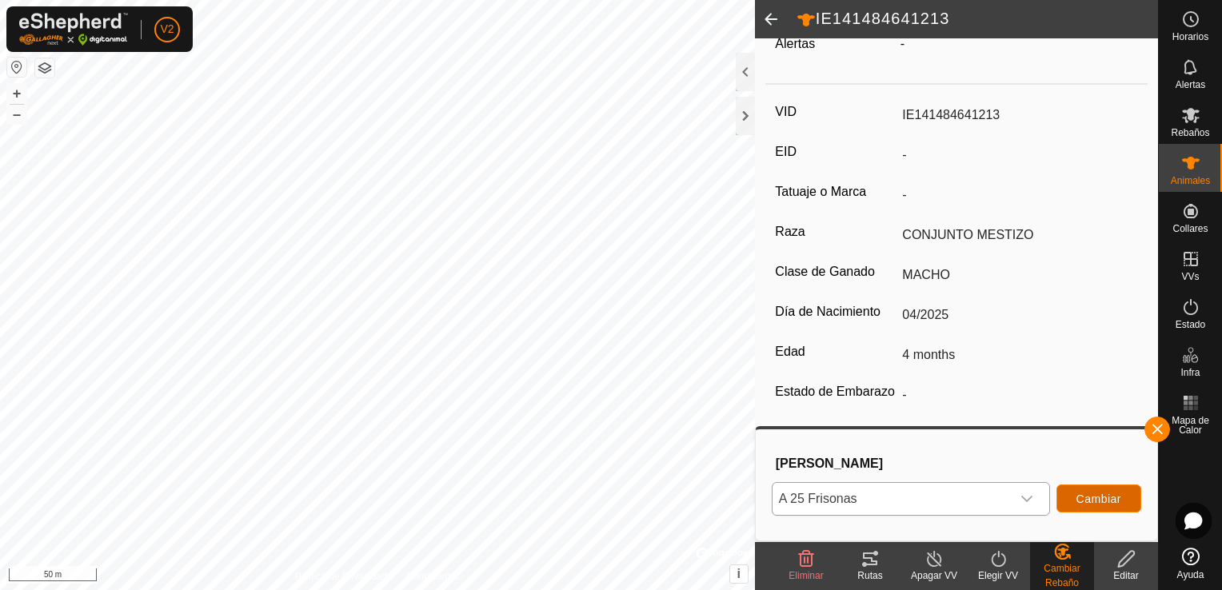
click at [1092, 503] on span "Cambiar" at bounding box center [1099, 499] width 45 height 13
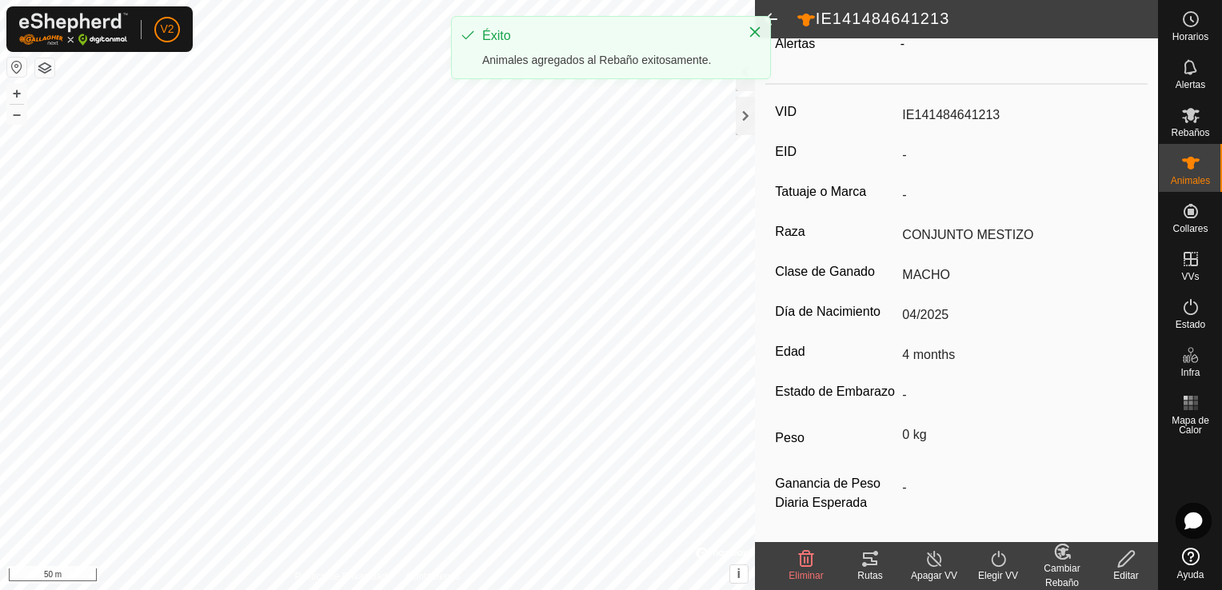
click at [778, 21] on span at bounding box center [771, 19] width 32 height 38
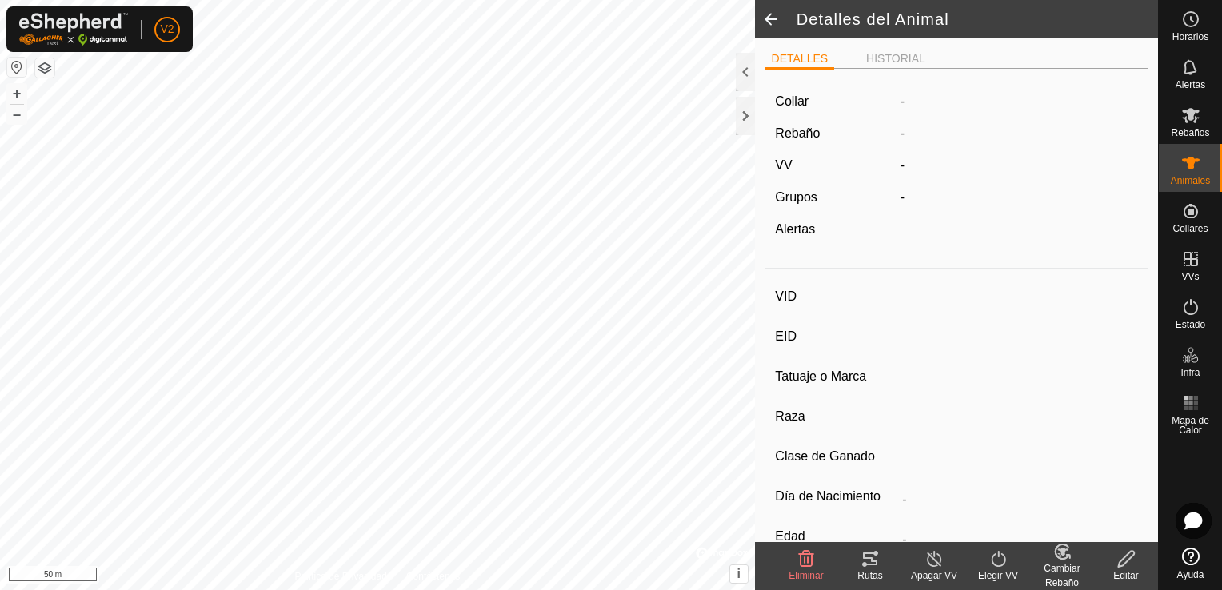
type input "IE141484641213"
type input "-"
type input "CONJUNTO MESTIZO"
type input "MACHO"
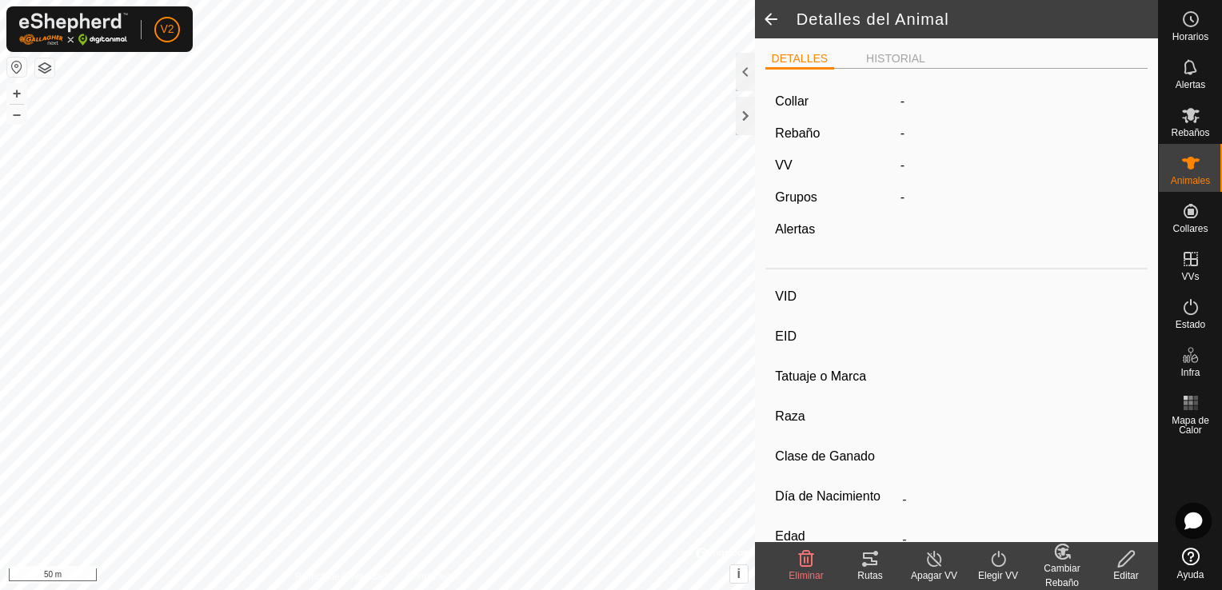
type input "04/2025"
type input "4 months"
type input "0 kg"
type input "-"
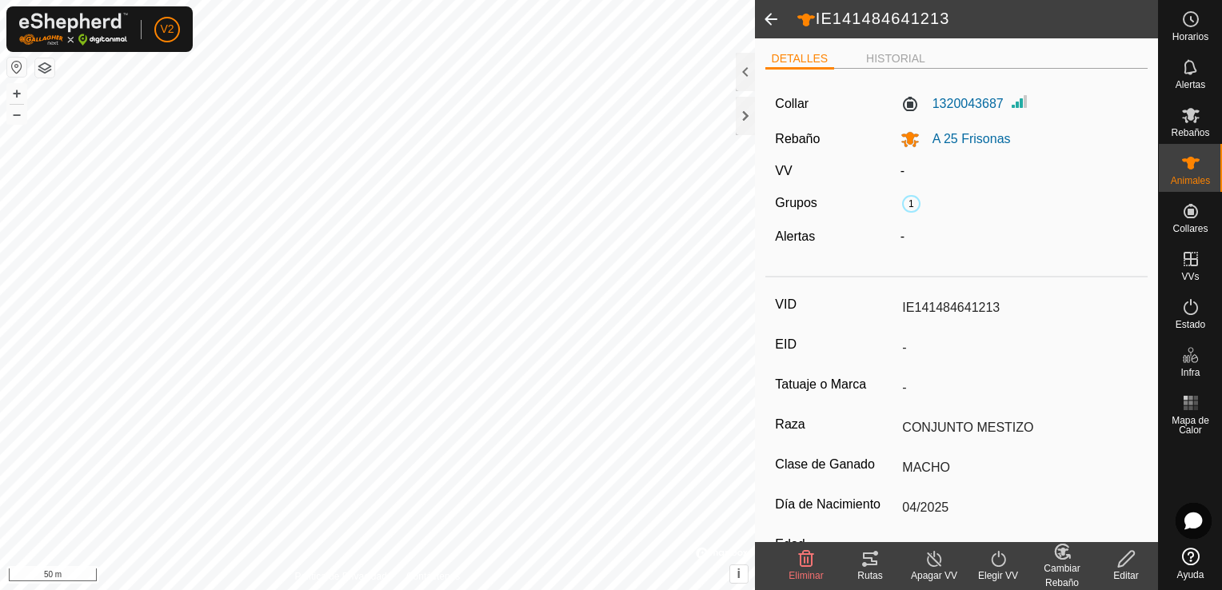
click at [770, 23] on span at bounding box center [771, 19] width 32 height 38
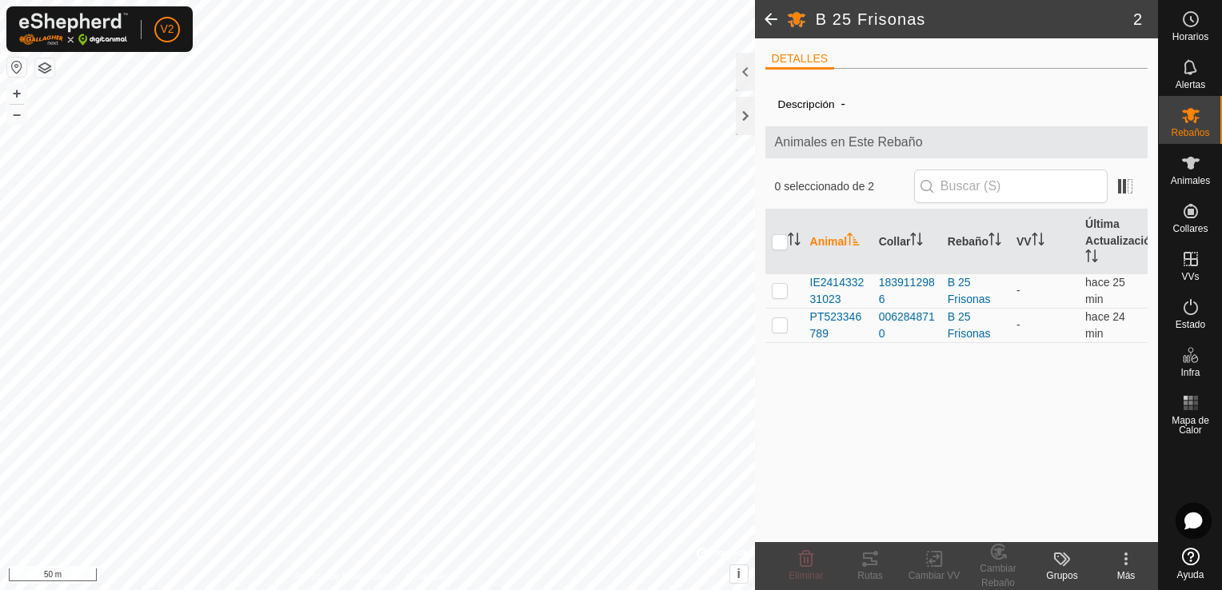
click at [772, 27] on span at bounding box center [771, 19] width 32 height 38
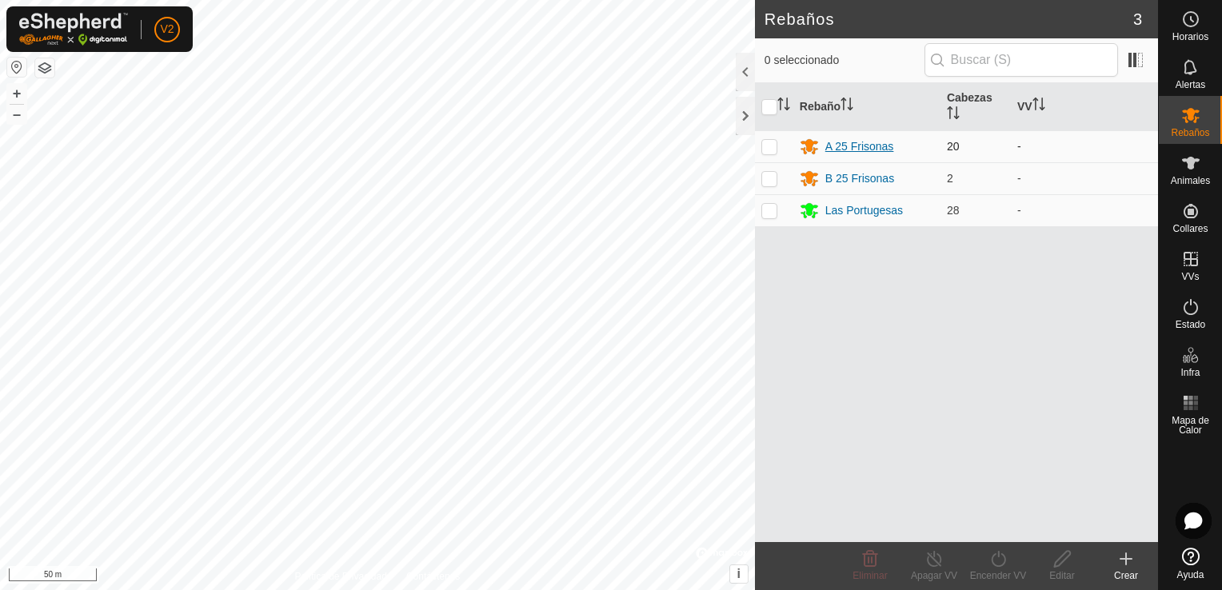
click at [856, 148] on div "A 25 Frisonas" at bounding box center [860, 146] width 69 height 17
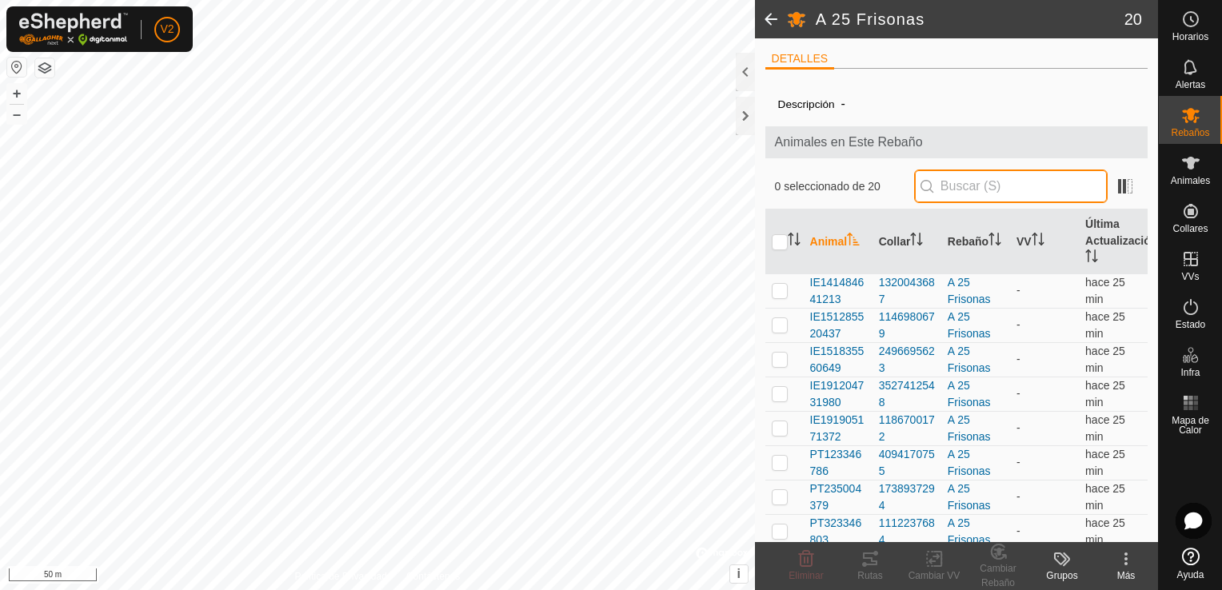
click at [950, 190] on input "text" at bounding box center [1011, 187] width 194 height 34
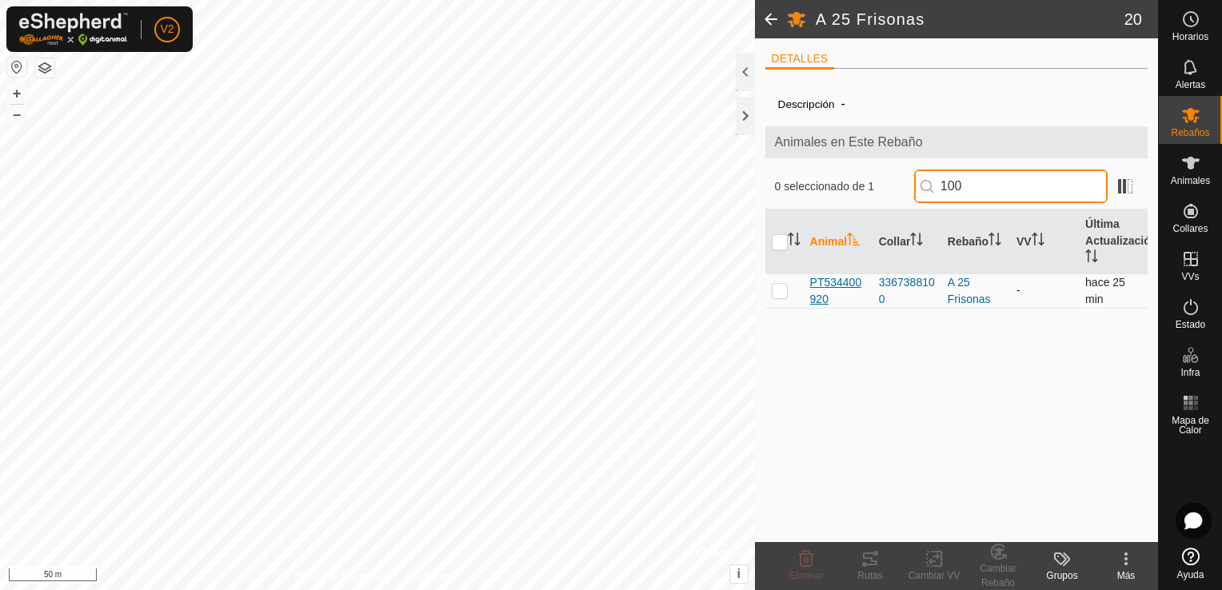
type input "100"
click at [854, 280] on span "PT534400920" at bounding box center [838, 291] width 56 height 34
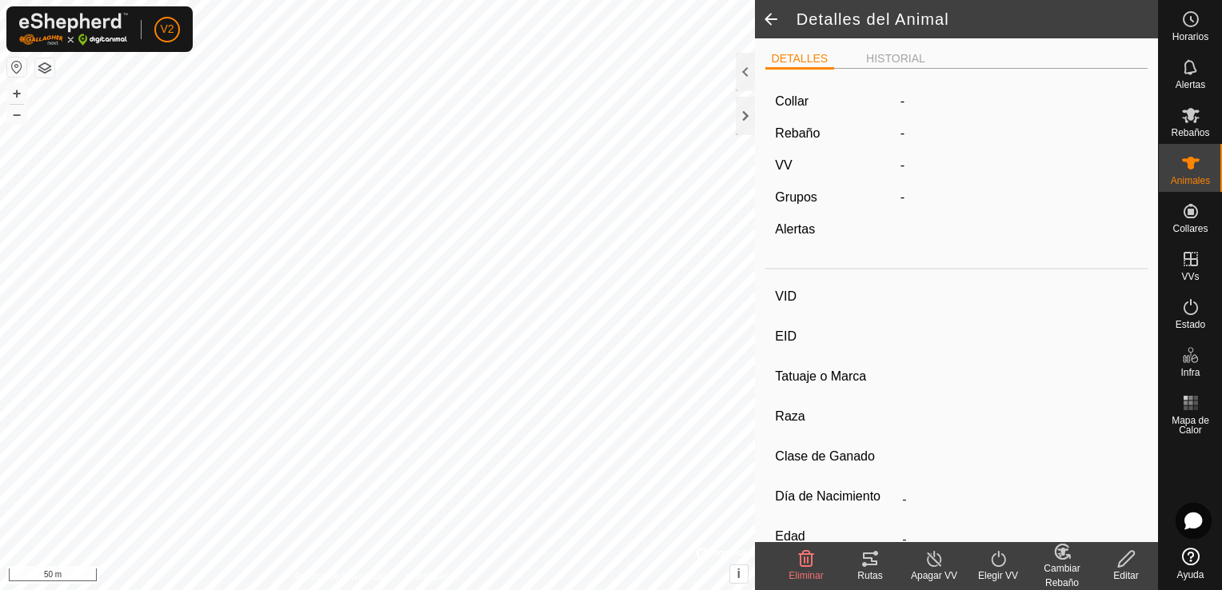
type input "PT534400920"
type input "-"
type input "CONJUNTO MESTIZO"
type input "HEMBRA"
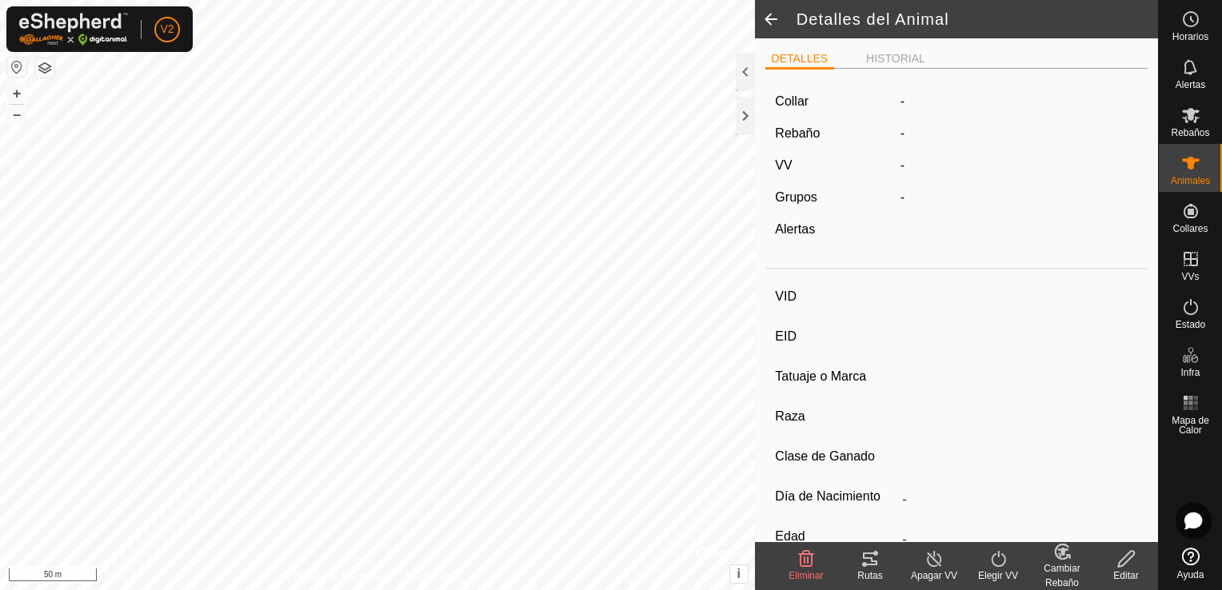
type input "06/2023"
type input "2 years 2 months"
type input "-"
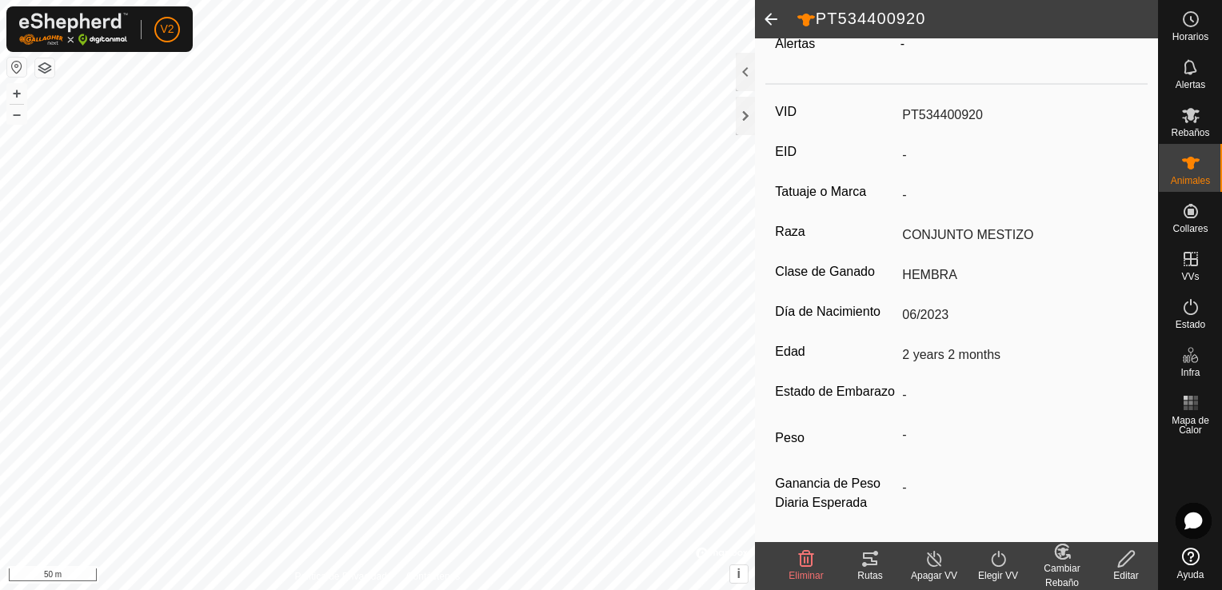
scroll to position [212, 0]
click at [1133, 558] on icon at bounding box center [1127, 559] width 20 height 19
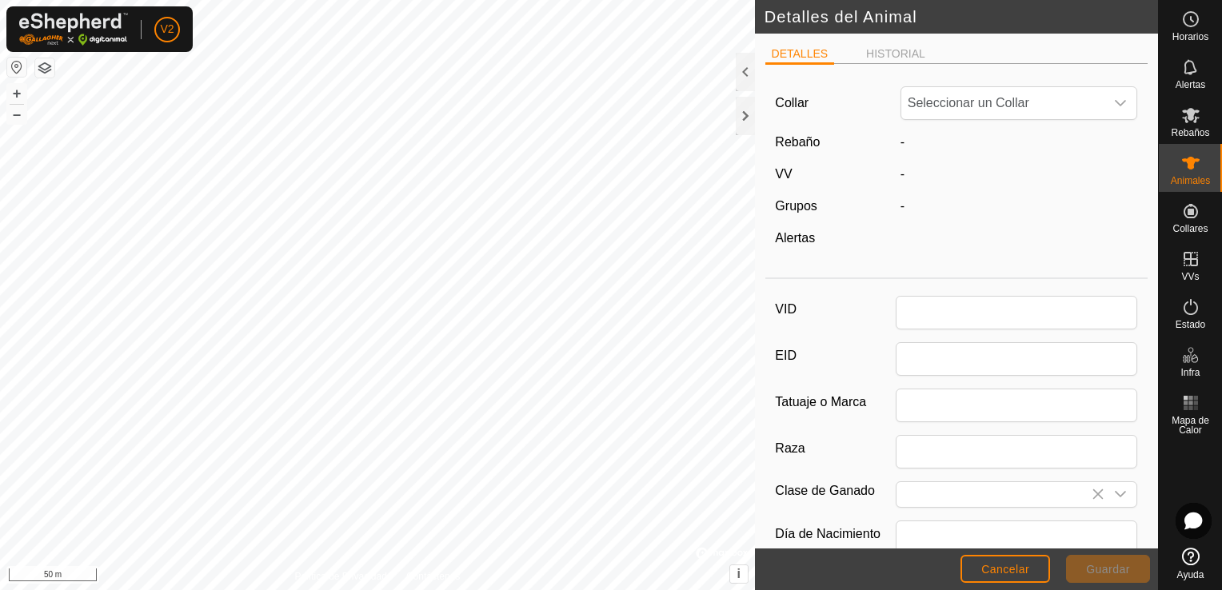
type input "PT534400920"
type input "CONJUNTO MESTIZO"
type input "HEMBRA"
type input "06/2023"
type input "2 years 2 months"
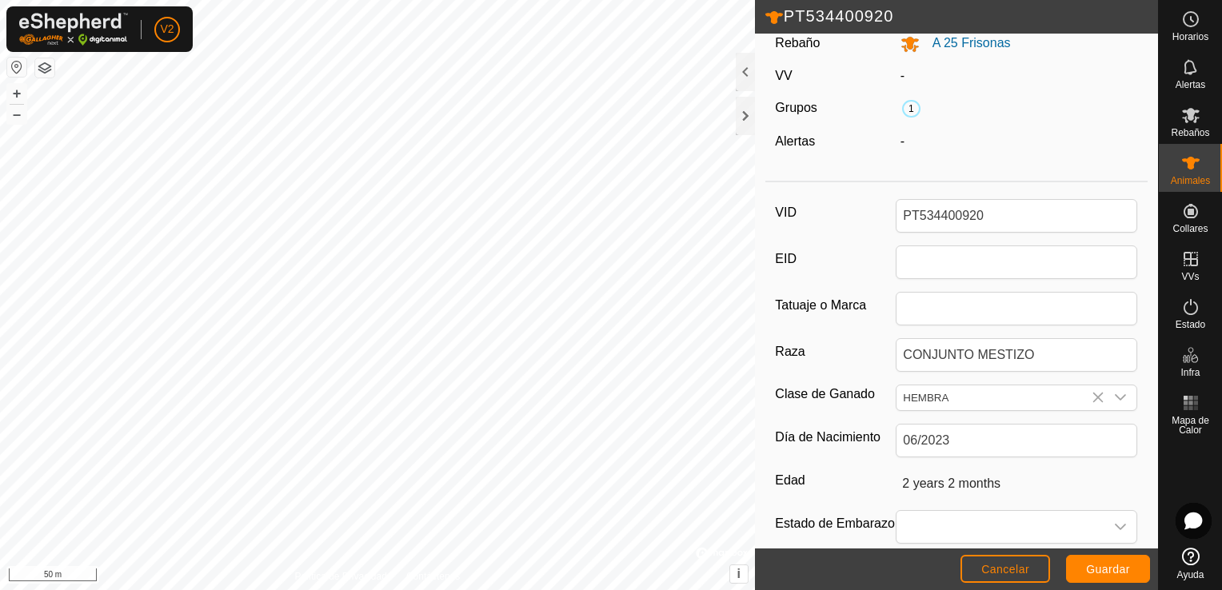
scroll to position [115, 0]
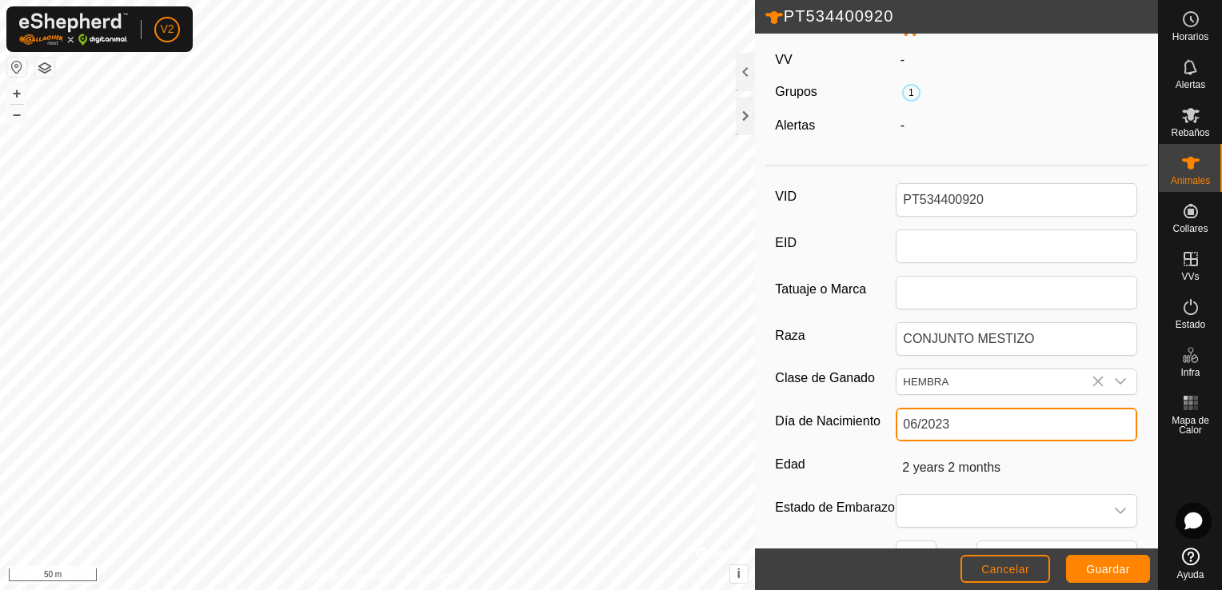
click at [967, 424] on input "06/2023" at bounding box center [1017, 425] width 242 height 34
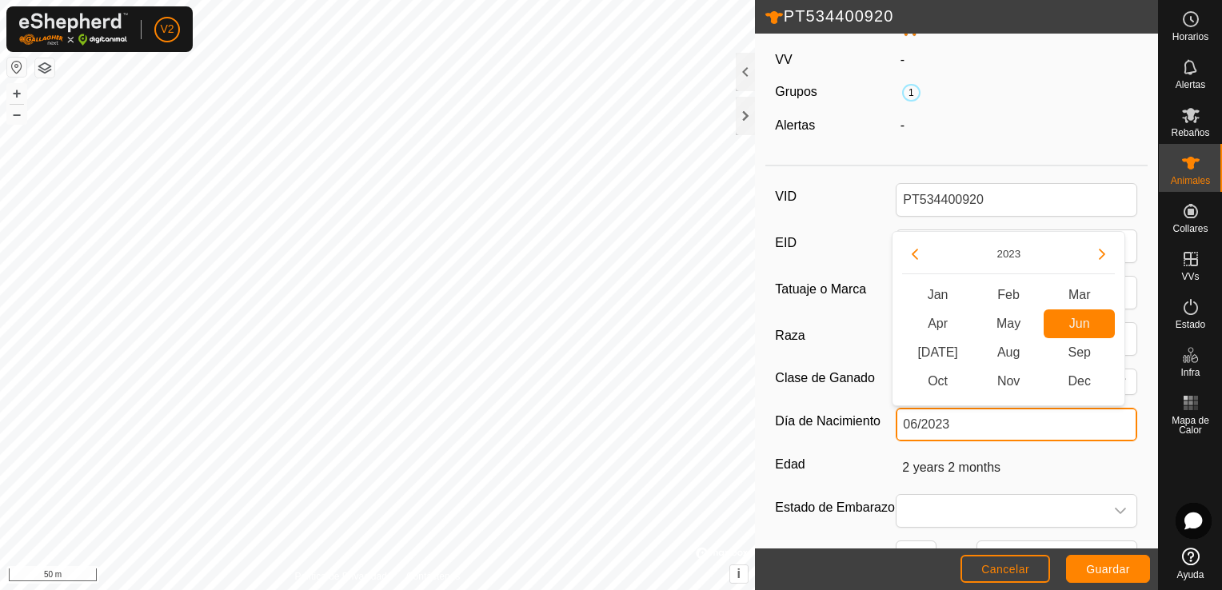
click at [967, 424] on input "06/2023" at bounding box center [1017, 425] width 242 height 34
type input "06/"
type input "-"
type input "0"
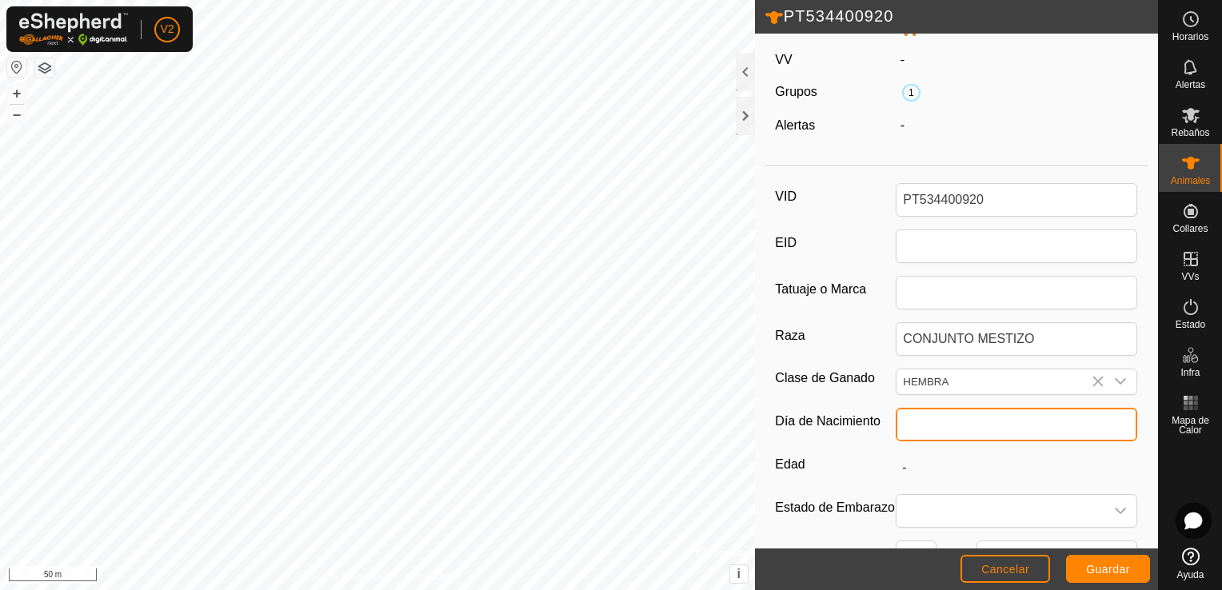
scroll to position [0, 0]
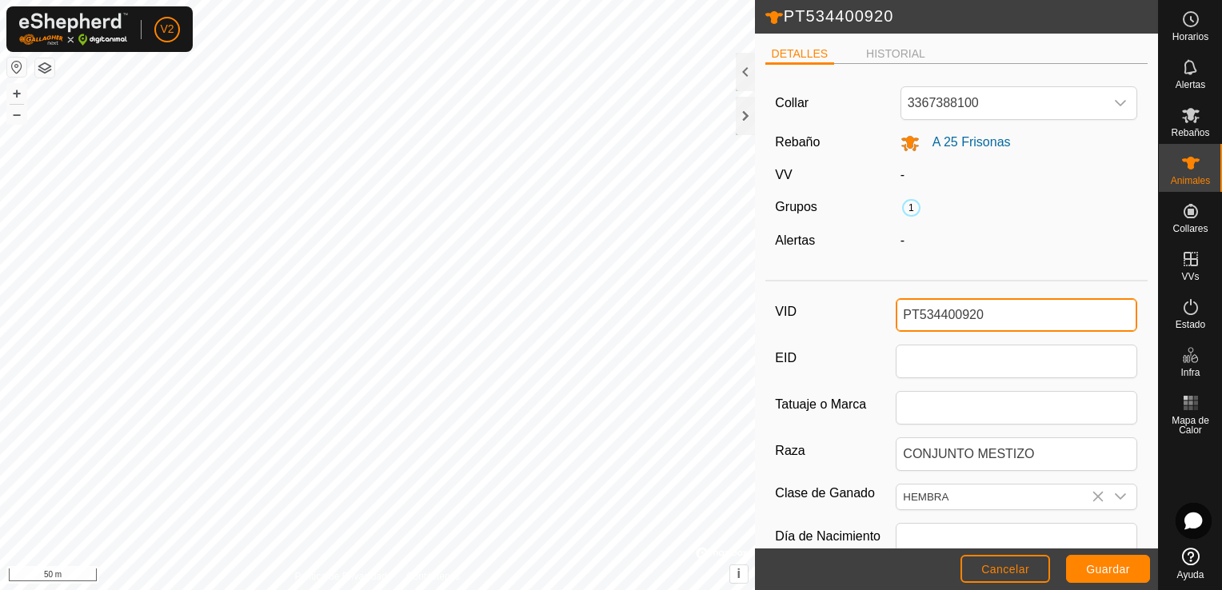
click at [995, 318] on input "PT534400920" at bounding box center [1017, 315] width 242 height 34
type input "PT634212051"
click at [1031, 573] on button "Cancelar" at bounding box center [1006, 569] width 90 height 28
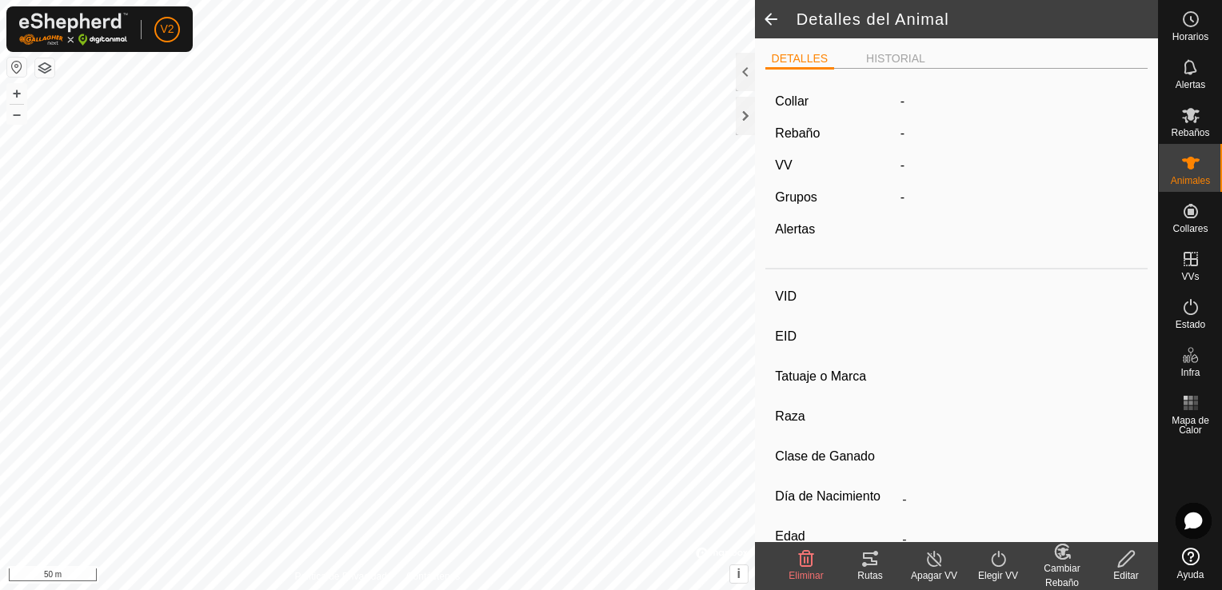
type input "PT534400920"
type input "-"
type input "CONJUNTO MESTIZO"
type input "HEMBRA"
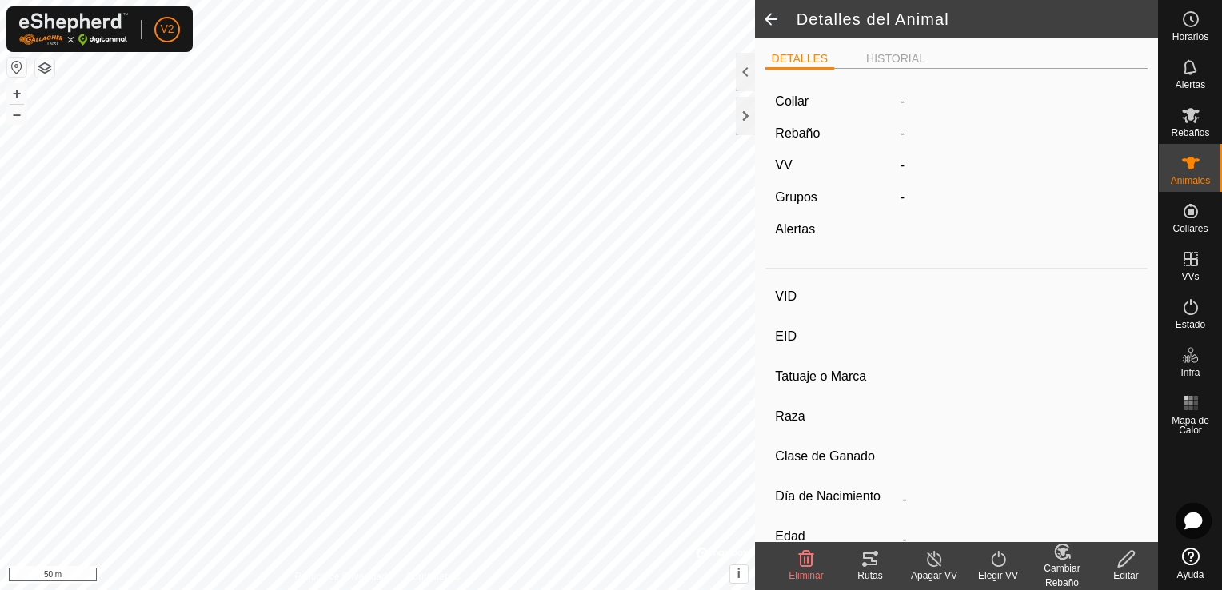
type input "06/2023"
type input "2 years 2 months"
type input "-"
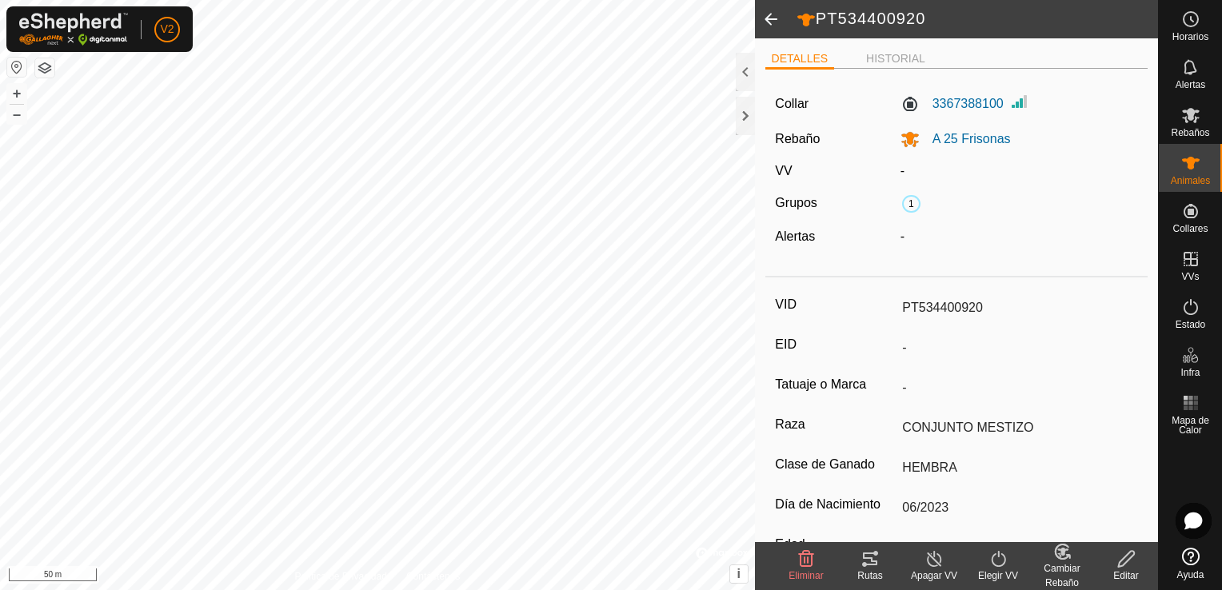
click at [1122, 550] on icon at bounding box center [1127, 559] width 20 height 19
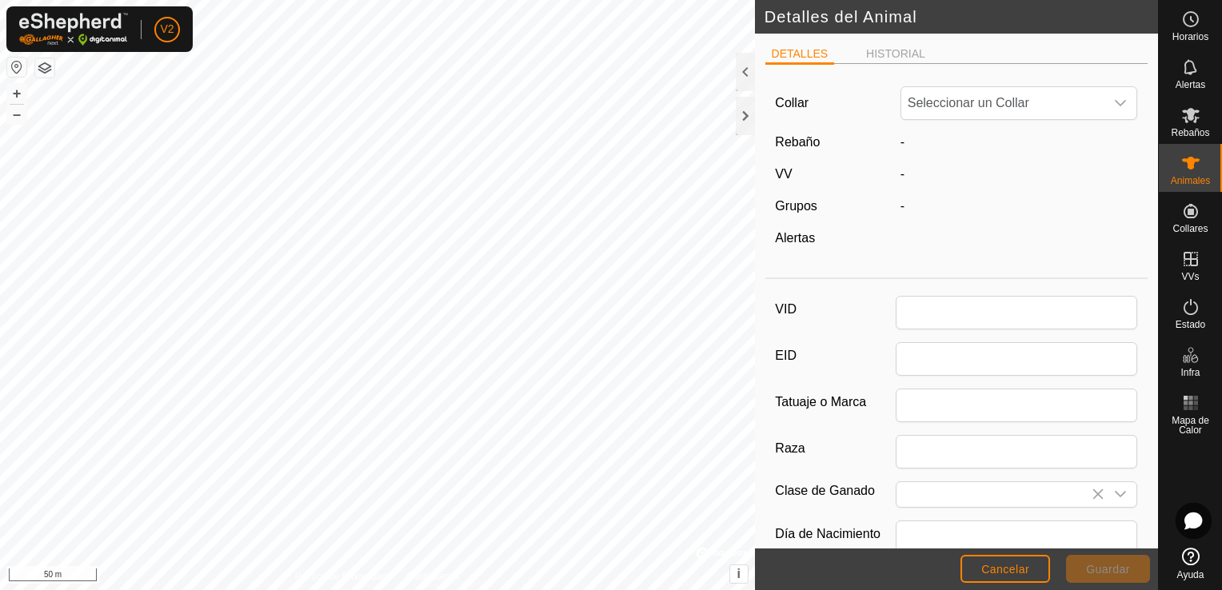
type input "PT534400920"
type input "CONJUNTO MESTIZO"
type input "HEMBRA"
type input "06/2023"
type input "2 years 2 months"
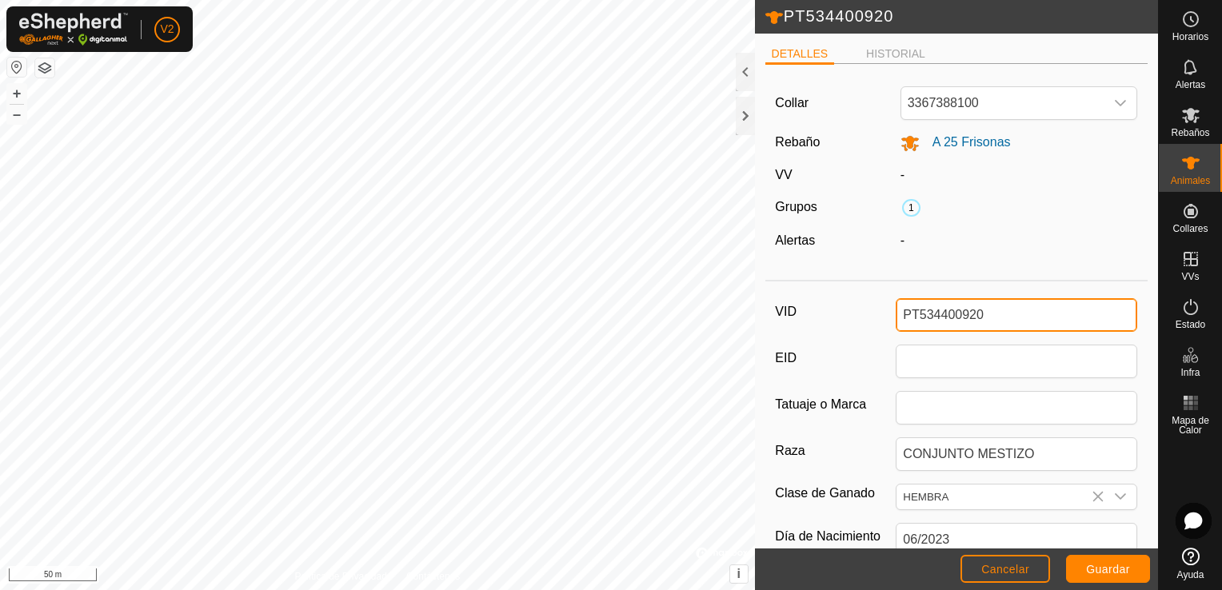
drag, startPoint x: 983, startPoint y: 318, endPoint x: 911, endPoint y: 312, distance: 72.2
click at [911, 312] on input "PT534400920" at bounding box center [1017, 315] width 242 height 34
type input "PT634212051"
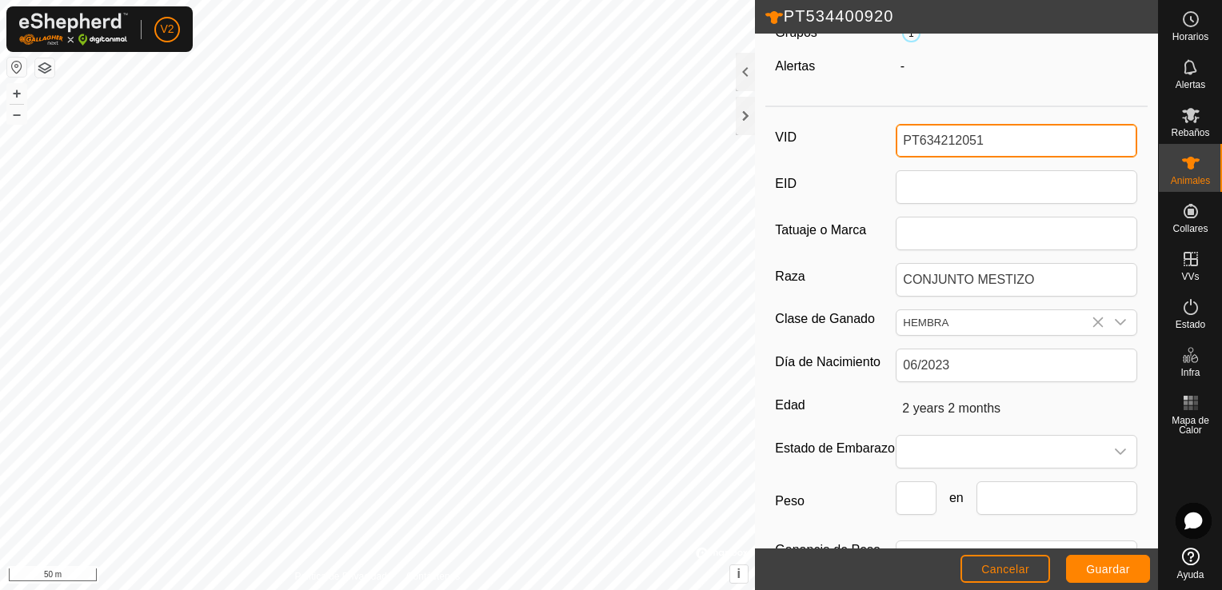
scroll to position [175, 0]
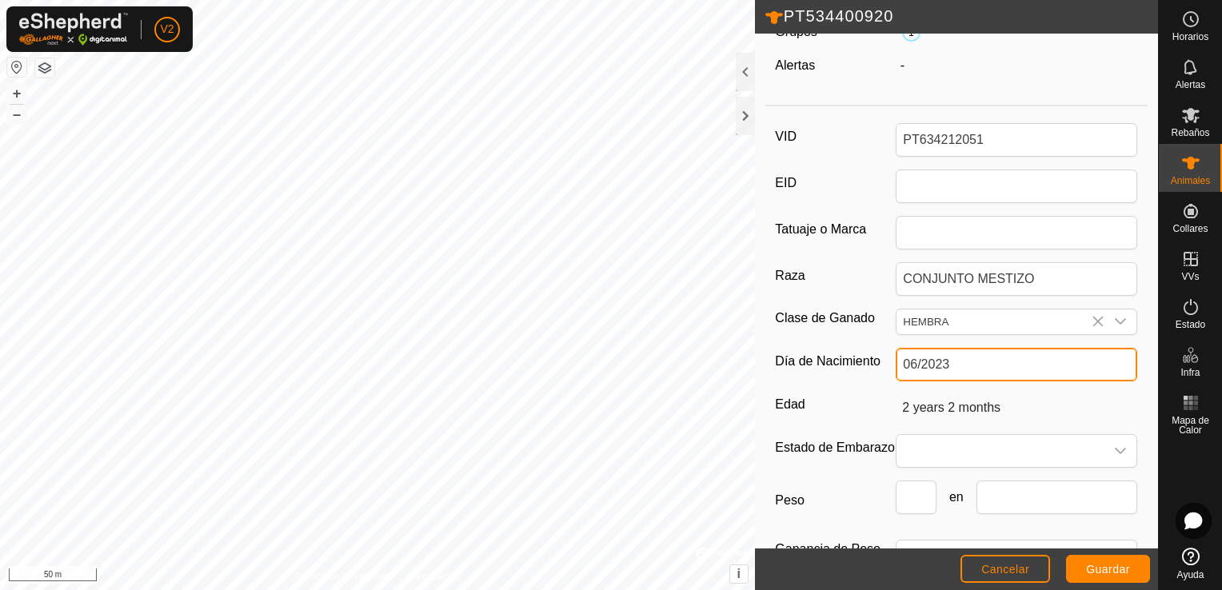
click at [1029, 365] on input "06/2023" at bounding box center [1017, 365] width 242 height 34
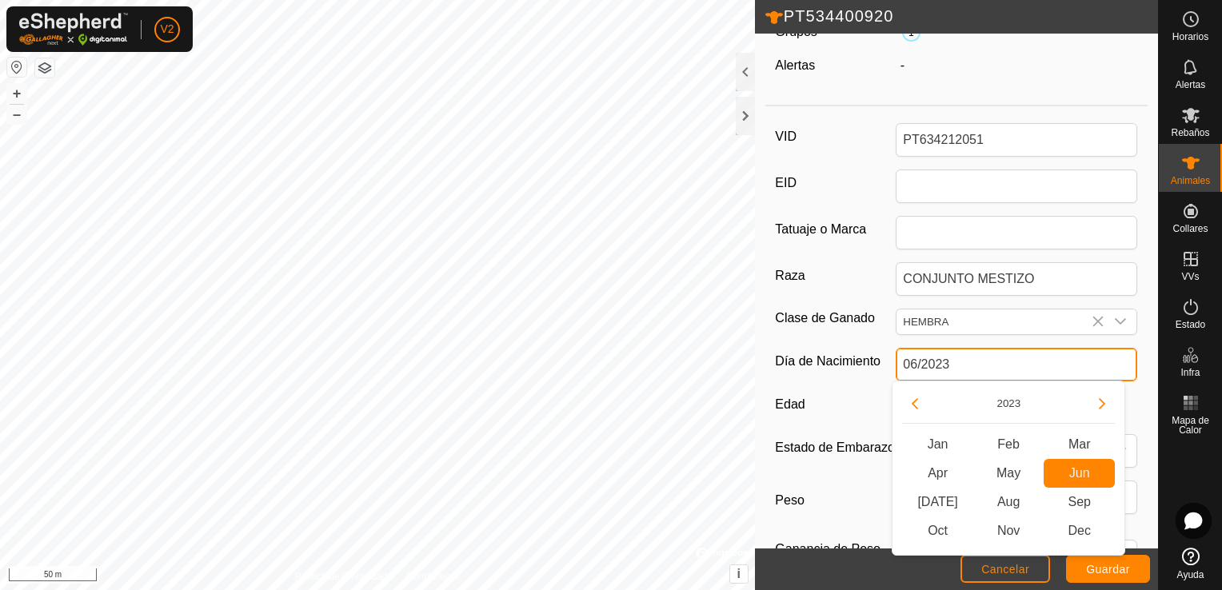
click at [1029, 365] on input "06/2023" at bounding box center [1017, 365] width 242 height 34
type input "06/"
type input "-"
type input "0"
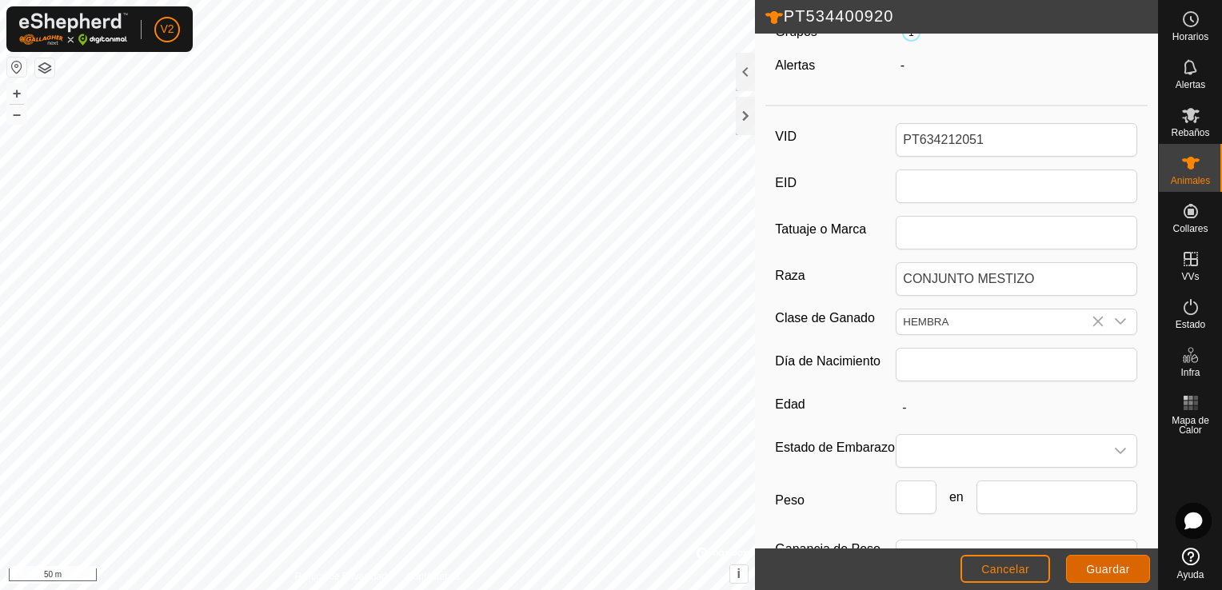
click at [1118, 575] on span "Guardar" at bounding box center [1108, 569] width 44 height 13
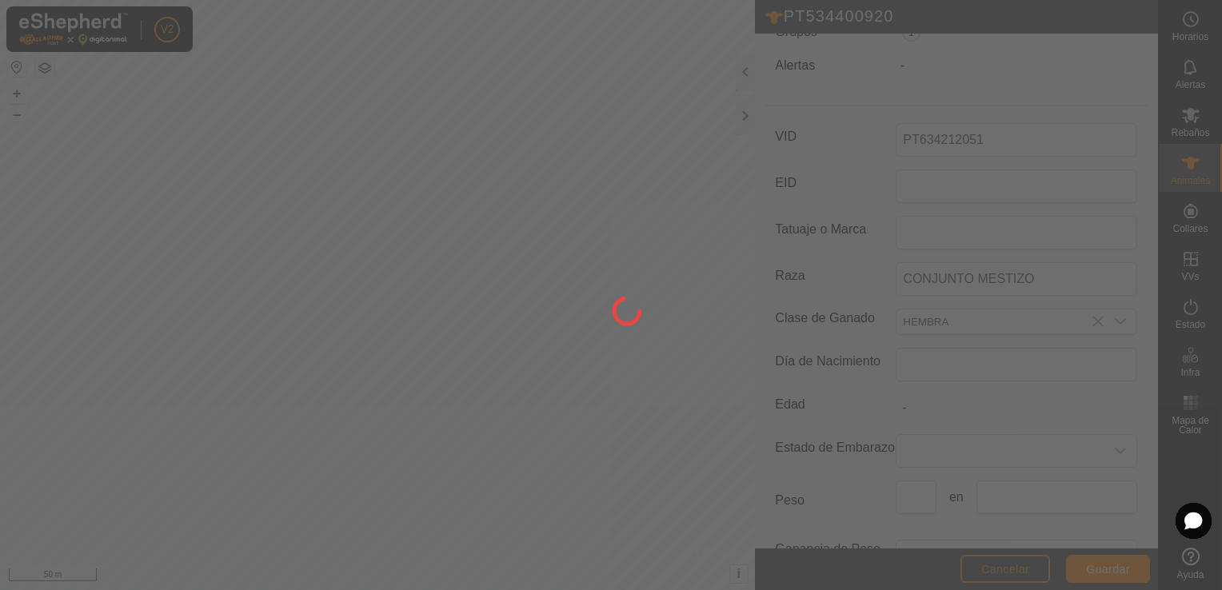
scroll to position [166, 0]
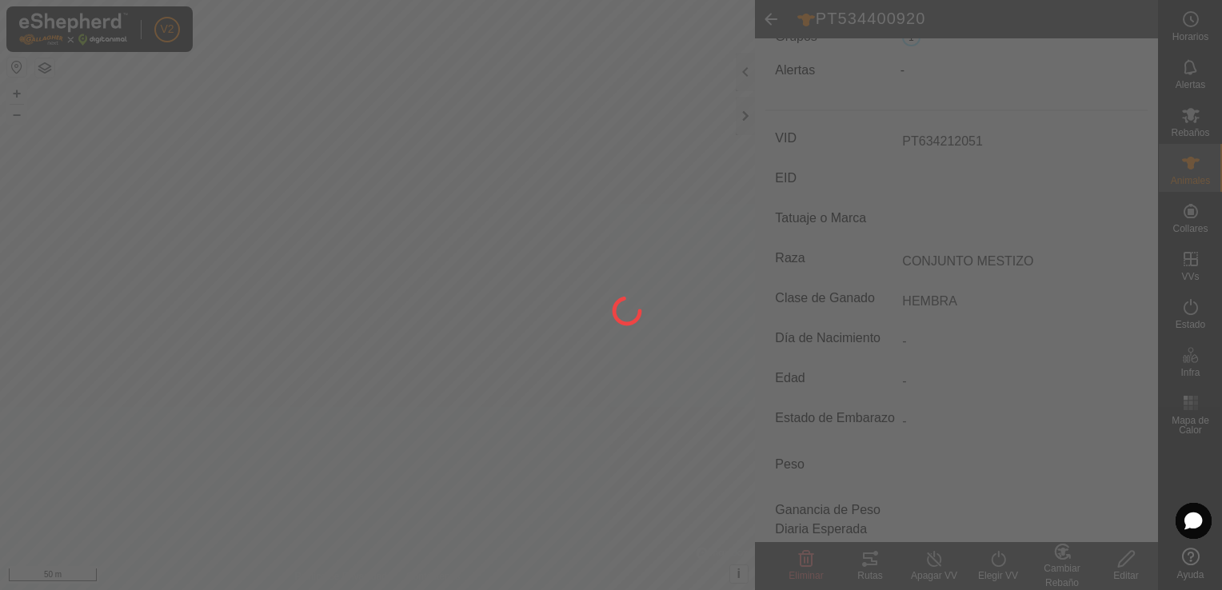
type input "PT634212051"
type input "-"
type input "2 years 2 months"
type input "0 kg"
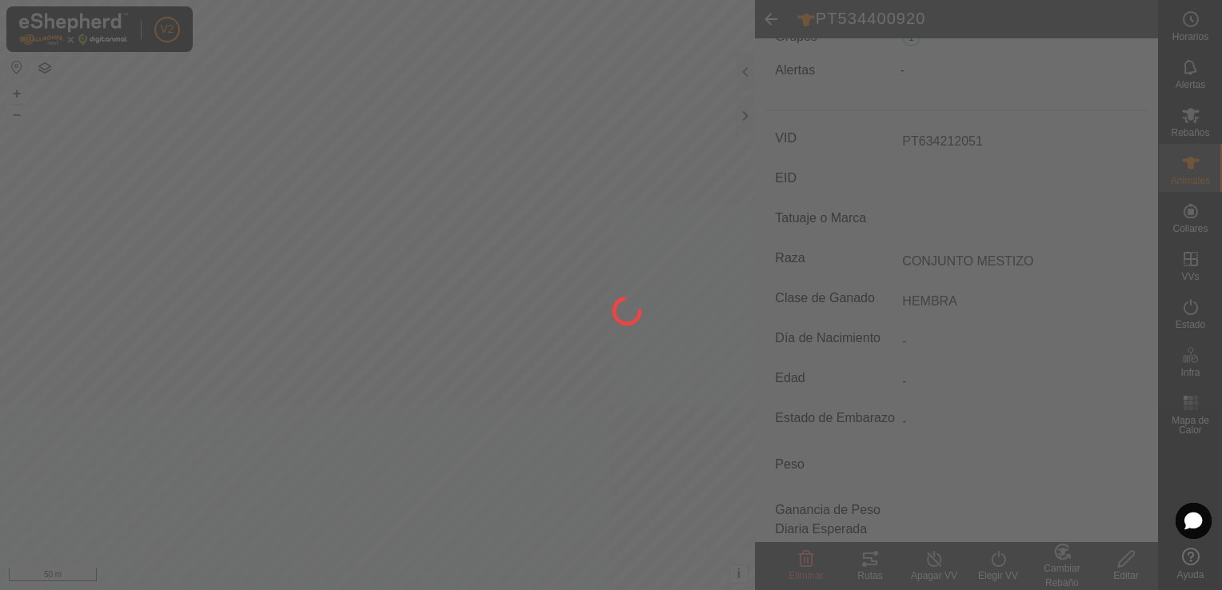
type input "-"
type input "06/2023"
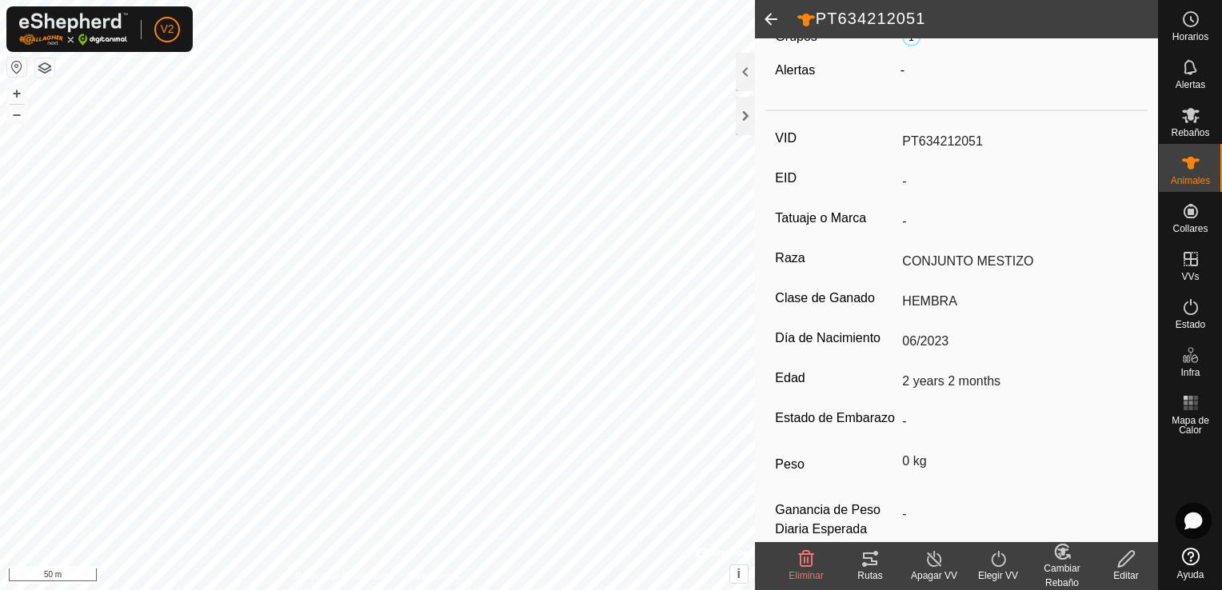
scroll to position [202, 0]
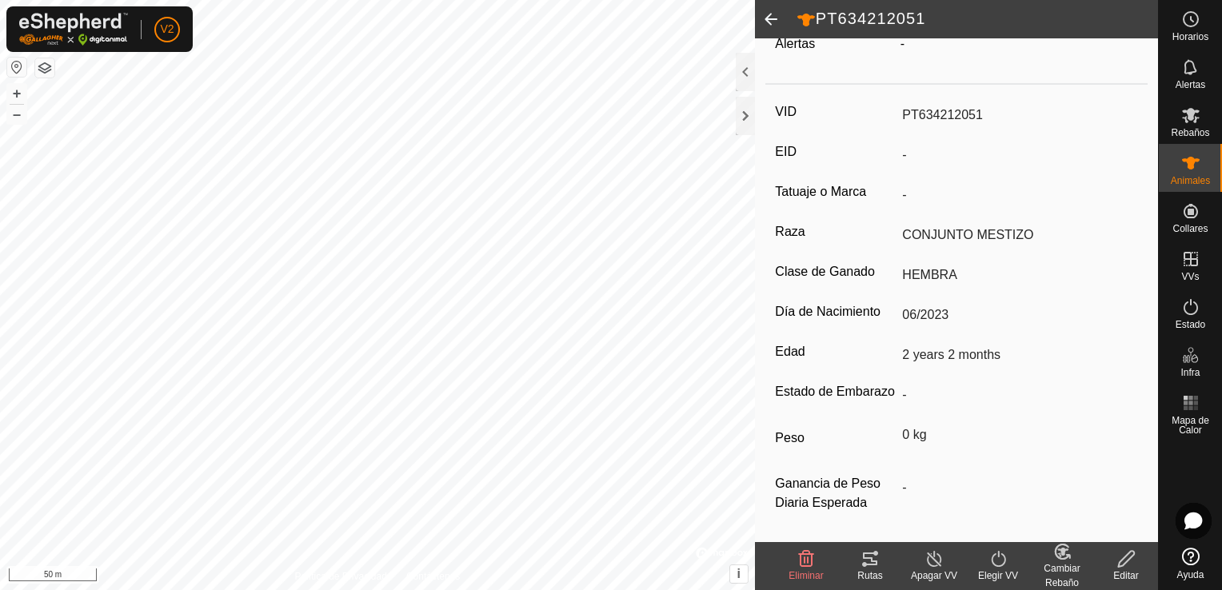
click at [1059, 558] on icon at bounding box center [1062, 552] width 14 height 14
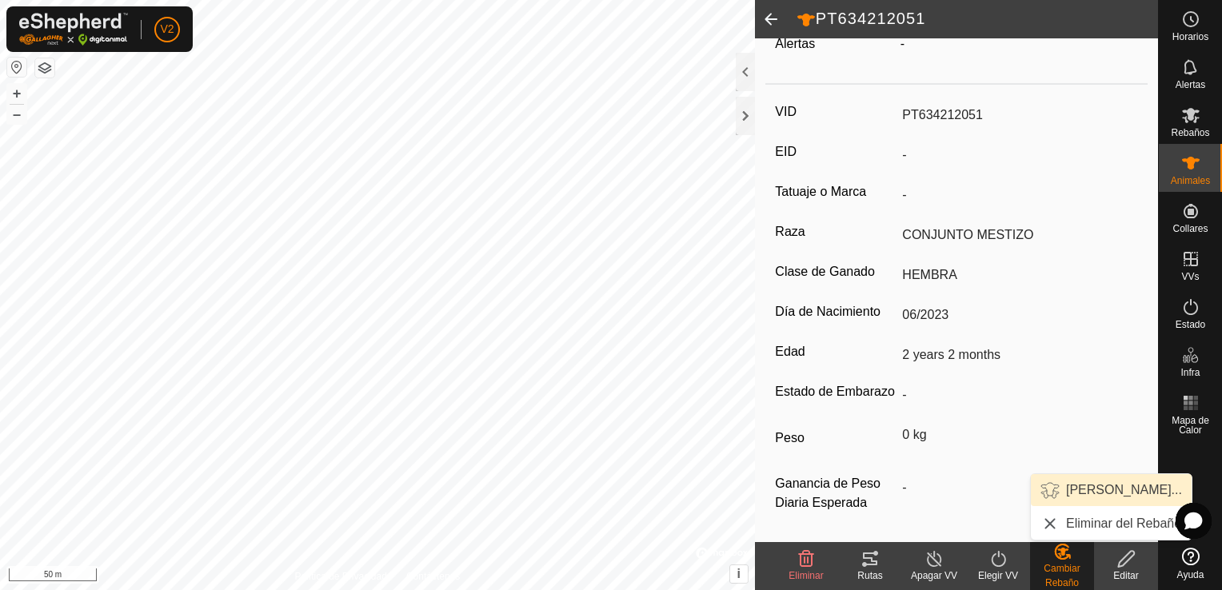
click at [1069, 500] on link "[PERSON_NAME]..." at bounding box center [1111, 490] width 161 height 32
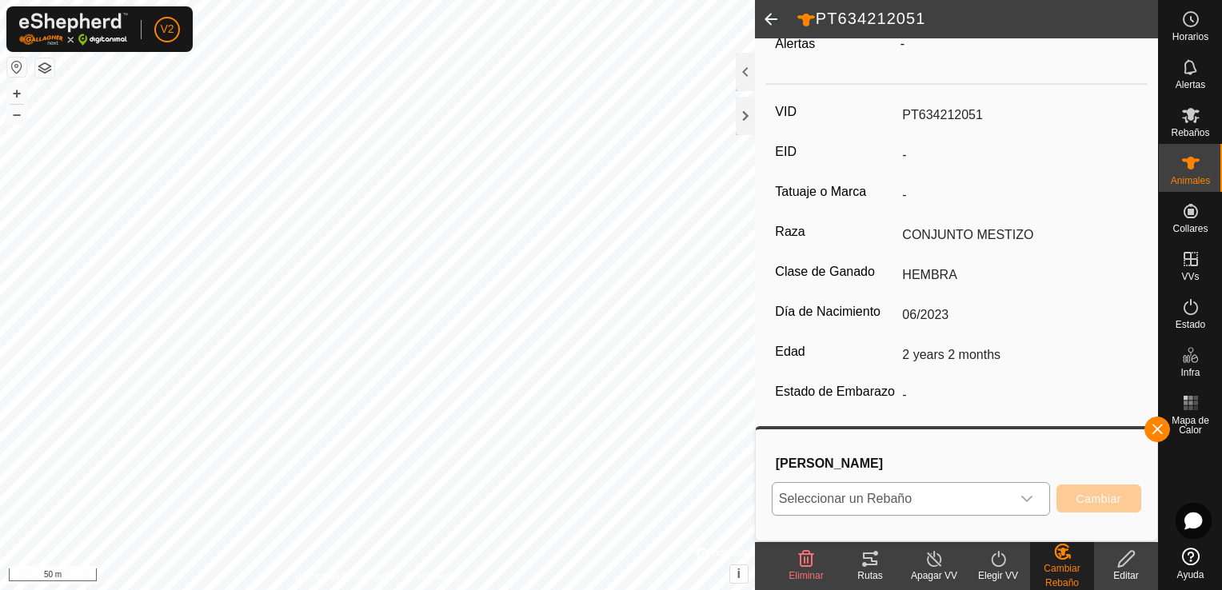
click at [1023, 498] on icon "dropdown trigger" at bounding box center [1027, 499] width 13 height 13
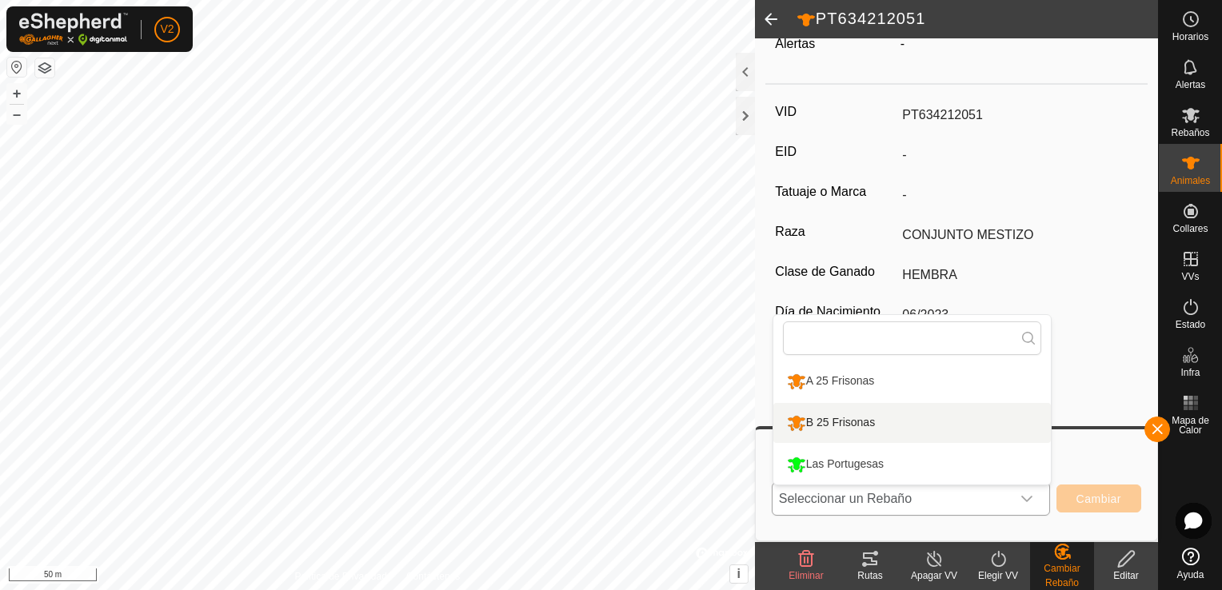
click at [922, 405] on li "B 25 Frisonas" at bounding box center [913, 423] width 278 height 40
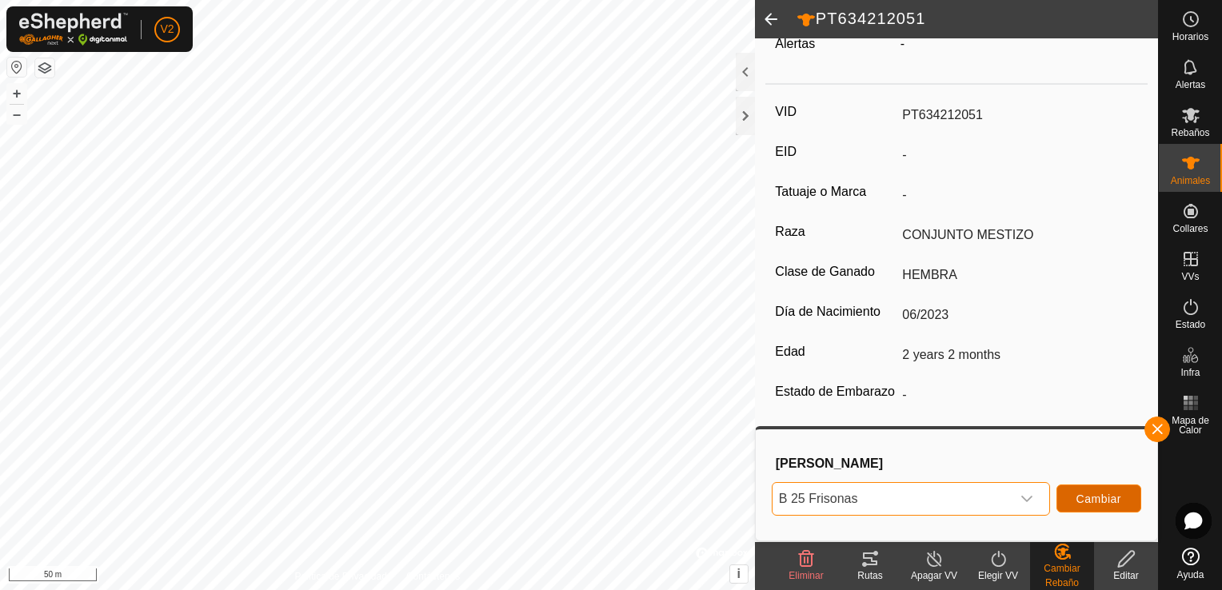
click at [1098, 499] on span "Cambiar" at bounding box center [1099, 499] width 45 height 13
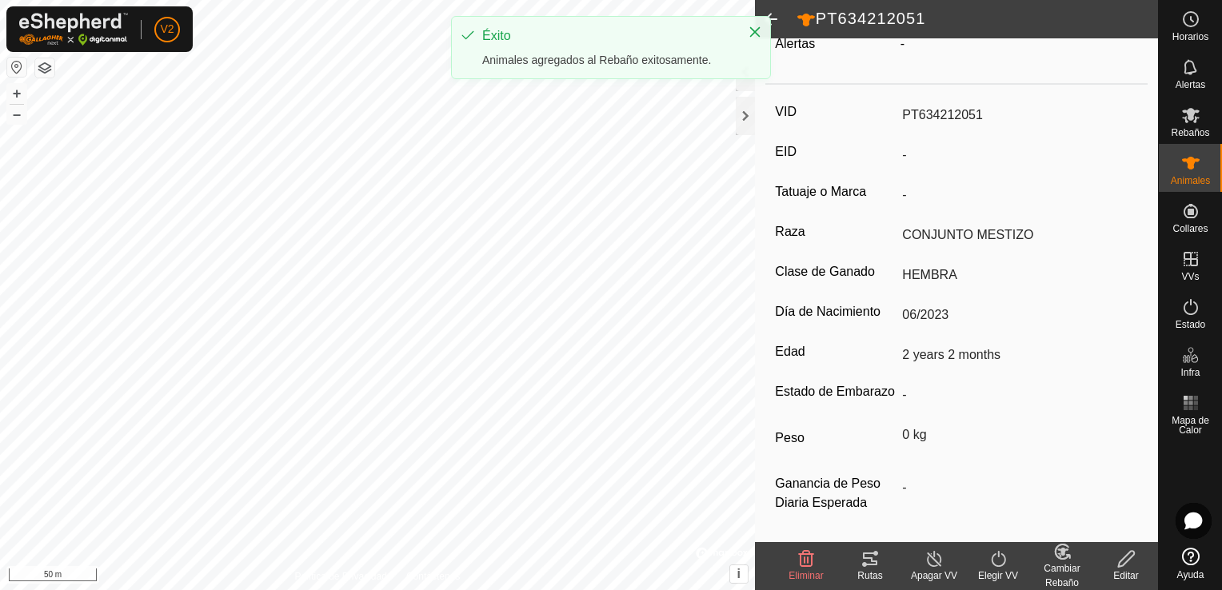
click at [778, 12] on span at bounding box center [771, 19] width 32 height 38
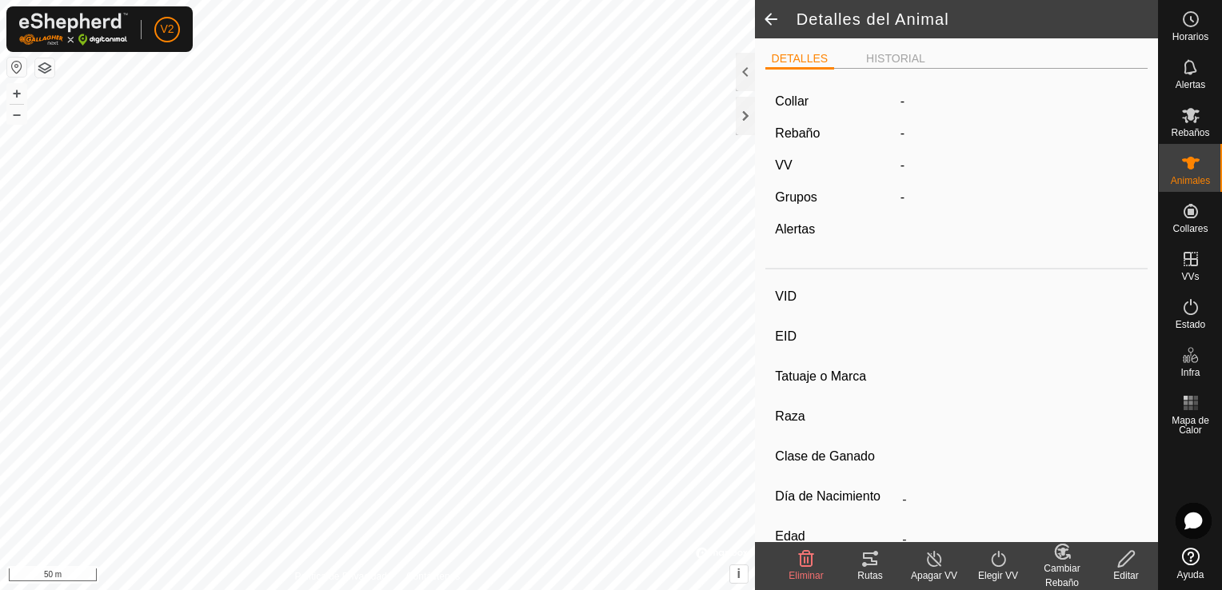
type input "PT634212051"
type input "-"
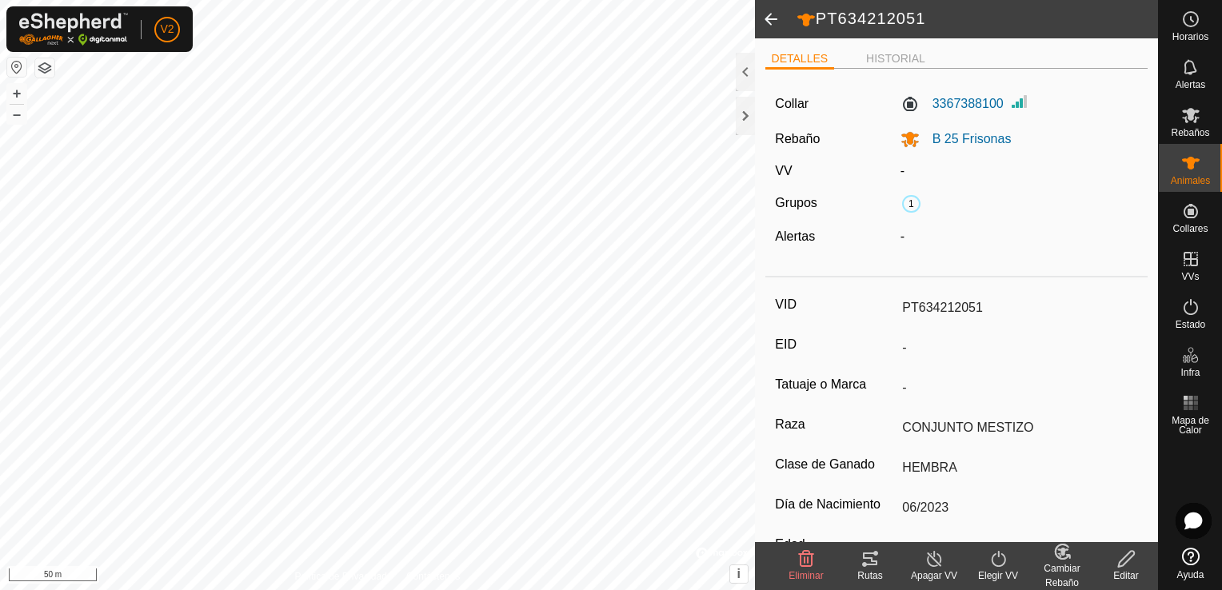
click at [775, 13] on span at bounding box center [771, 19] width 32 height 38
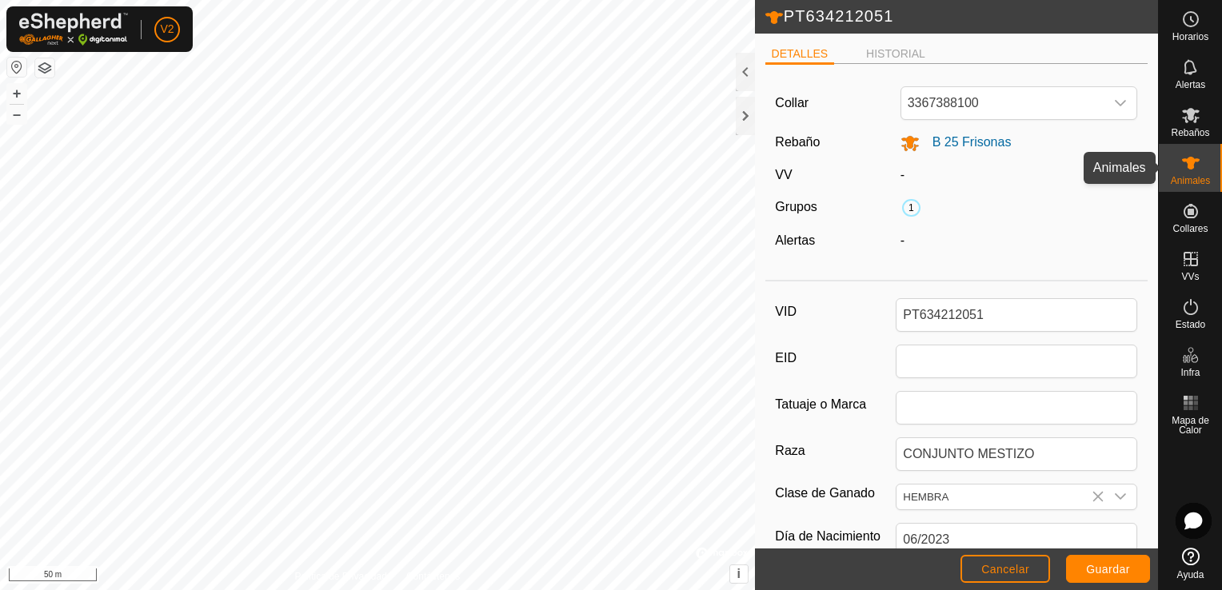
click at [1191, 178] on span "Animales" at bounding box center [1190, 181] width 39 height 10
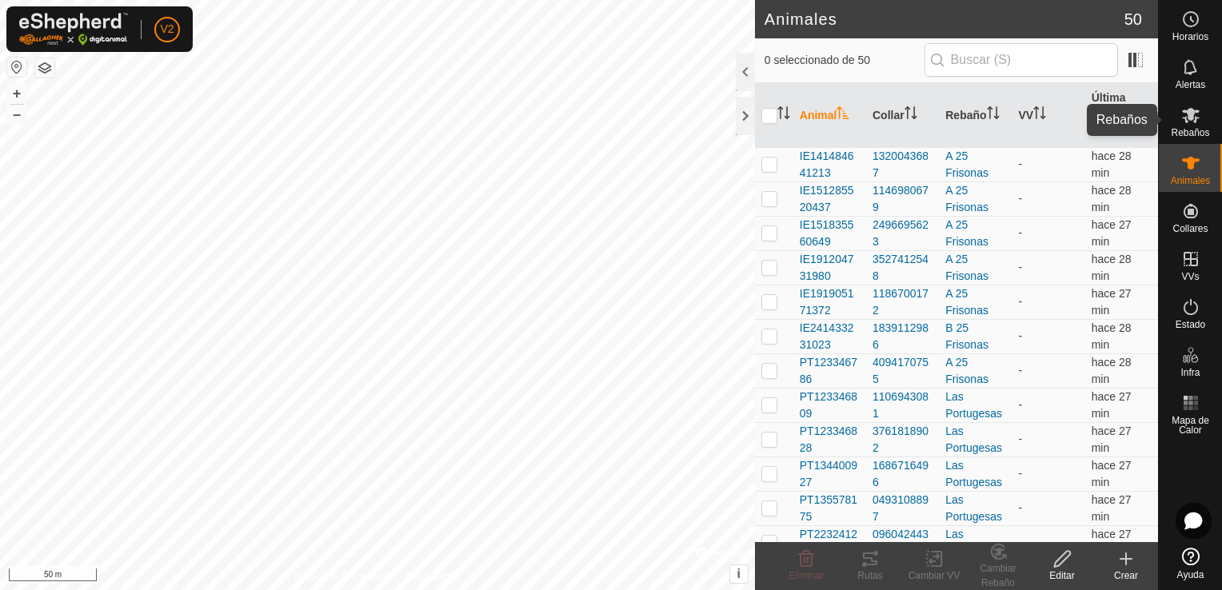
click at [1197, 123] on icon at bounding box center [1191, 115] width 19 height 19
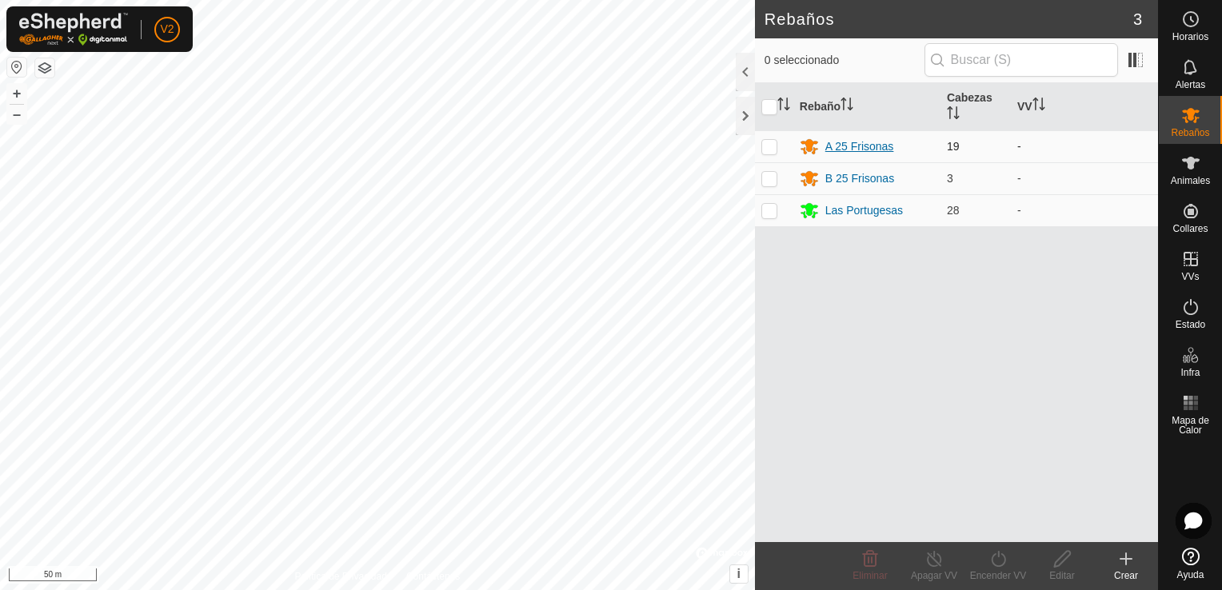
click at [884, 144] on div "A 25 Frisonas" at bounding box center [860, 146] width 69 height 17
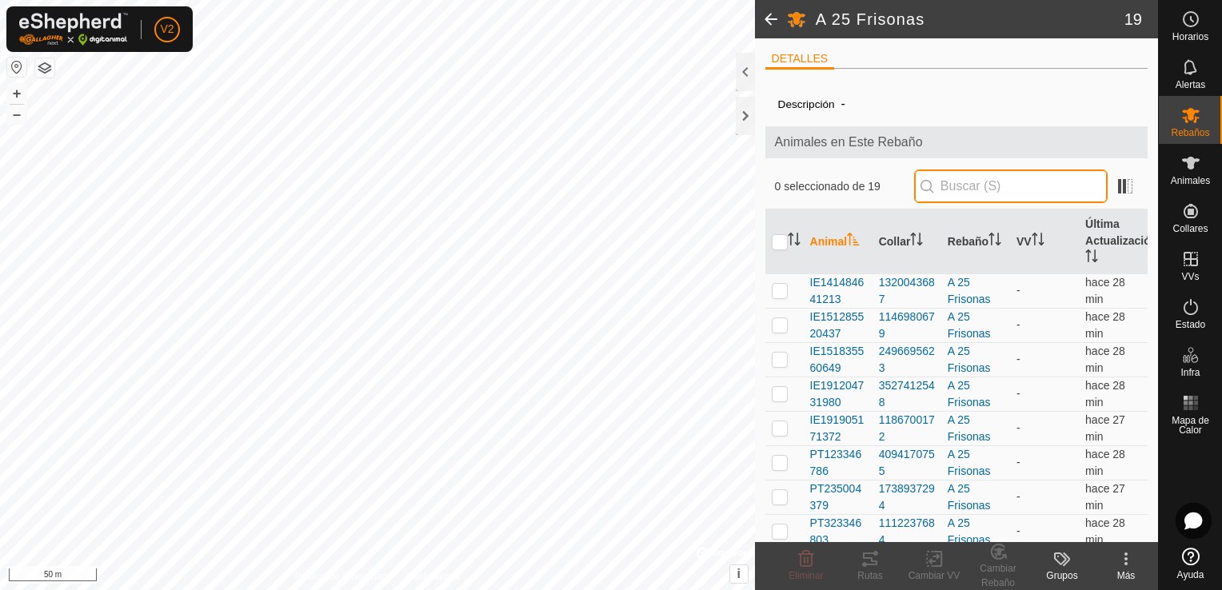
click at [1004, 182] on input "text" at bounding box center [1011, 187] width 194 height 34
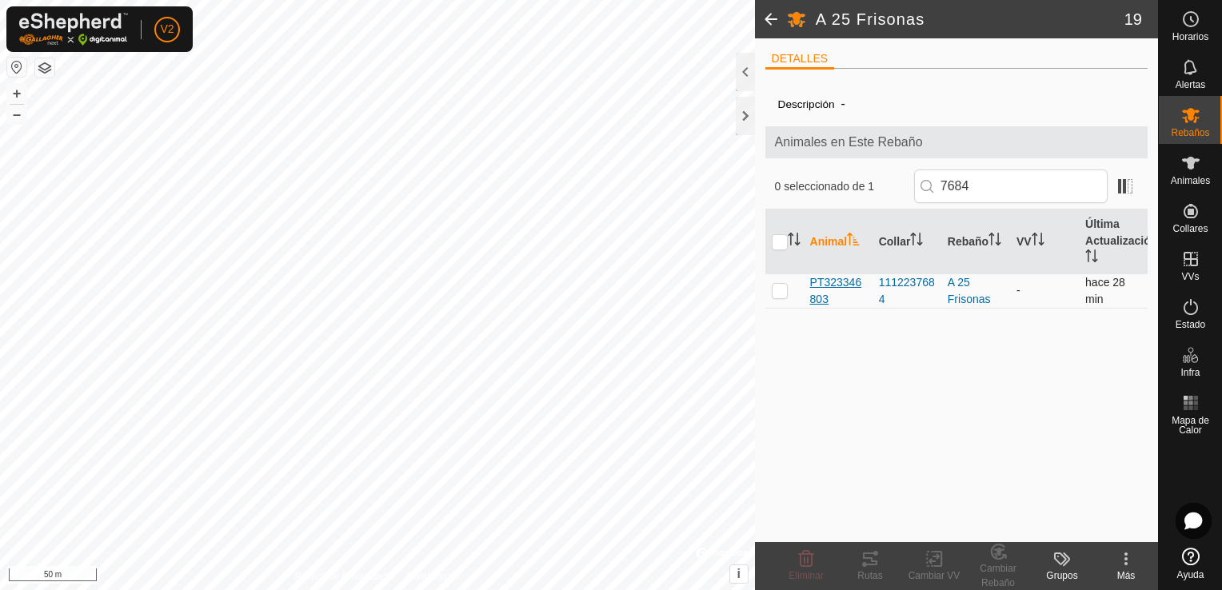
click at [856, 284] on span "PT323346803" at bounding box center [838, 291] width 56 height 34
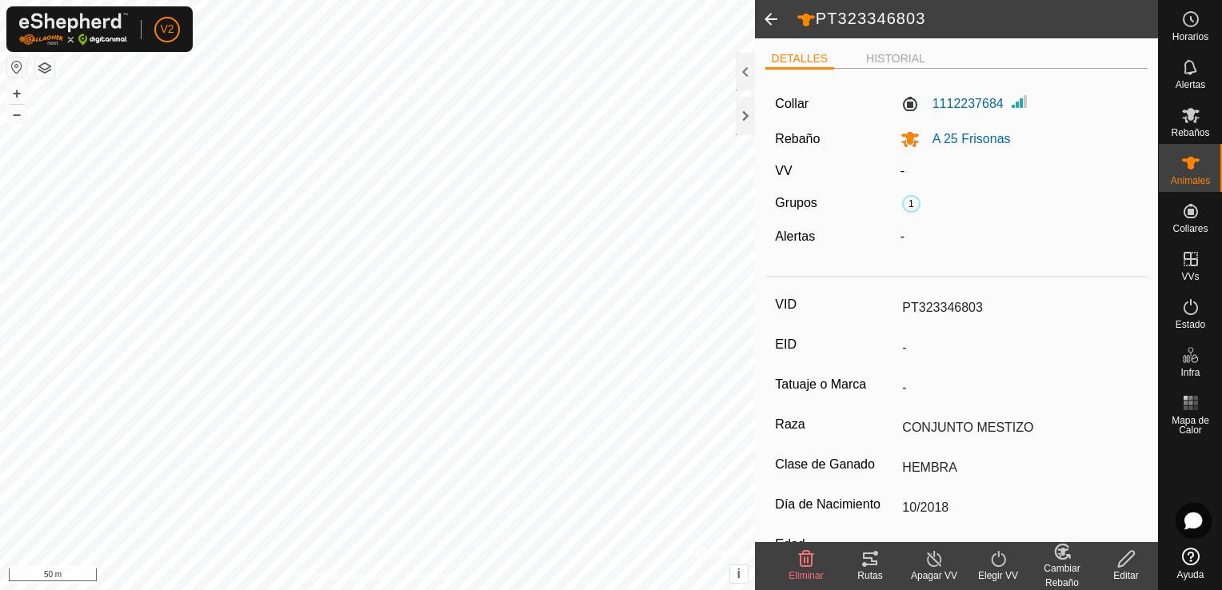
click at [991, 299] on input "PT323346803" at bounding box center [1017, 307] width 242 height 27
click at [1126, 565] on icon at bounding box center [1127, 559] width 20 height 19
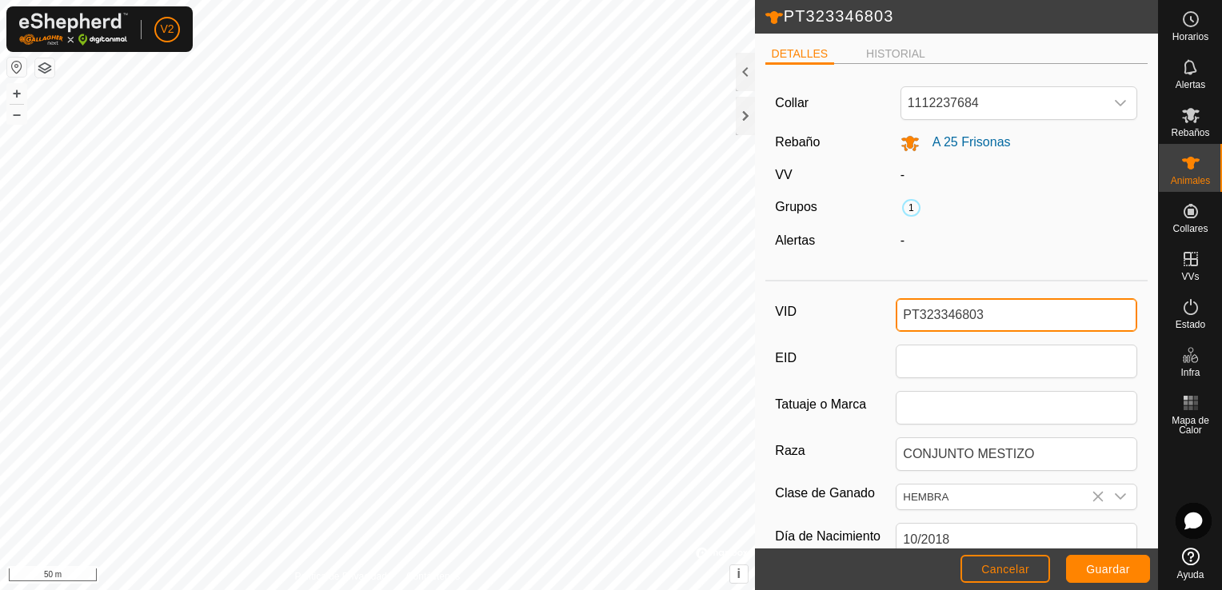
click at [987, 319] on input "PT323346803" at bounding box center [1017, 315] width 242 height 34
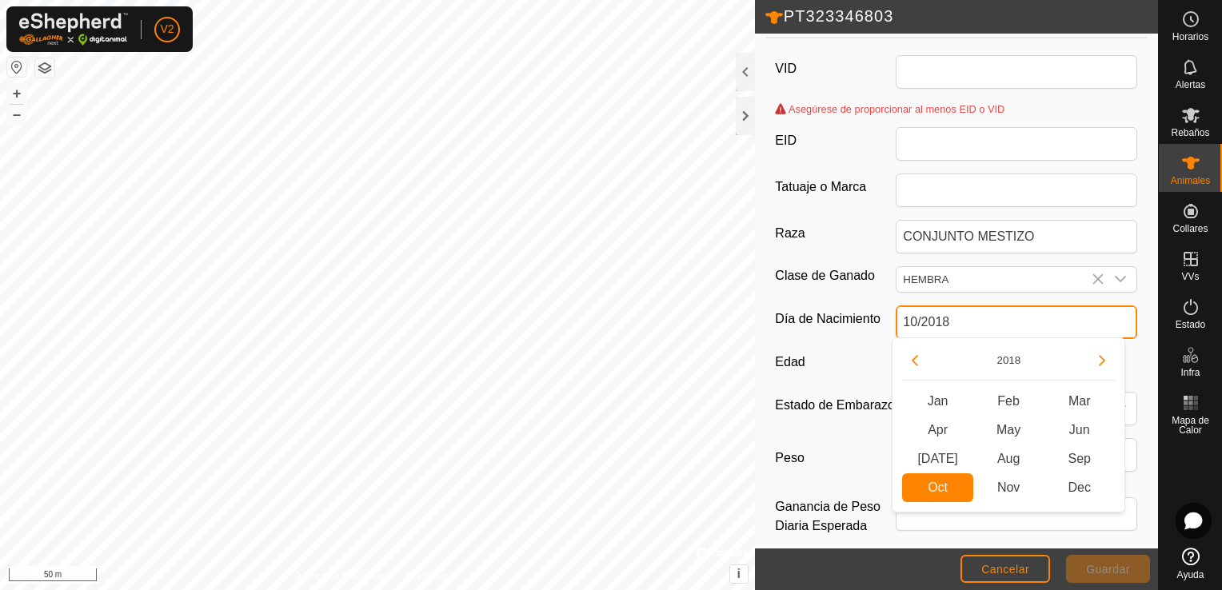
click at [979, 299] on div "VID Asegúrese de proporcionar al menos EID o VID EID Tatuaje o [PERSON_NAME] CO…" at bounding box center [957, 305] width 383 height 521
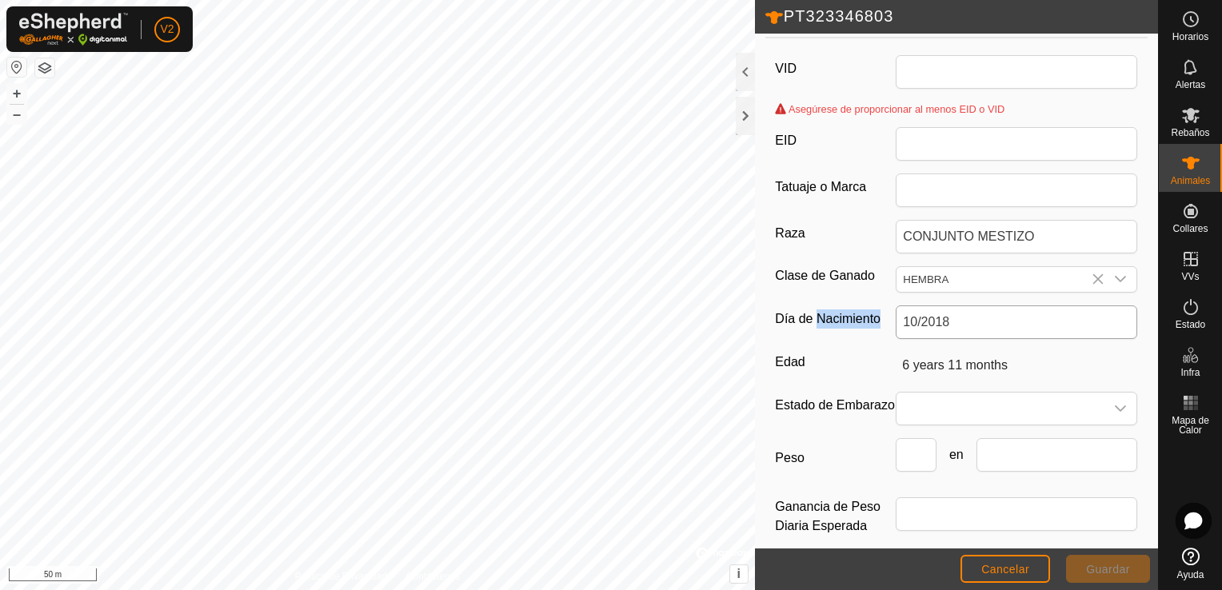
click at [979, 299] on div "VID Asegúrese de proporcionar al menos EID o VID EID Tatuaje o [PERSON_NAME] CO…" at bounding box center [957, 305] width 383 height 521
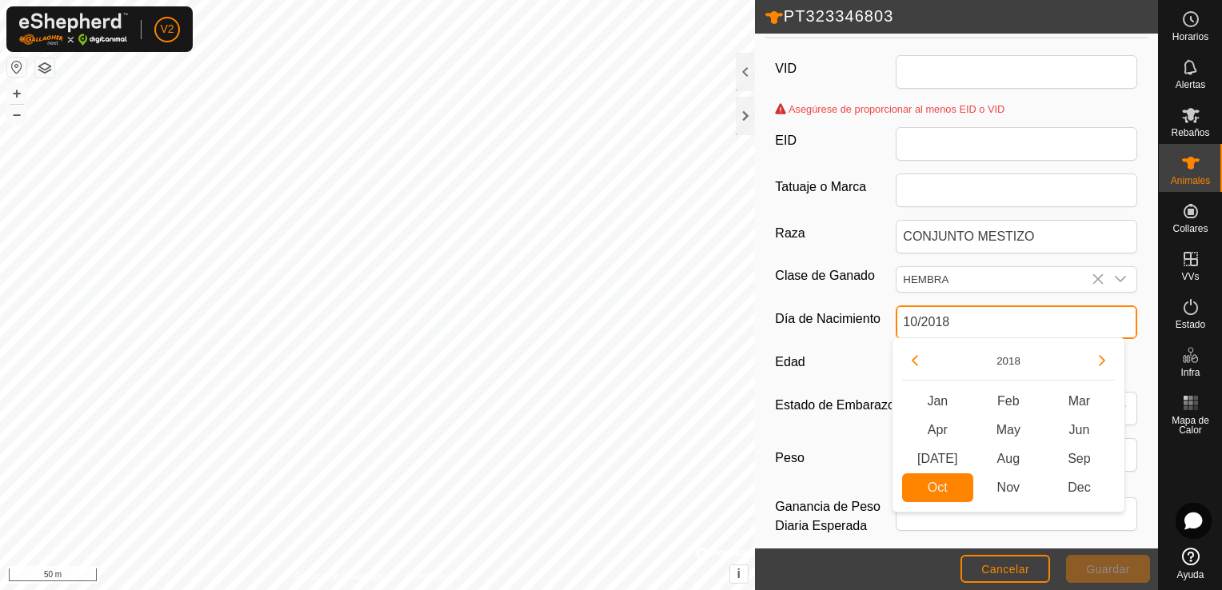
drag, startPoint x: 979, startPoint y: 299, endPoint x: 960, endPoint y: 322, distance: 30.1
click at [960, 322] on input "10/2018" at bounding box center [1017, 323] width 242 height 34
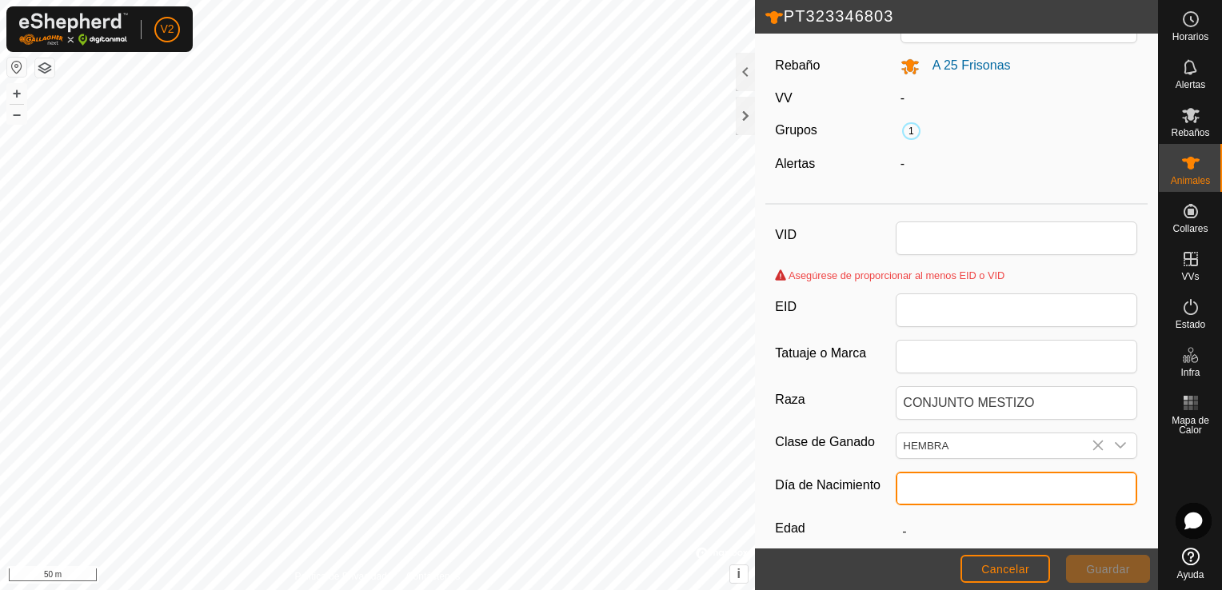
scroll to position [0, 0]
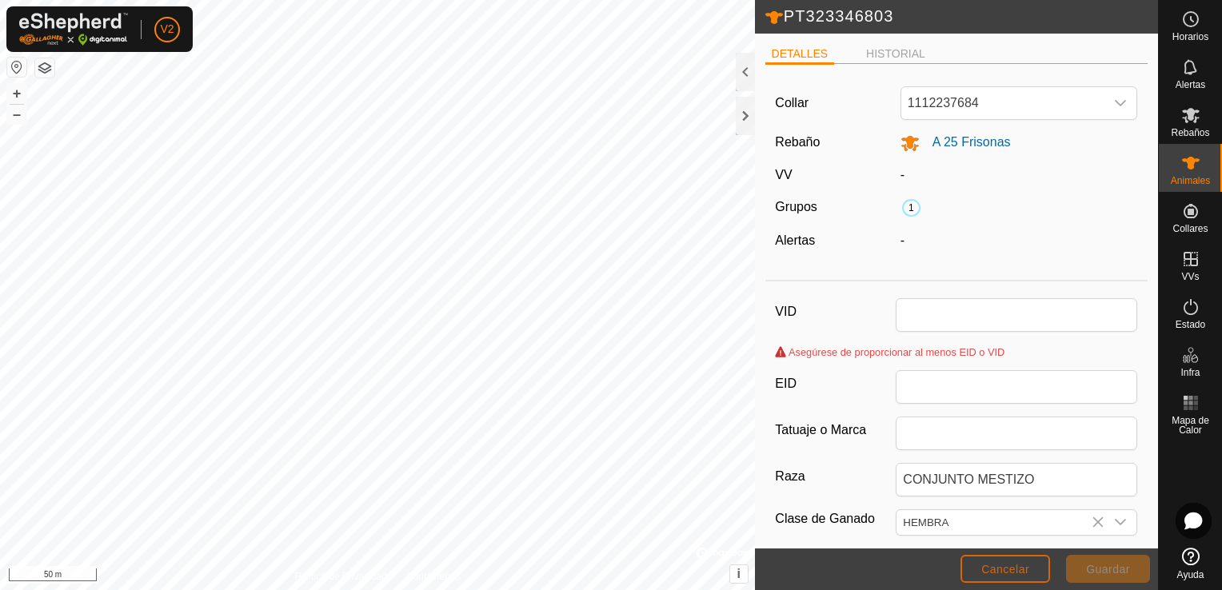
click at [1008, 566] on span "Cancelar" at bounding box center [1006, 569] width 48 height 13
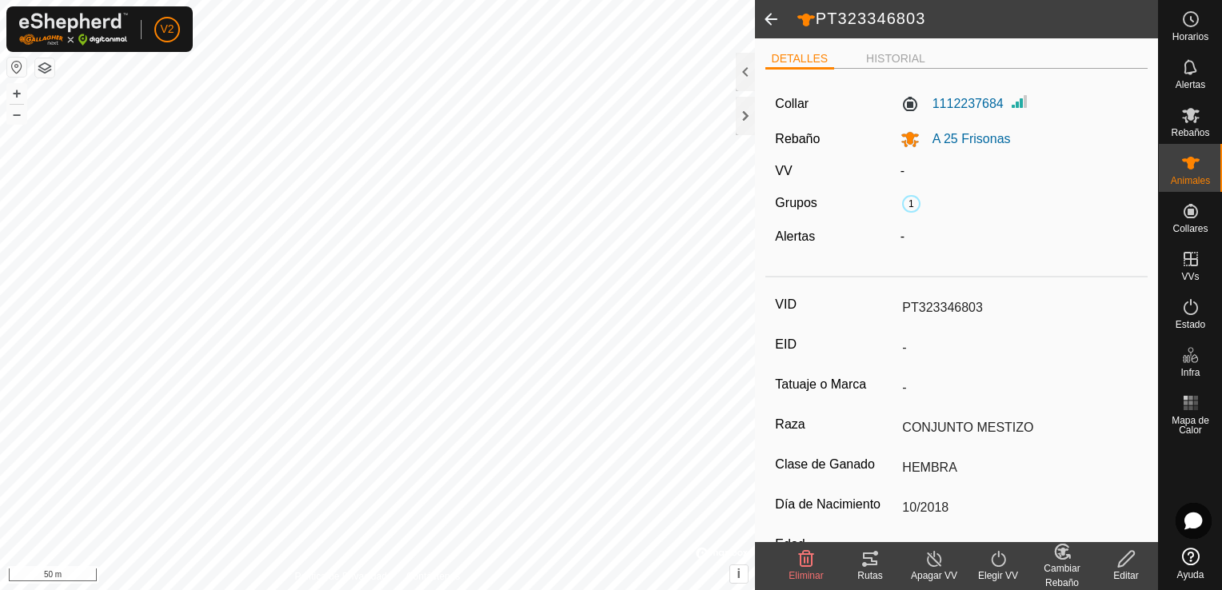
click at [1066, 546] on icon at bounding box center [1062, 552] width 14 height 14
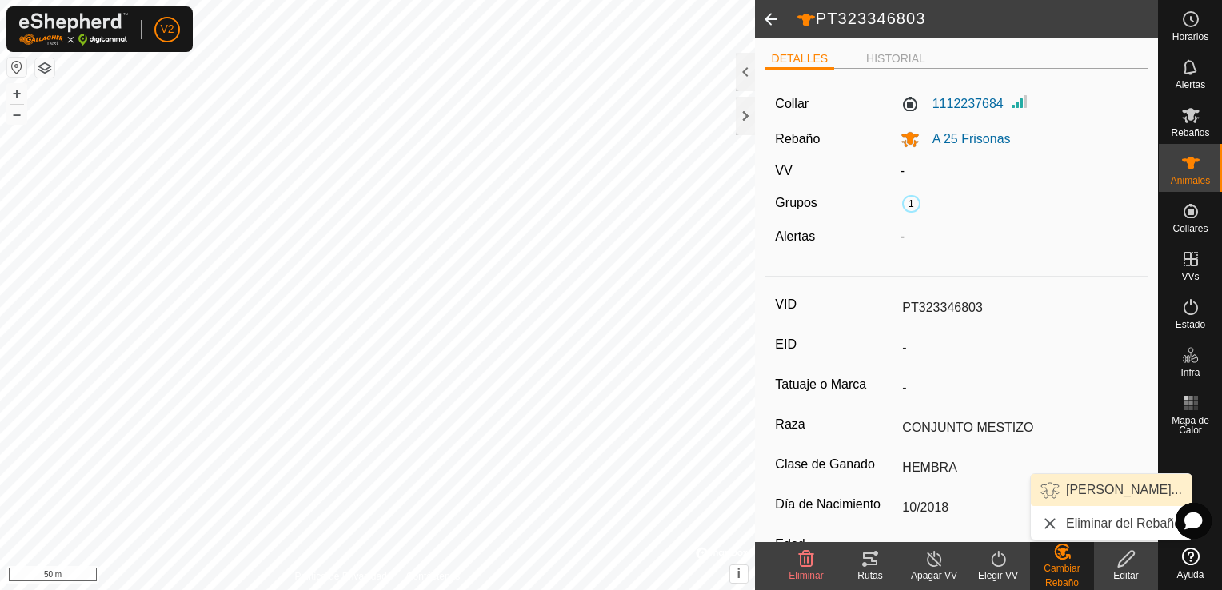
click at [1102, 486] on link "[PERSON_NAME]..." at bounding box center [1111, 490] width 161 height 32
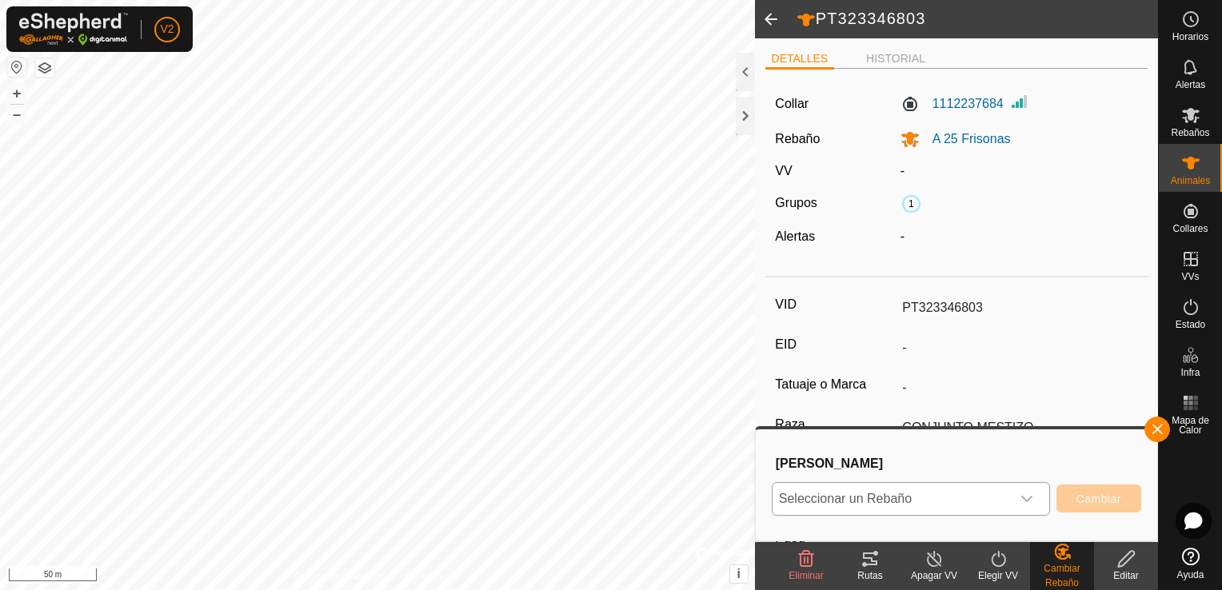
click at [1034, 501] on div "dropdown trigger" at bounding box center [1027, 499] width 32 height 32
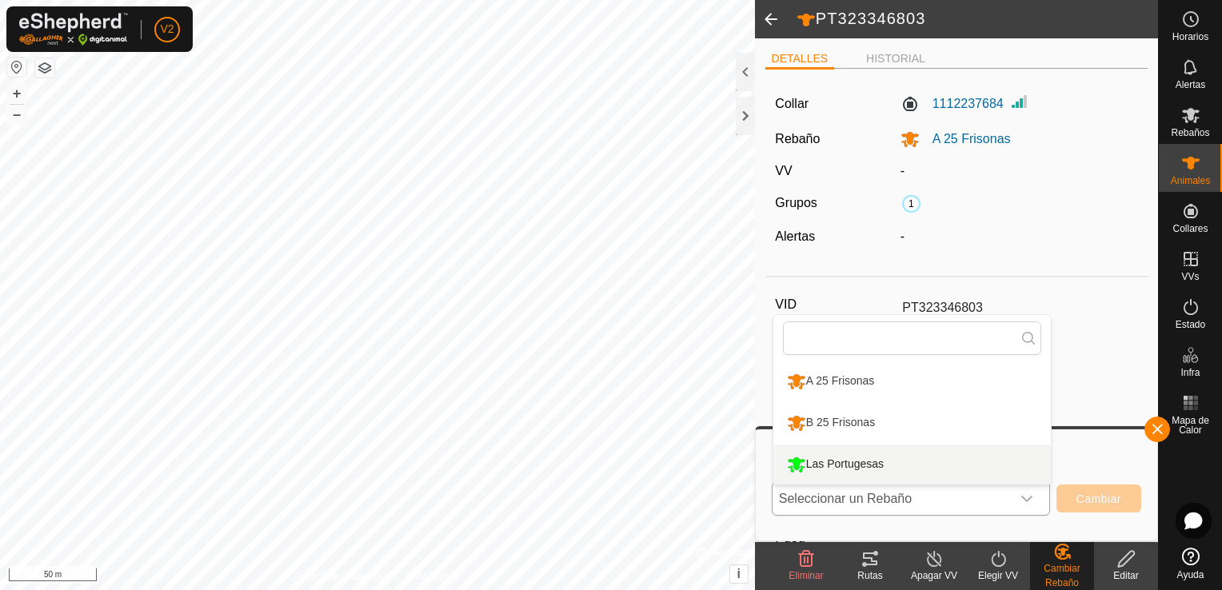
click at [918, 460] on li "Las Portugesas" at bounding box center [913, 465] width 278 height 40
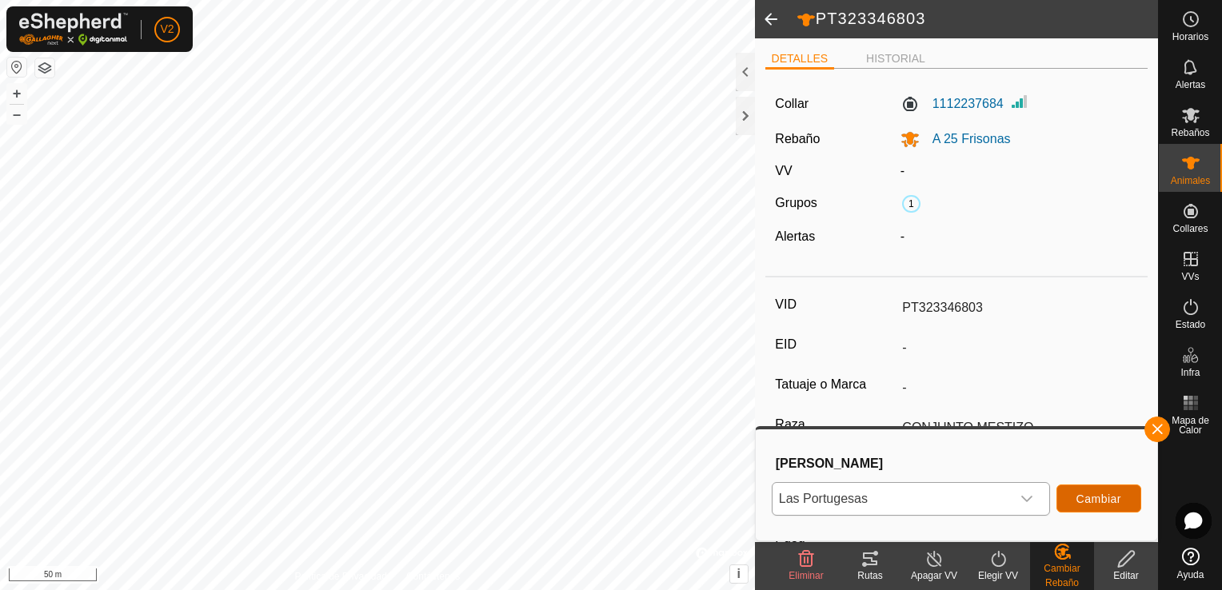
click at [1096, 494] on span "Cambiar" at bounding box center [1099, 499] width 45 height 13
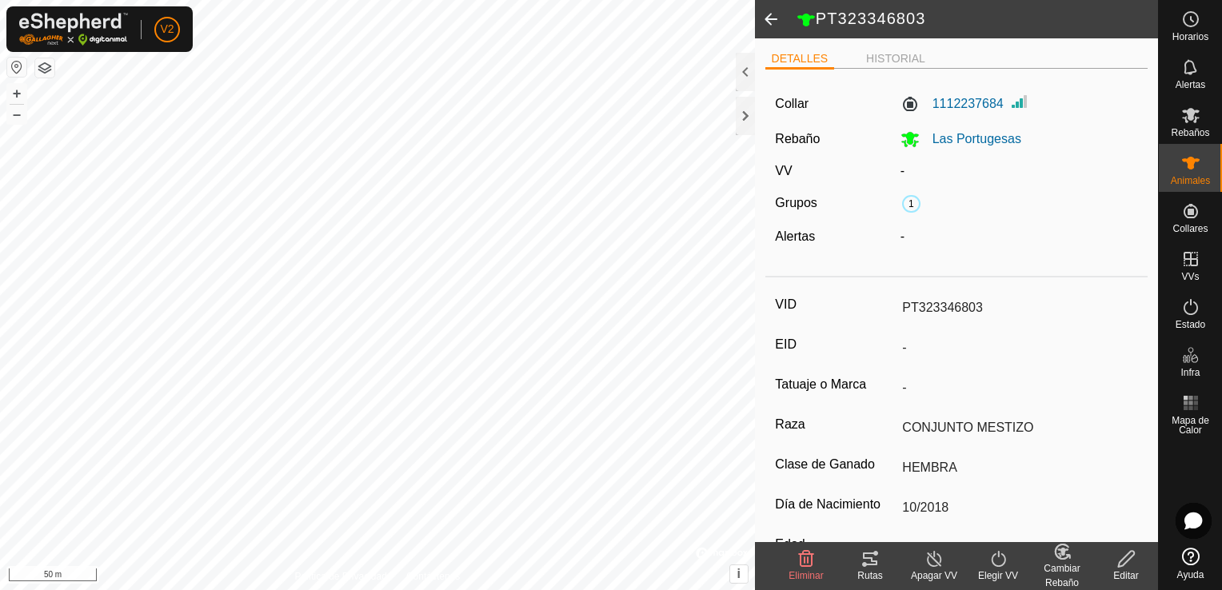
click at [778, 22] on span at bounding box center [771, 19] width 32 height 38
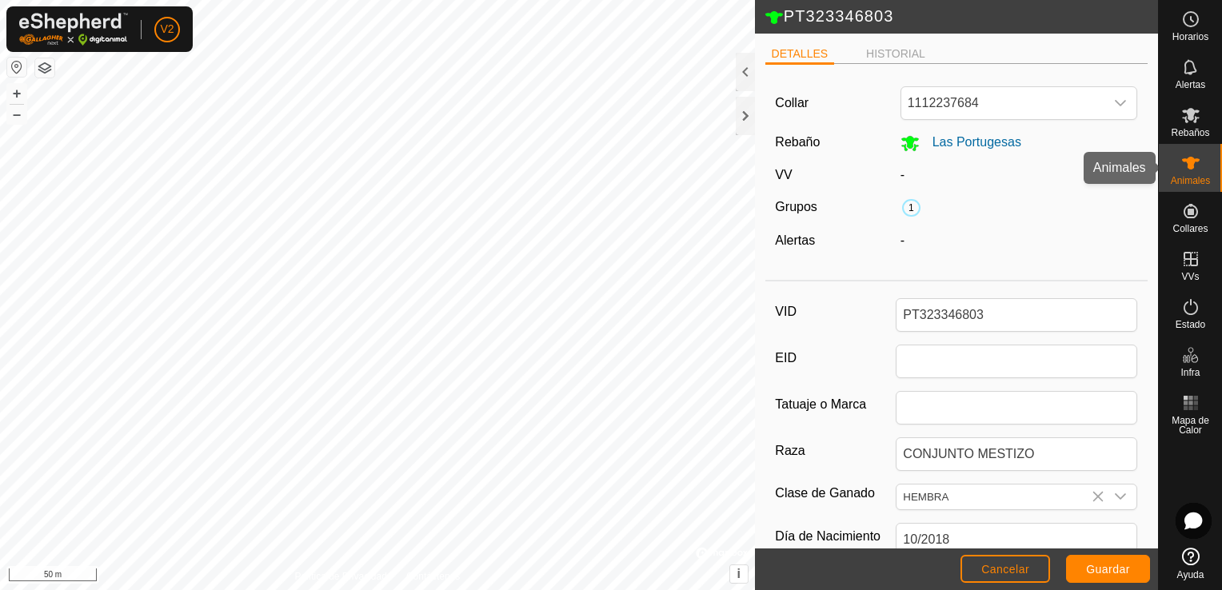
click at [1194, 154] on icon at bounding box center [1191, 163] width 19 height 19
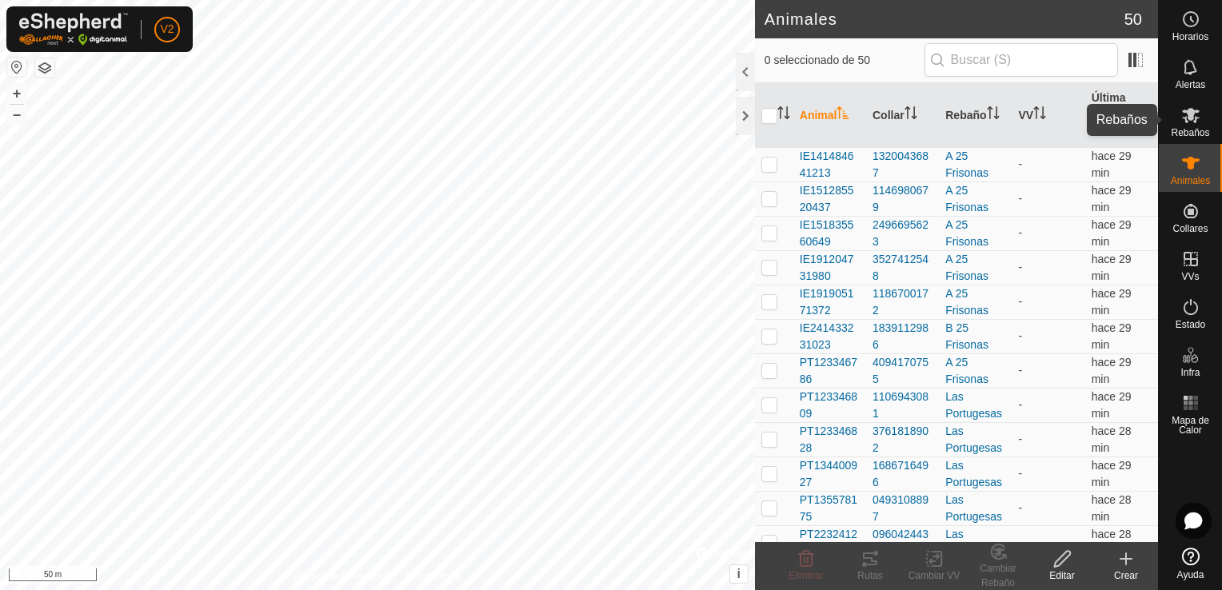
click at [1201, 126] on es-mob-svg-icon at bounding box center [1191, 115] width 29 height 26
